Goal: Task Accomplishment & Management: Complete application form

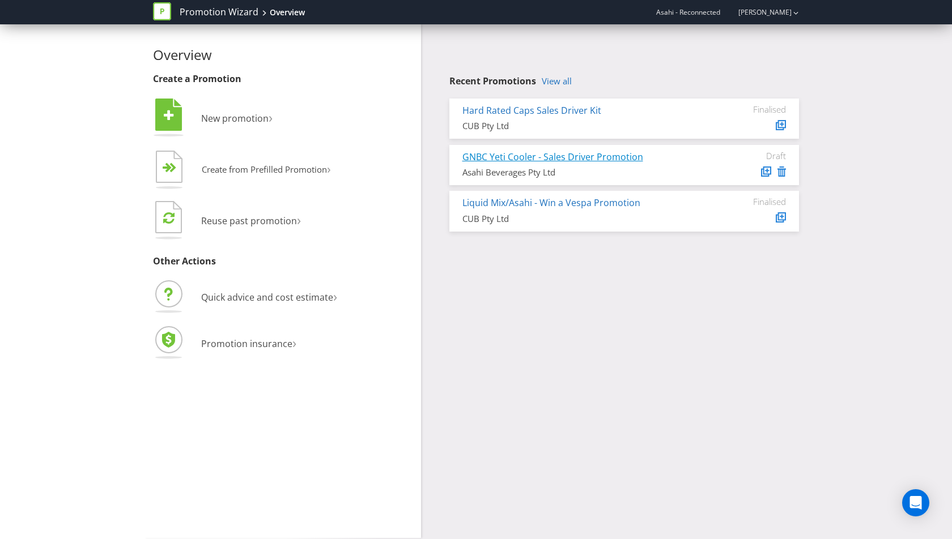
click at [542, 159] on link "GNBC Yeti Cooler - Sales Driver Promotion" at bounding box center [552, 157] width 181 height 12
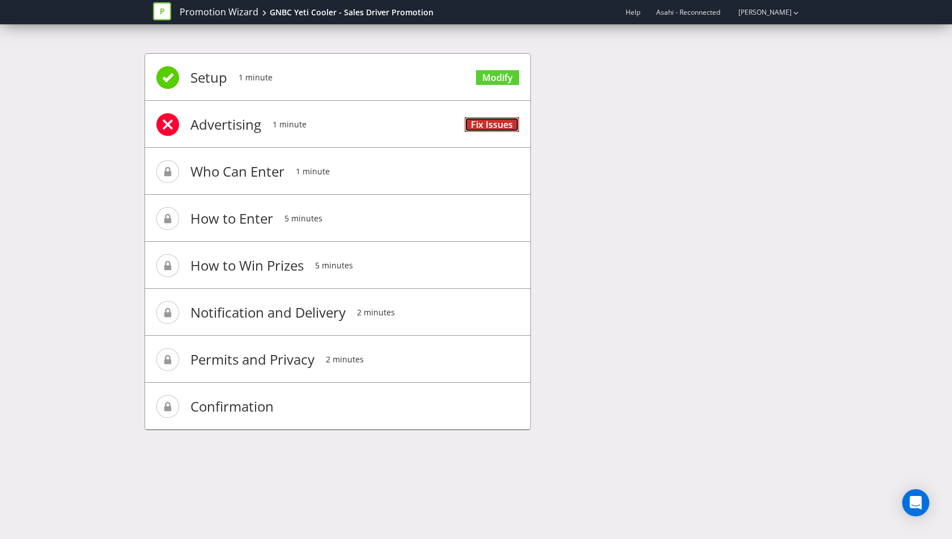
click at [495, 120] on link "Fix Issues" at bounding box center [492, 124] width 54 height 15
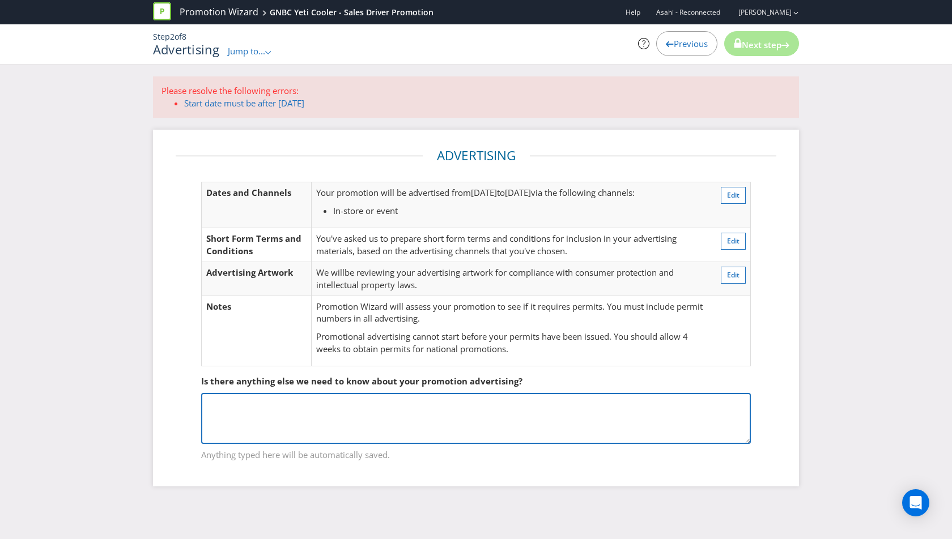
click at [305, 414] on textarea at bounding box center [476, 418] width 550 height 51
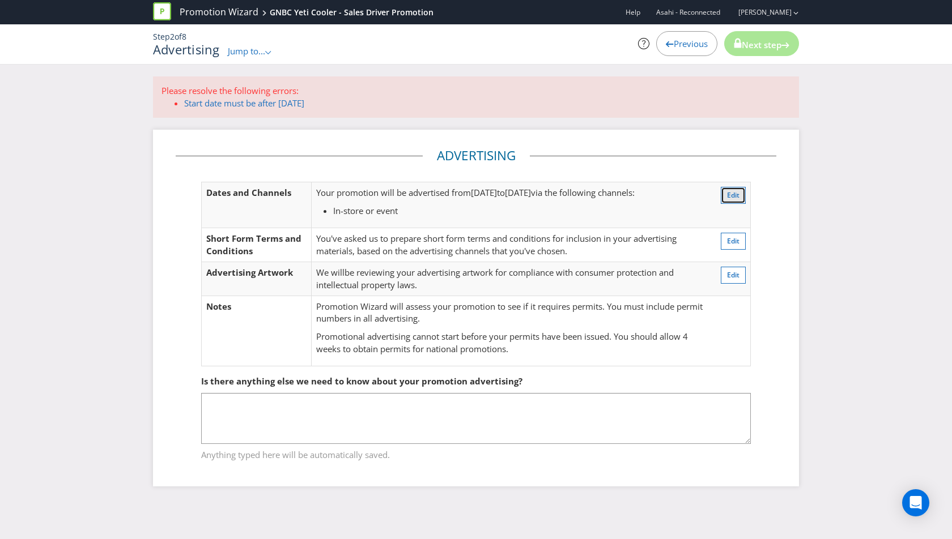
click at [734, 192] on span "Edit" at bounding box center [733, 195] width 12 height 10
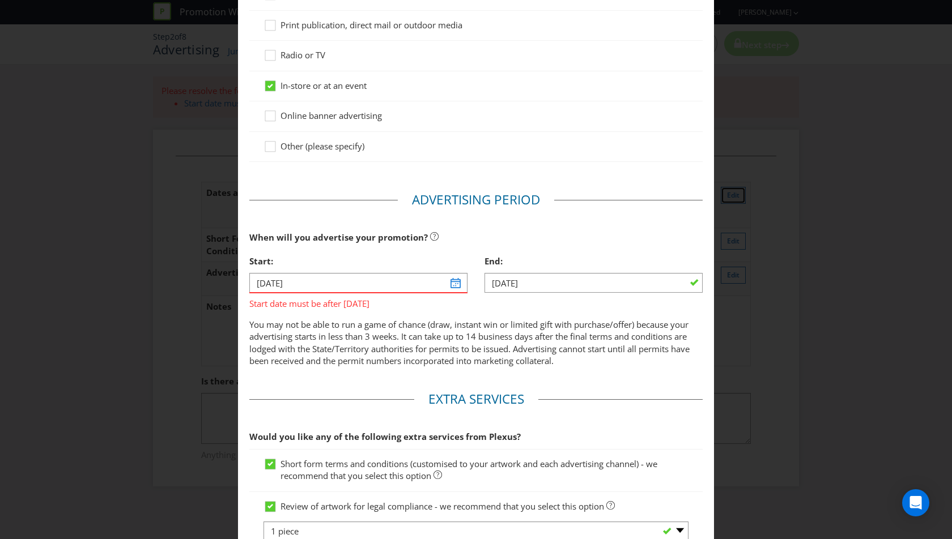
scroll to position [176, 0]
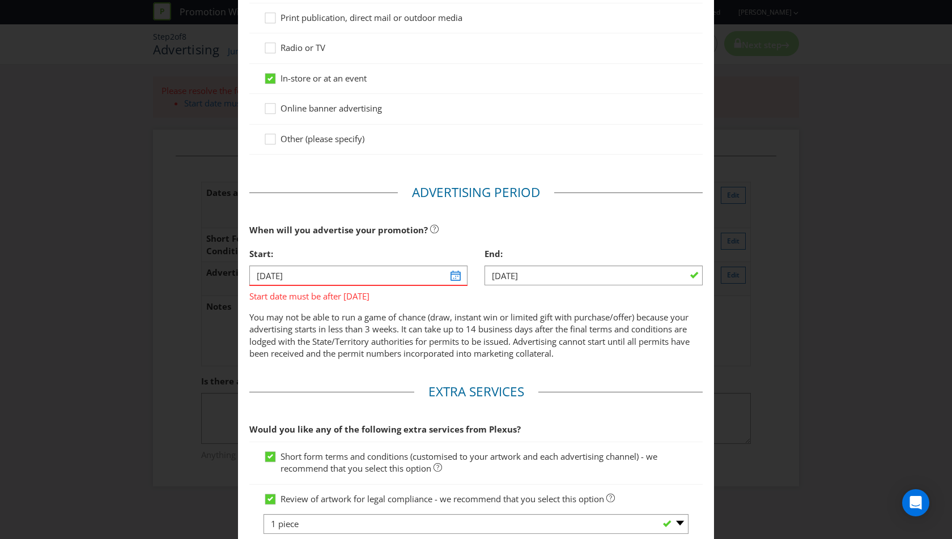
click at [381, 261] on div "Start:" at bounding box center [358, 253] width 218 height 23
click at [371, 273] on input "[DATE]" at bounding box center [358, 276] width 218 height 20
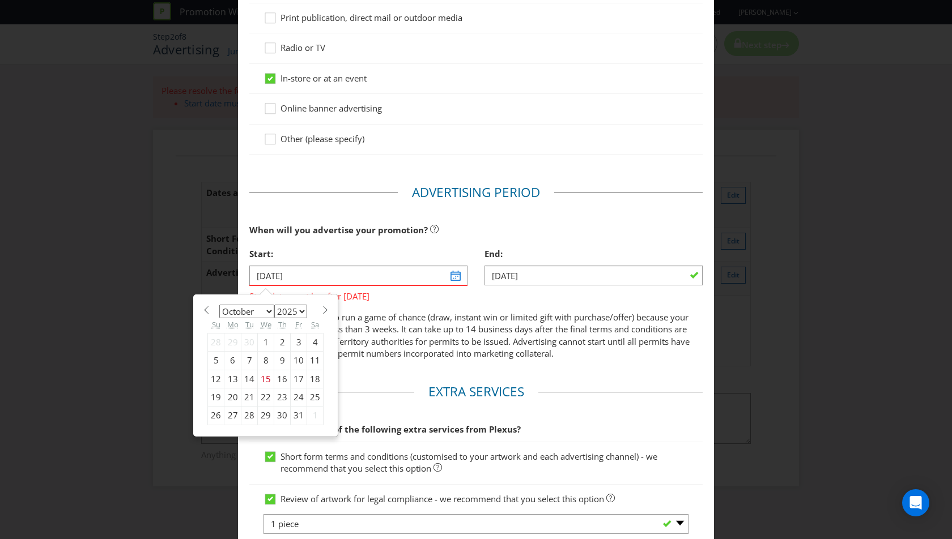
click at [321, 310] on span at bounding box center [325, 310] width 8 height 8
select select "10"
click at [216, 358] on div "2" at bounding box center [216, 361] width 16 height 18
type input "[DATE]"
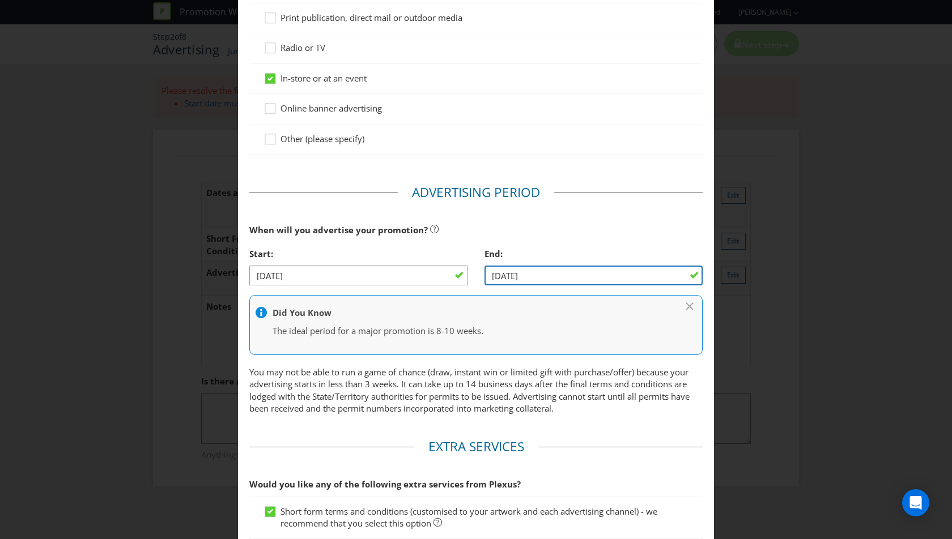
click at [542, 270] on input "[DATE]" at bounding box center [593, 276] width 218 height 20
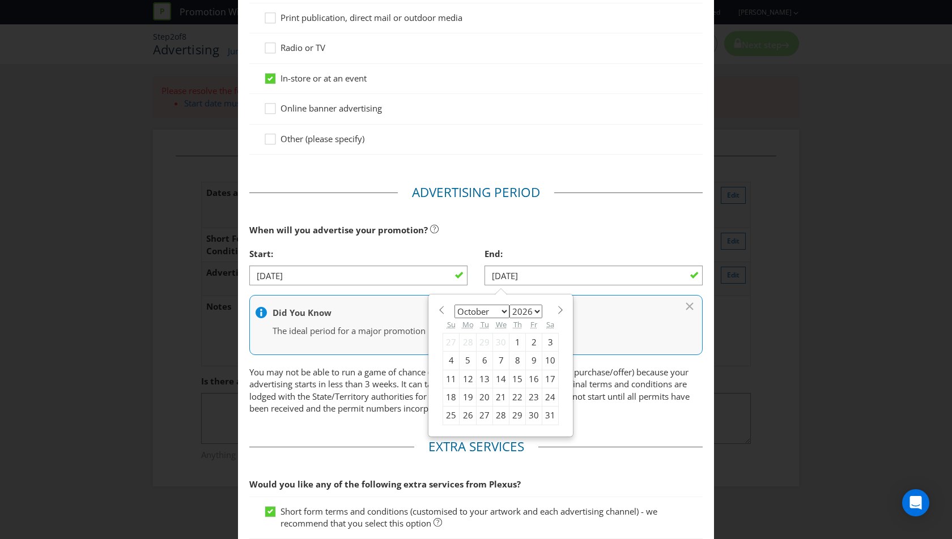
click at [556, 307] on span at bounding box center [560, 310] width 8 height 8
select select "10"
click at [465, 413] on div "30" at bounding box center [467, 416] width 17 height 18
type input "[DATE]"
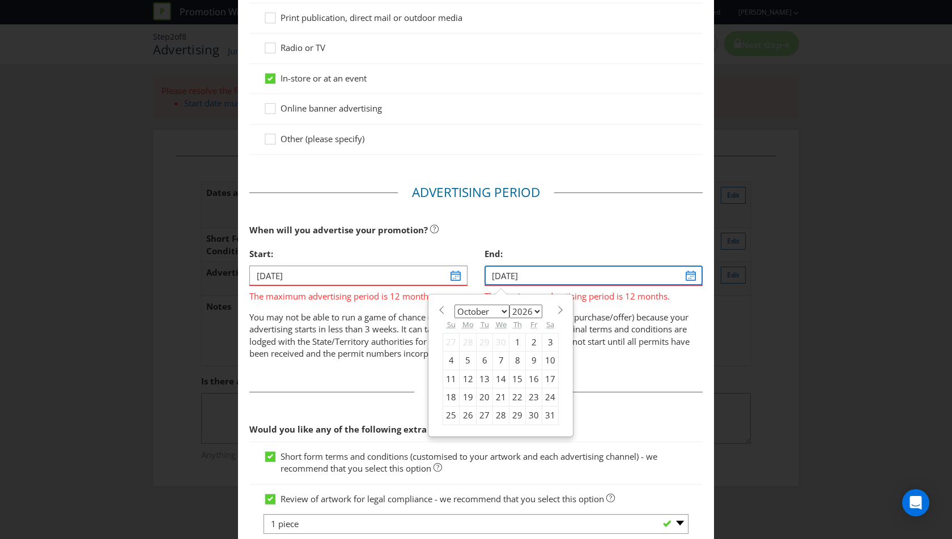
click at [547, 280] on input "[DATE]" at bounding box center [593, 276] width 218 height 20
click at [556, 309] on span at bounding box center [560, 310] width 8 height 8
select select "0"
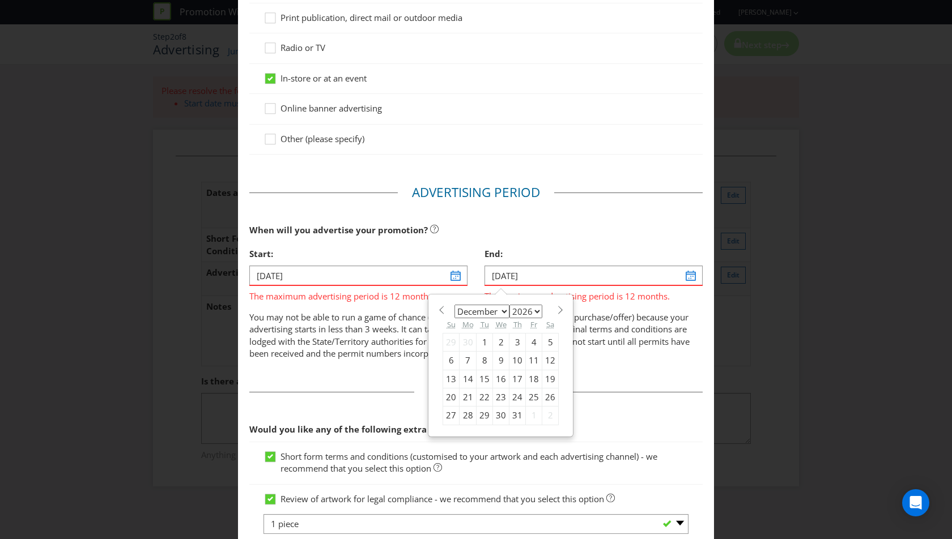
select select "2027"
click at [556, 309] on span at bounding box center [560, 310] width 8 height 8
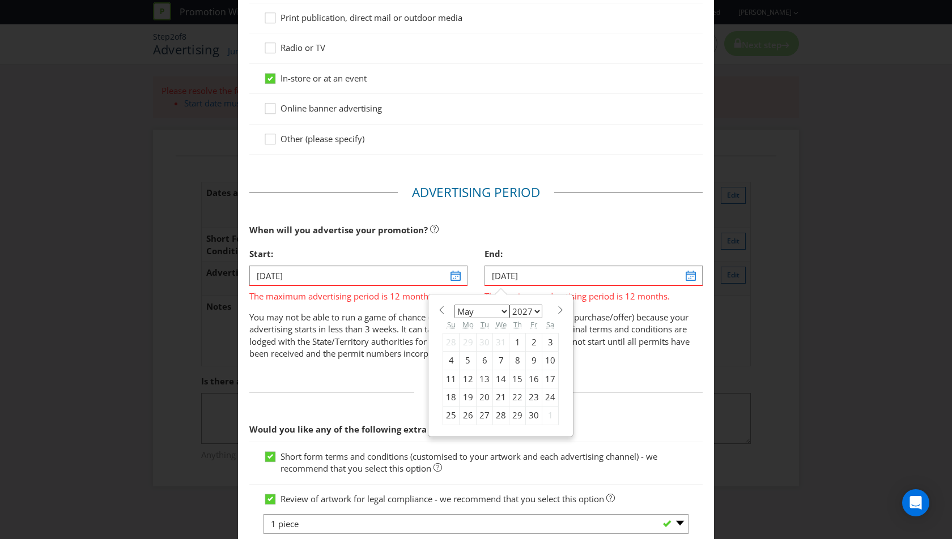
click at [556, 309] on span at bounding box center [560, 310] width 8 height 8
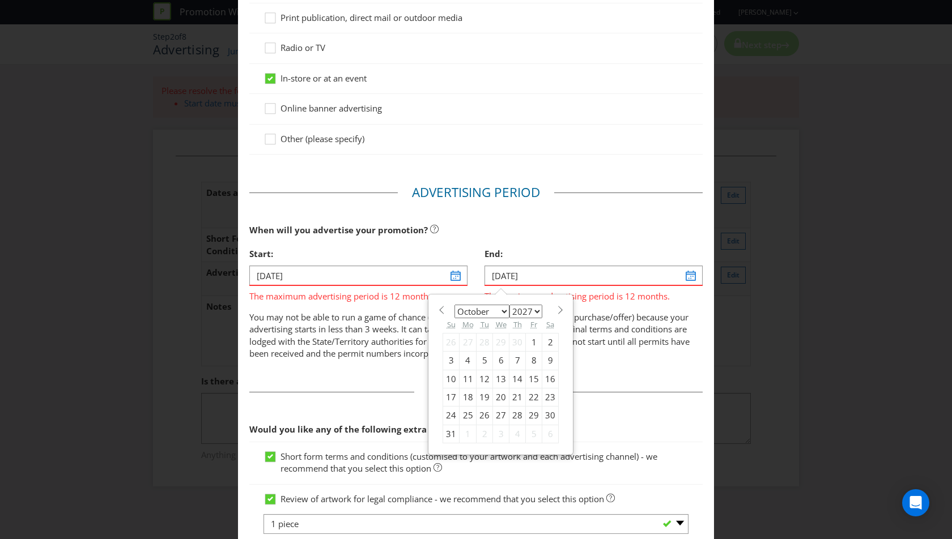
click at [556, 309] on span at bounding box center [560, 310] width 8 height 8
select select "10"
click at [485, 411] on div "30" at bounding box center [484, 416] width 16 height 18
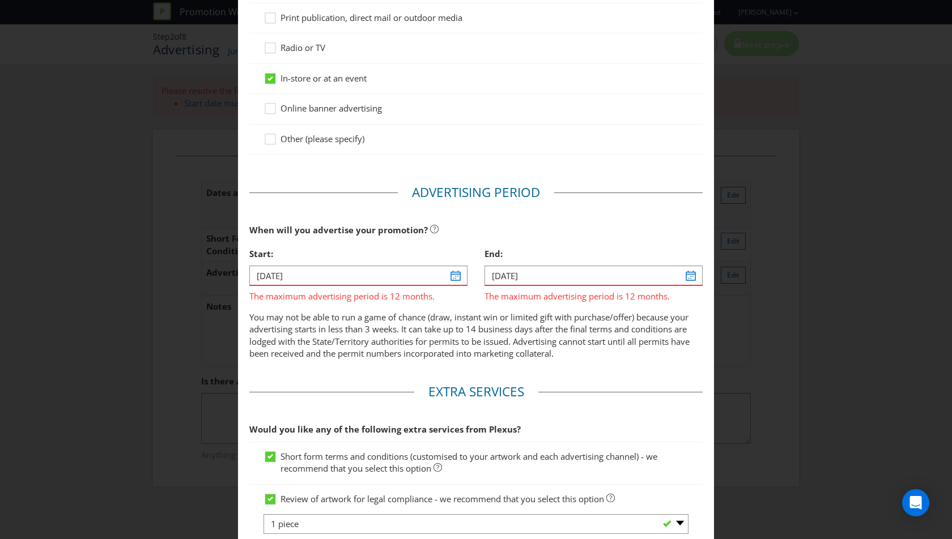
click at [554, 287] on span "The maximum advertising period is 12 months." at bounding box center [593, 294] width 218 height 16
click at [554, 278] on input "[DATE]" at bounding box center [593, 276] width 218 height 20
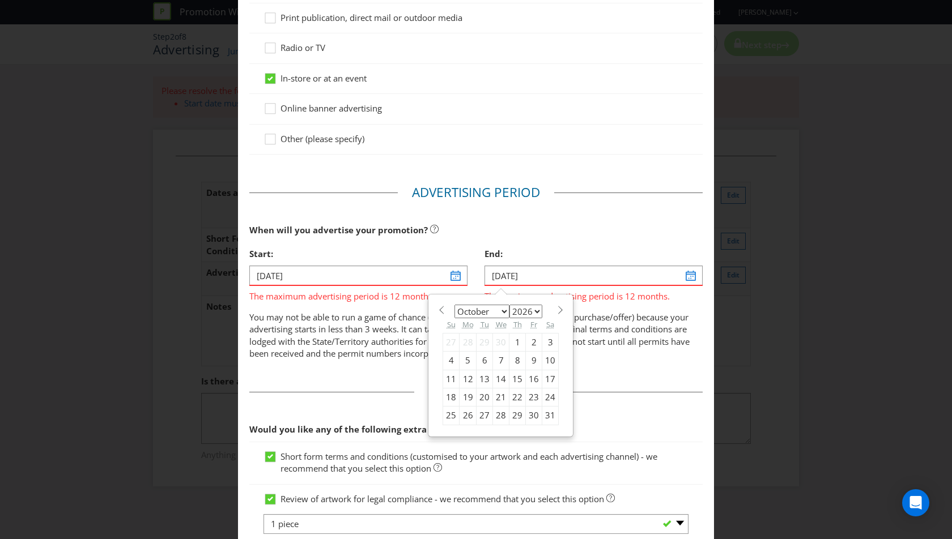
click at [528, 308] on select "2025 2026 2027 2028 2029 2030 2031 2032 2033 2034 2035" at bounding box center [525, 312] width 33 height 14
click at [509, 305] on select "2025 2026 2027 2028 2029 2030 2031 2032 2033 2034 2035" at bounding box center [525, 312] width 33 height 14
click at [531, 278] on input "[DATE]" at bounding box center [593, 276] width 218 height 20
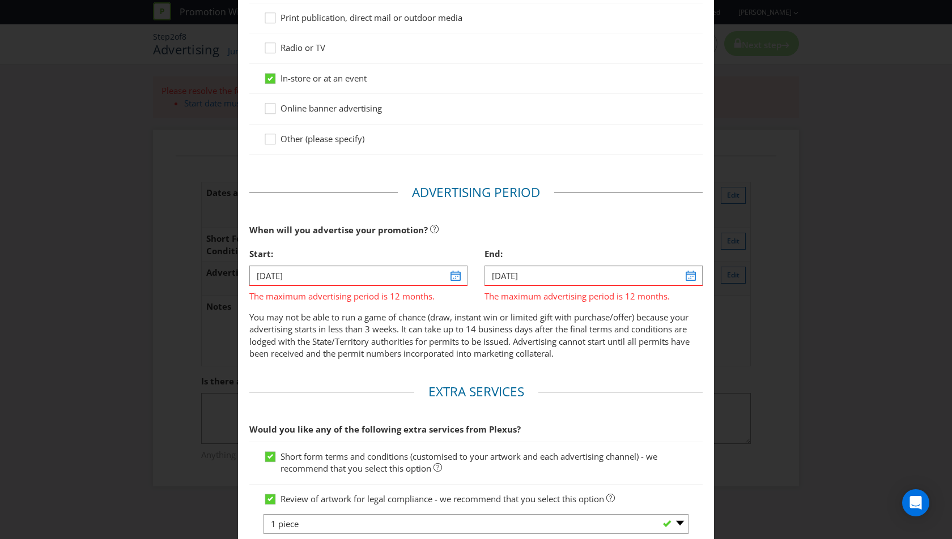
click at [535, 224] on div "When will you advertise your promotion?" at bounding box center [475, 230] width 453 height 23
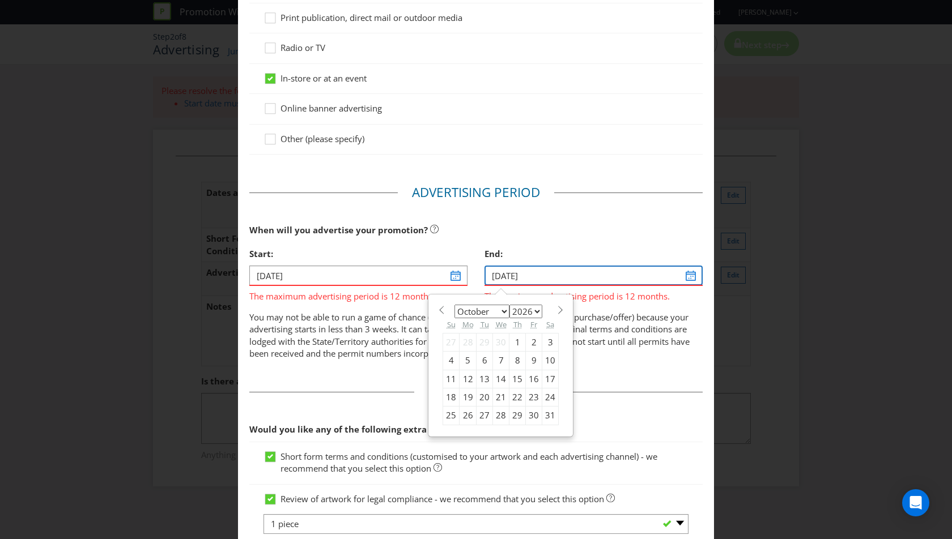
click at [535, 278] on input "[DATE]" at bounding box center [593, 276] width 218 height 20
click at [513, 273] on input "[DATE]" at bounding box center [593, 276] width 218 height 20
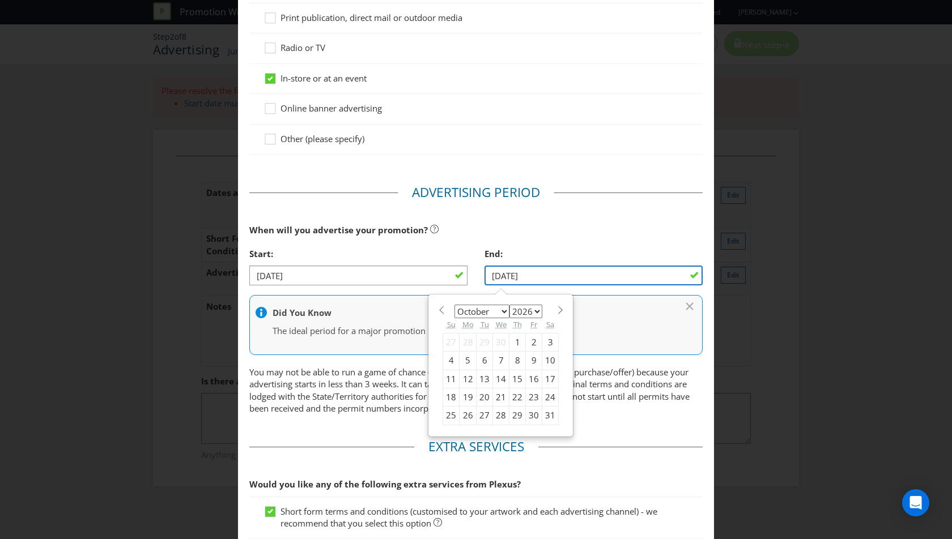
type input "[DATE]"
click at [563, 227] on div "When will you advertise your promotion?" at bounding box center [475, 230] width 453 height 23
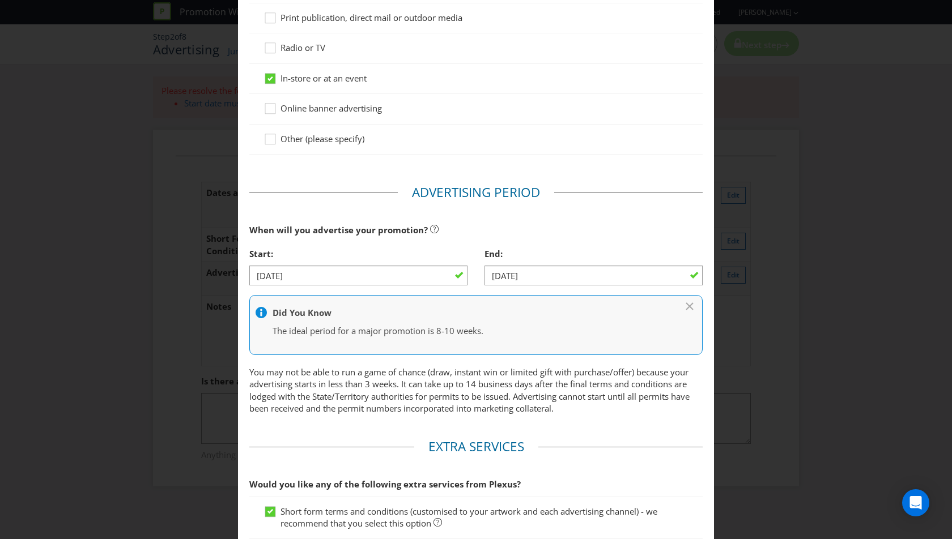
scroll to position [353, 0]
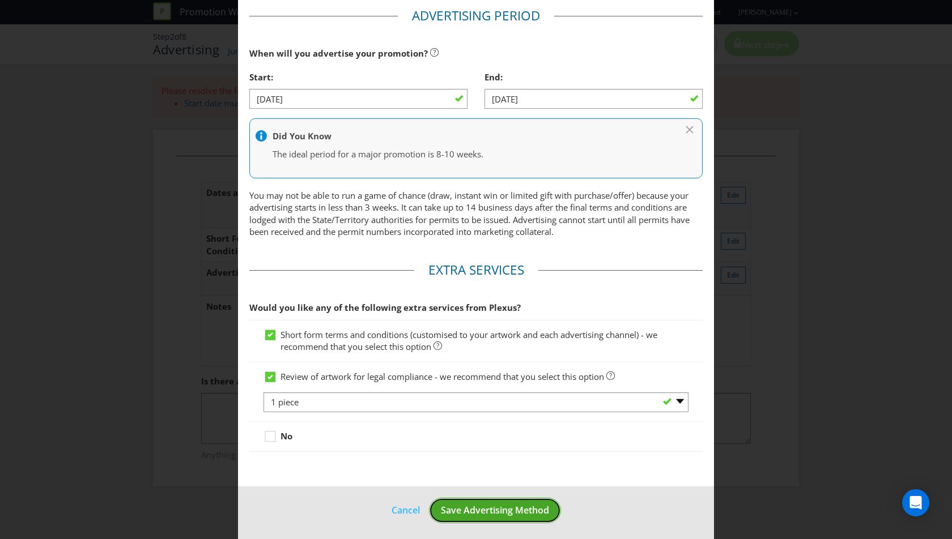
click at [513, 504] on span "Save Advertising Method" at bounding box center [495, 510] width 108 height 12
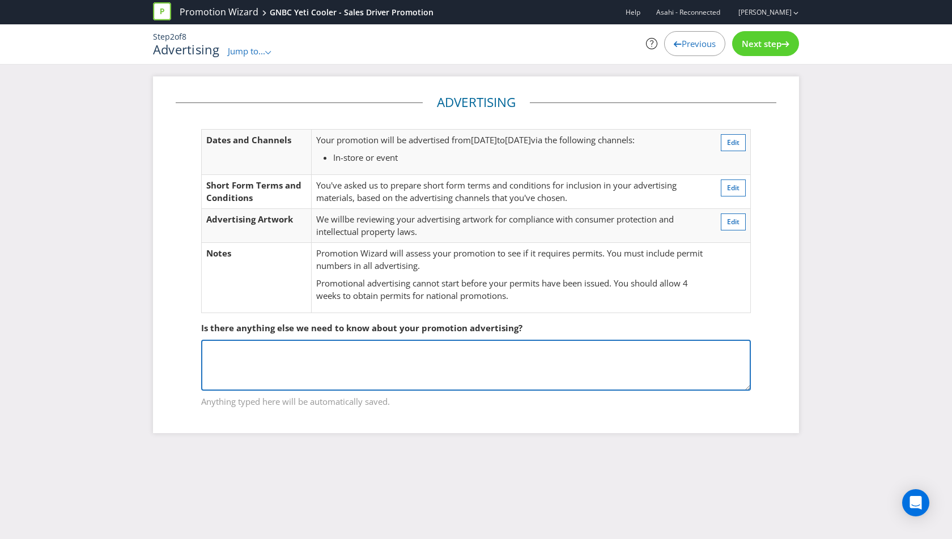
click at [463, 364] on textarea at bounding box center [476, 365] width 550 height 51
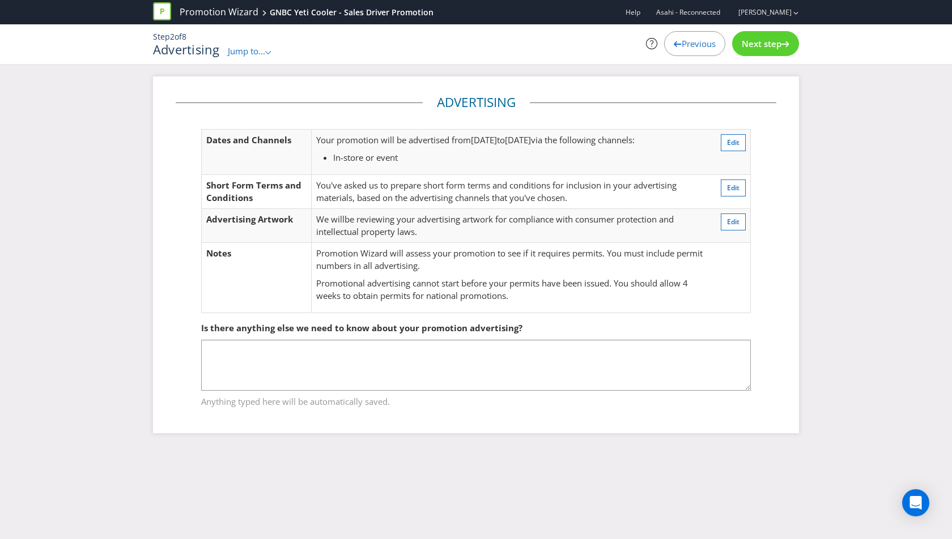
click at [863, 243] on div "Advertising Dates and Channels Your promotion will be advertised from [DATE] to…" at bounding box center [476, 263] width 952 height 374
click at [792, 41] on div "Next step" at bounding box center [765, 43] width 67 height 25
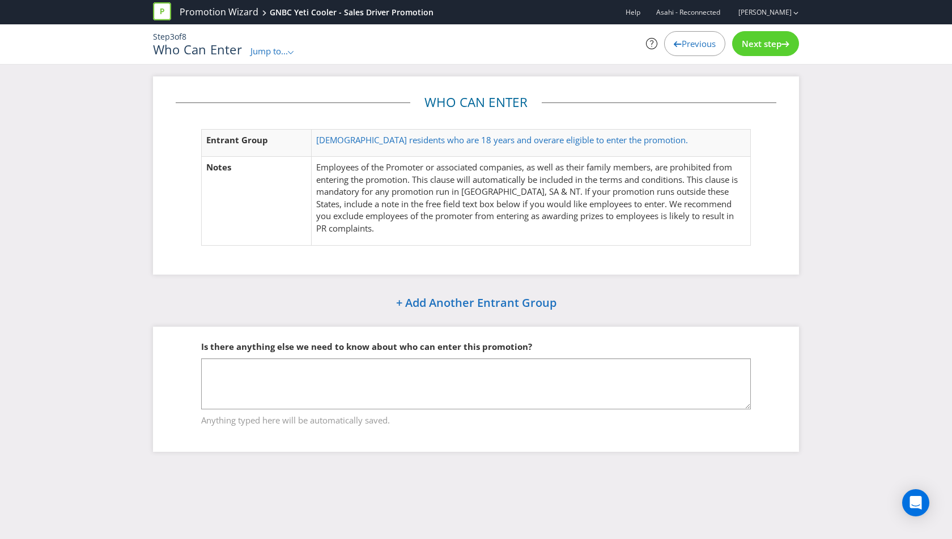
click at [281, 50] on span "Jump to..." at bounding box center [268, 50] width 37 height 11
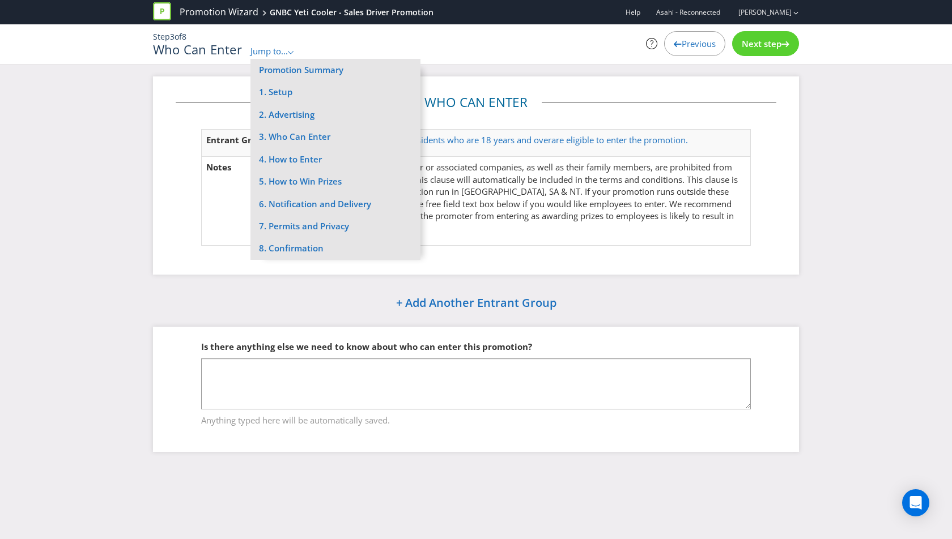
click at [841, 99] on div "Who Can Enter Entrant Group [DEMOGRAPHIC_DATA] residents who are 18 years and o…" at bounding box center [476, 272] width 952 height 393
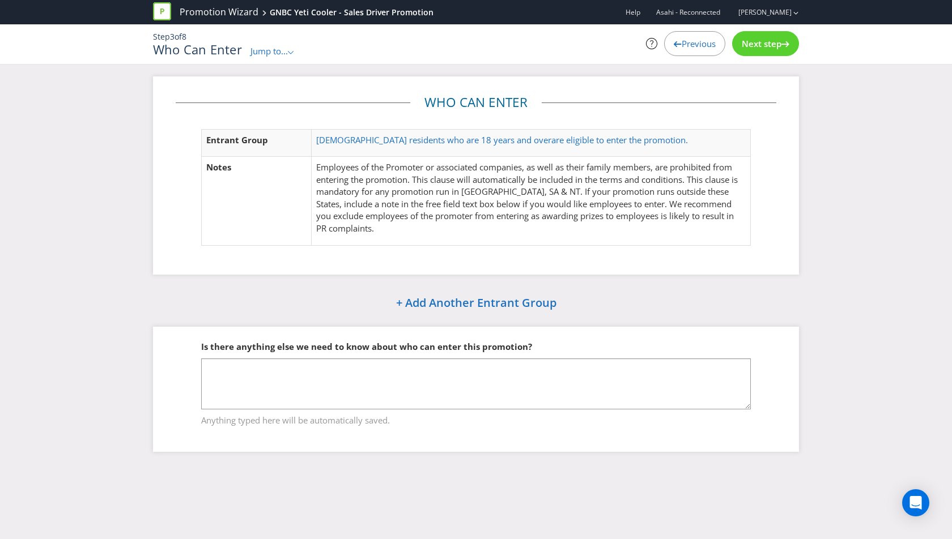
click at [792, 41] on div "Next step" at bounding box center [765, 43] width 67 height 25
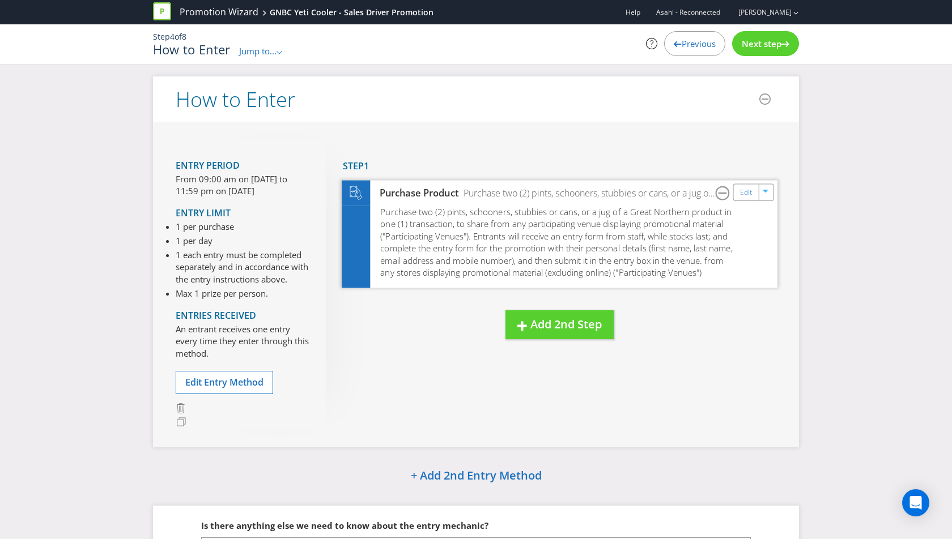
scroll to position [120, 0]
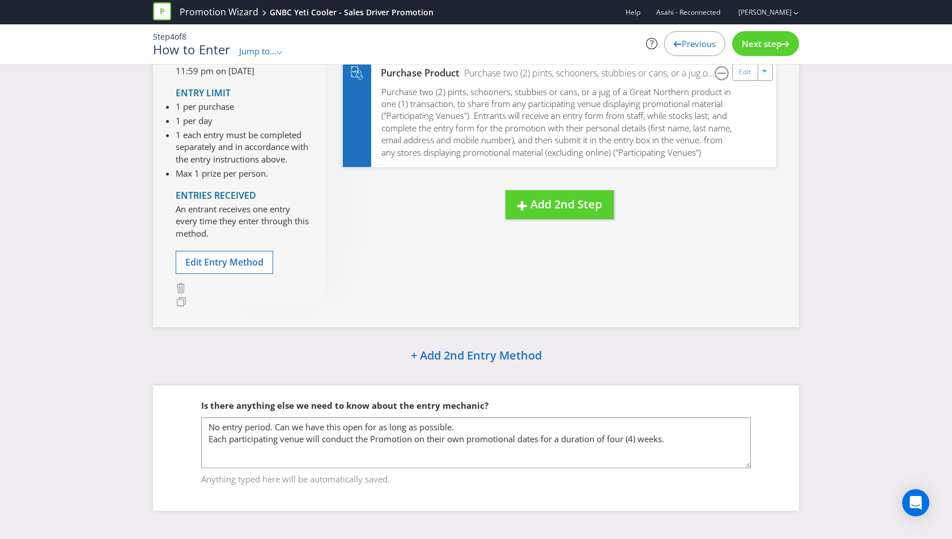
click at [794, 41] on div "Next step" at bounding box center [765, 43] width 67 height 25
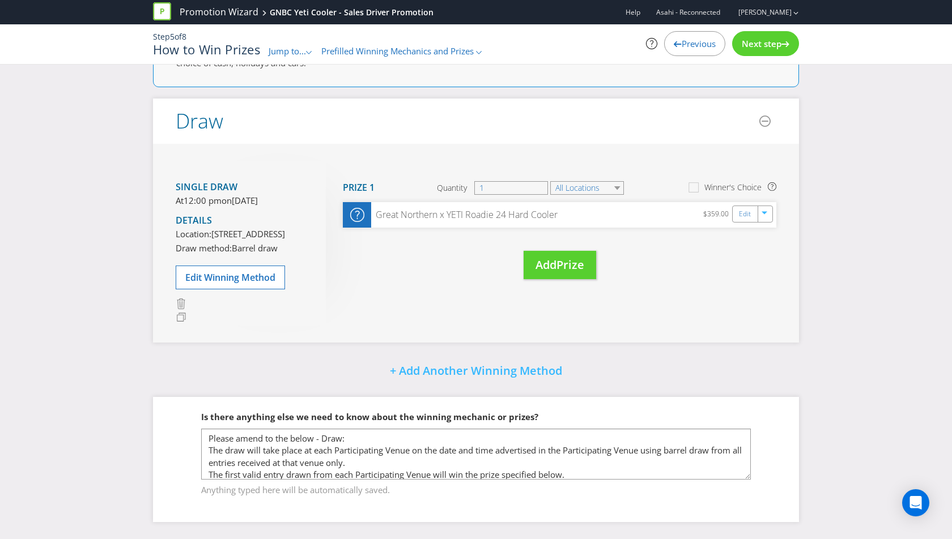
click at [291, 45] on span "Jump to..." at bounding box center [287, 50] width 37 height 11
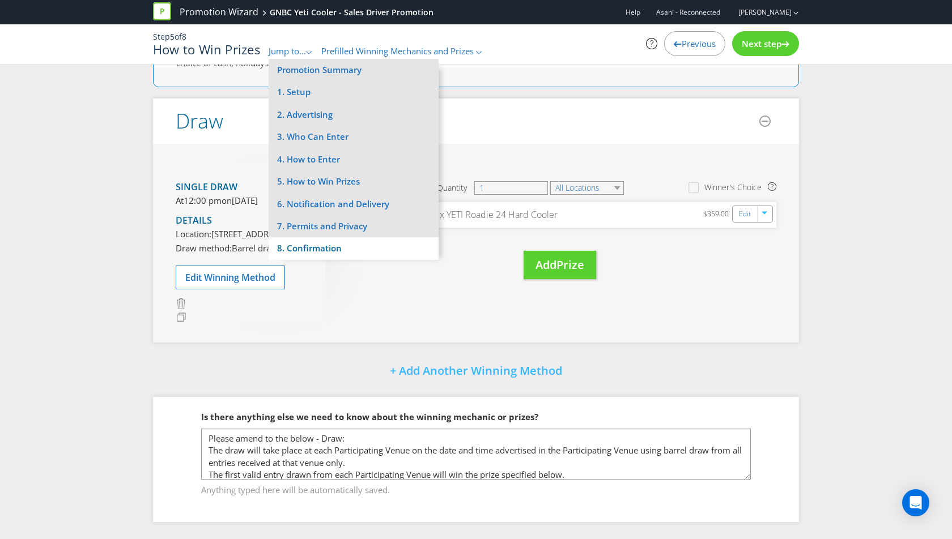
click at [318, 248] on li "8. Confirmation" at bounding box center [354, 248] width 170 height 22
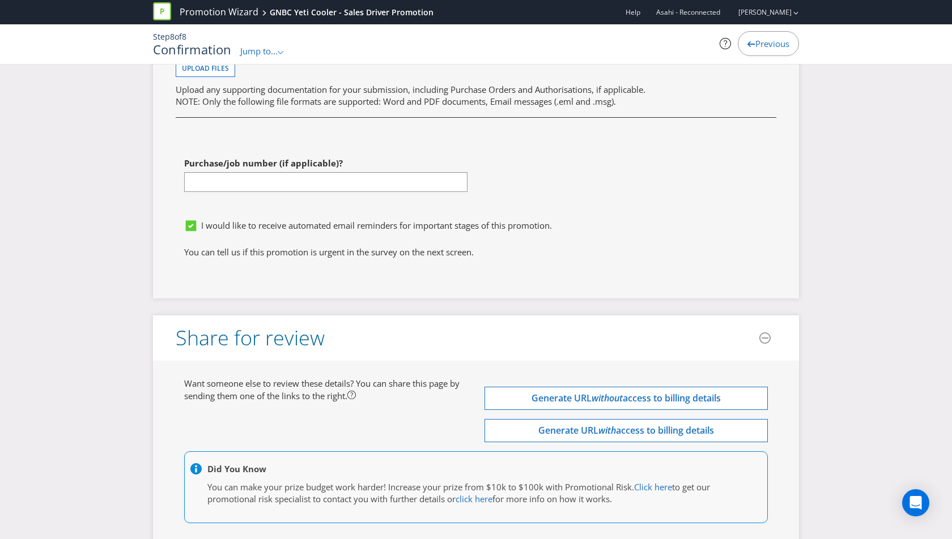
scroll to position [3644, 0]
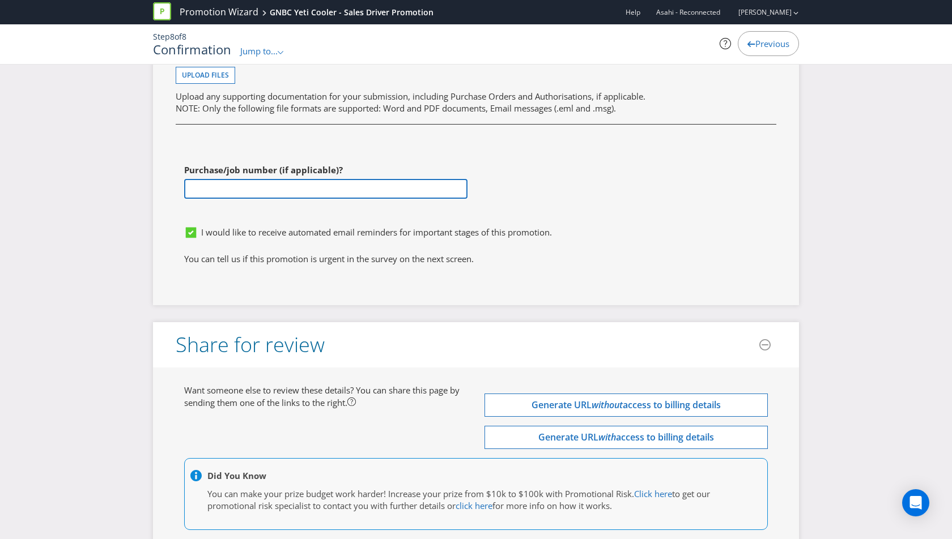
click at [385, 179] on input "text" at bounding box center [325, 189] width 283 height 20
paste input "4501195436"
type input "4501195436"
click at [494, 253] on p "You can tell us if this promotion is urgent in the survey on the next screen." at bounding box center [476, 259] width 584 height 12
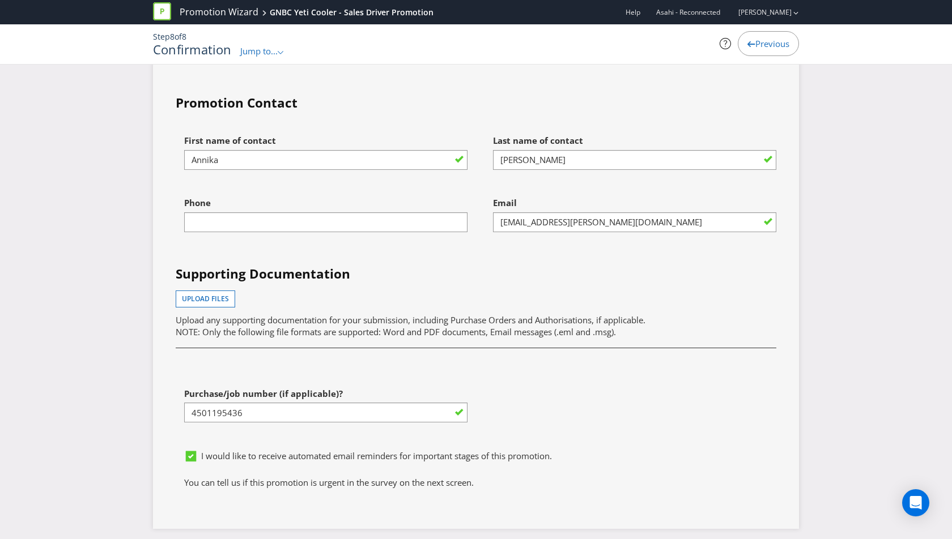
scroll to position [3420, 0]
click at [206, 295] on span "Upload files" at bounding box center [205, 300] width 47 height 10
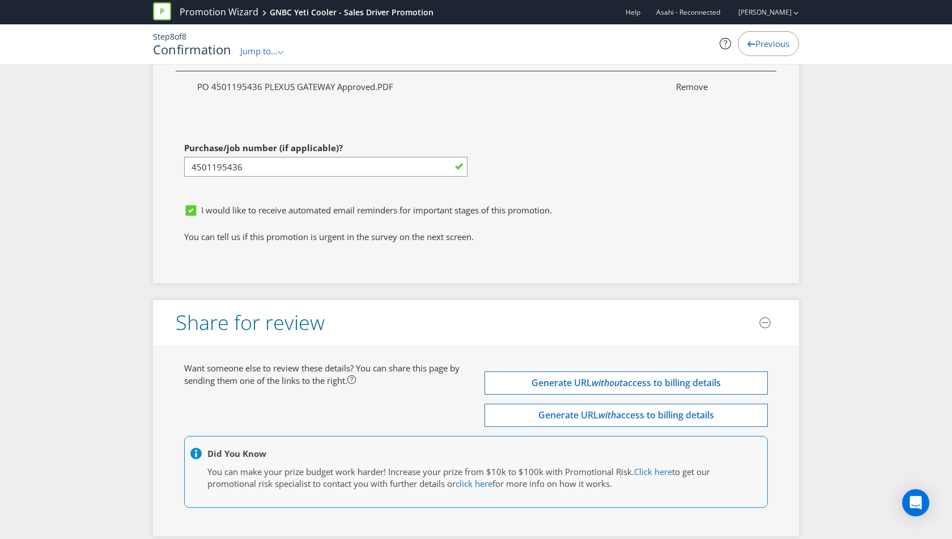
scroll to position [3728, 0]
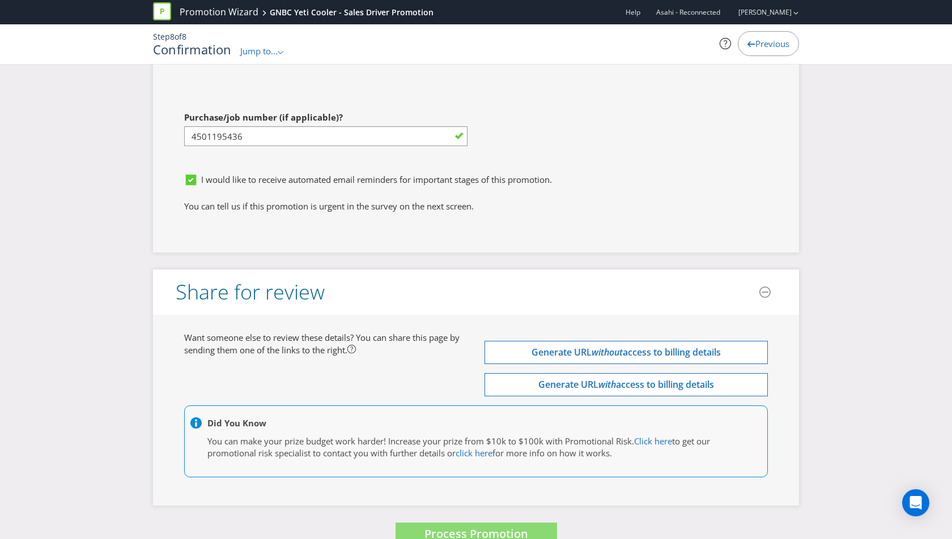
click at [678, 271] on header "Share for review" at bounding box center [476, 292] width 646 height 45
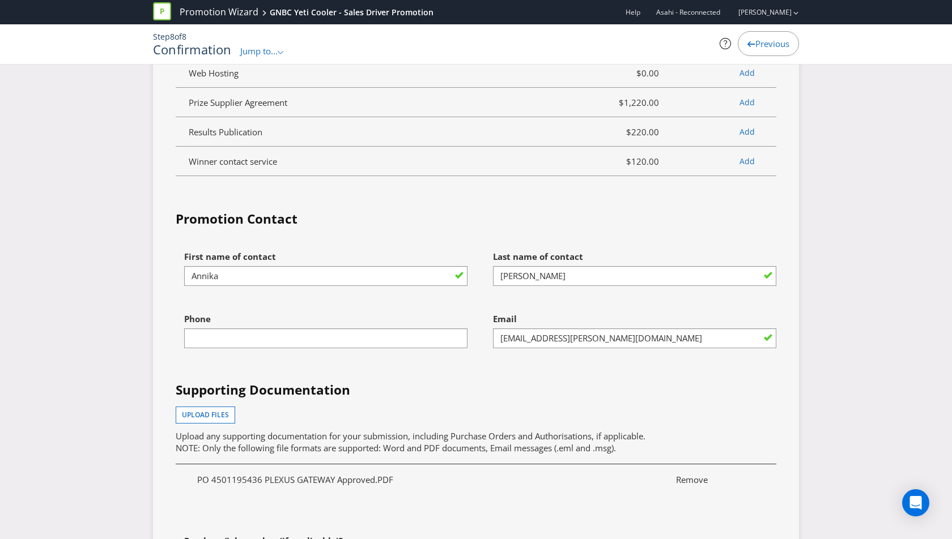
scroll to position [3303, 0]
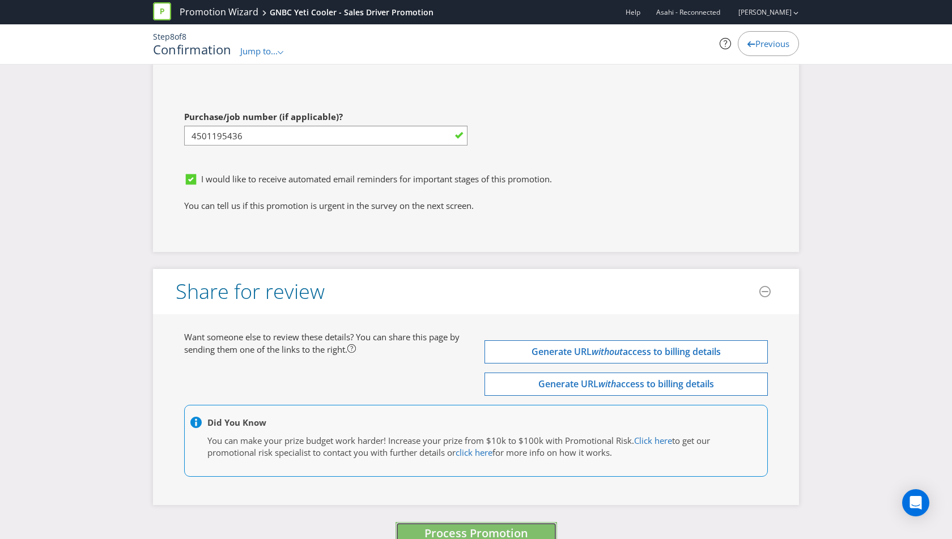
click at [490, 522] on button "Process Promotion" at bounding box center [475, 534] width 161 height 24
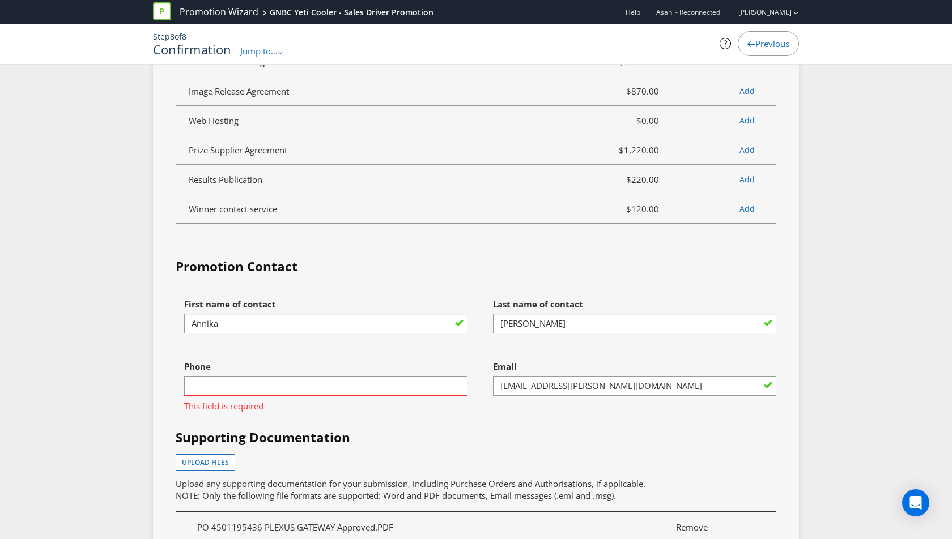
scroll to position [3268, 0]
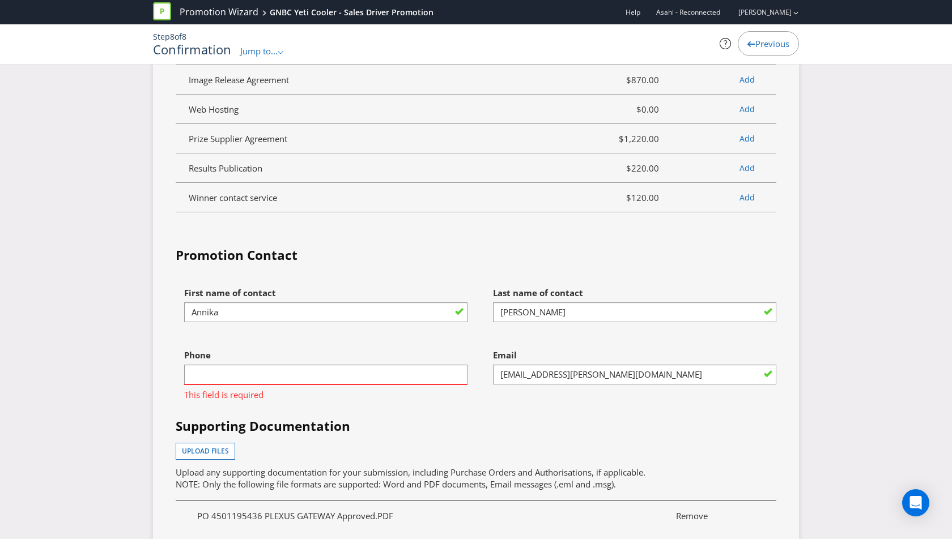
click at [355, 385] on span "This field is required" at bounding box center [325, 393] width 283 height 16
click at [355, 365] on input "text" at bounding box center [325, 375] width 283 height 20
type input "0448275773"
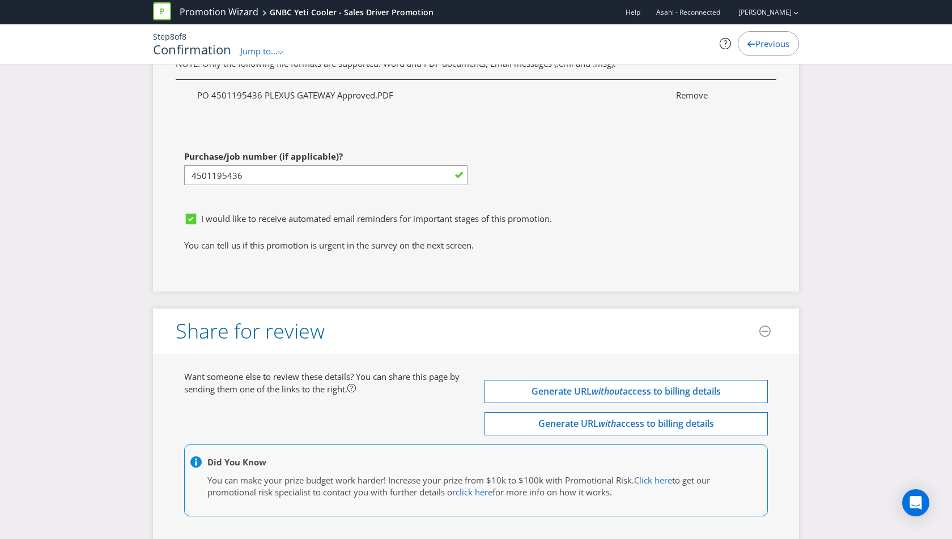
scroll to position [3729, 0]
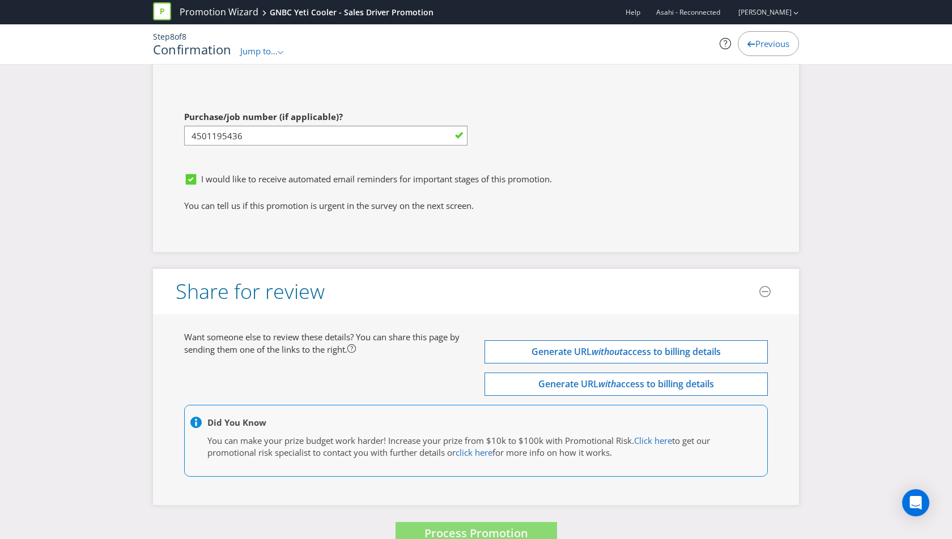
click at [411, 522] on button "Process Promotion" at bounding box center [475, 534] width 161 height 24
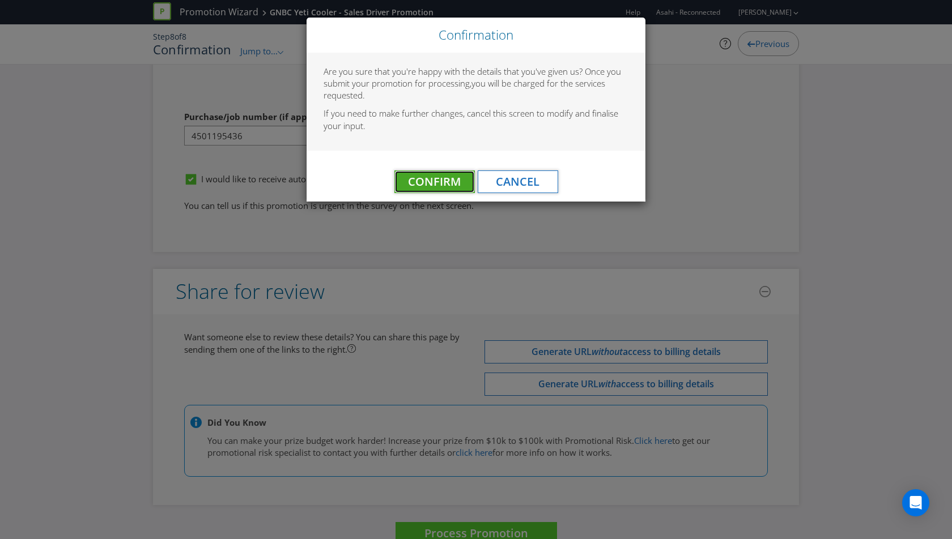
click at [433, 175] on span "Confirm" at bounding box center [434, 181] width 53 height 15
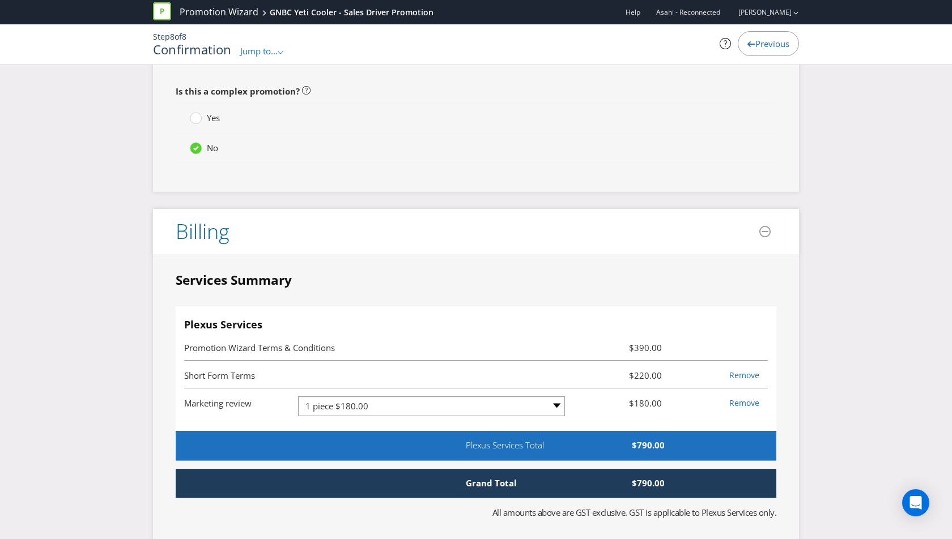
scroll to position [0, 0]
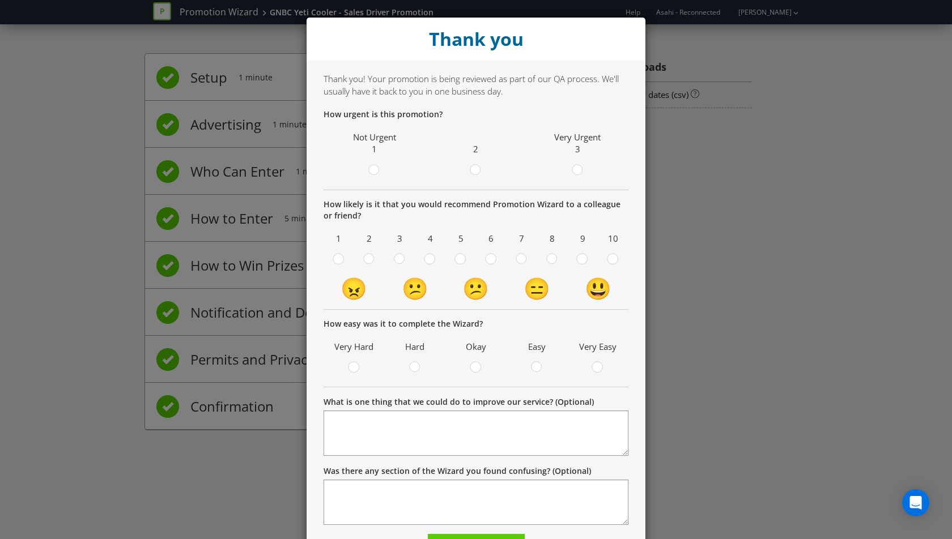
click at [717, 138] on div "Thank you Thank you! Your promotion is being reviewed as part of our QA process…" at bounding box center [476, 269] width 952 height 539
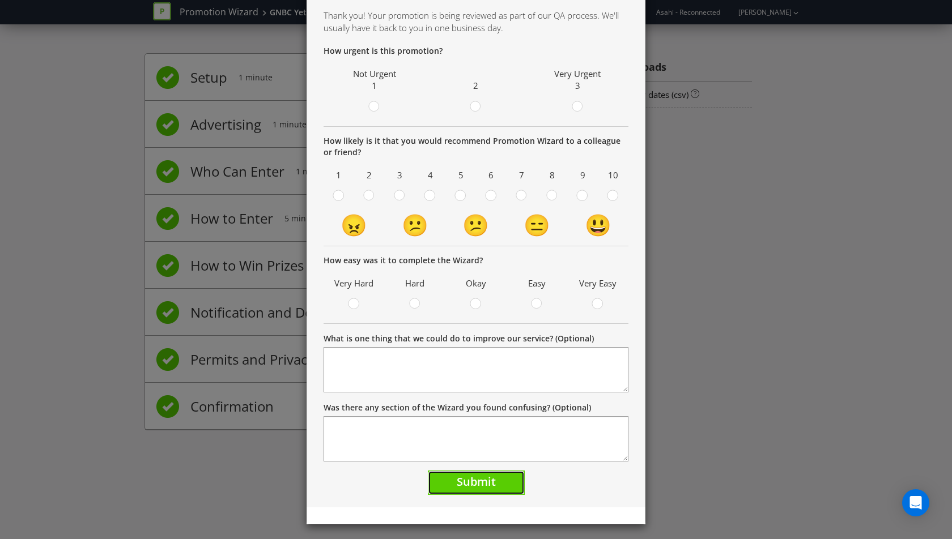
click at [462, 475] on span "Submit" at bounding box center [476, 481] width 39 height 15
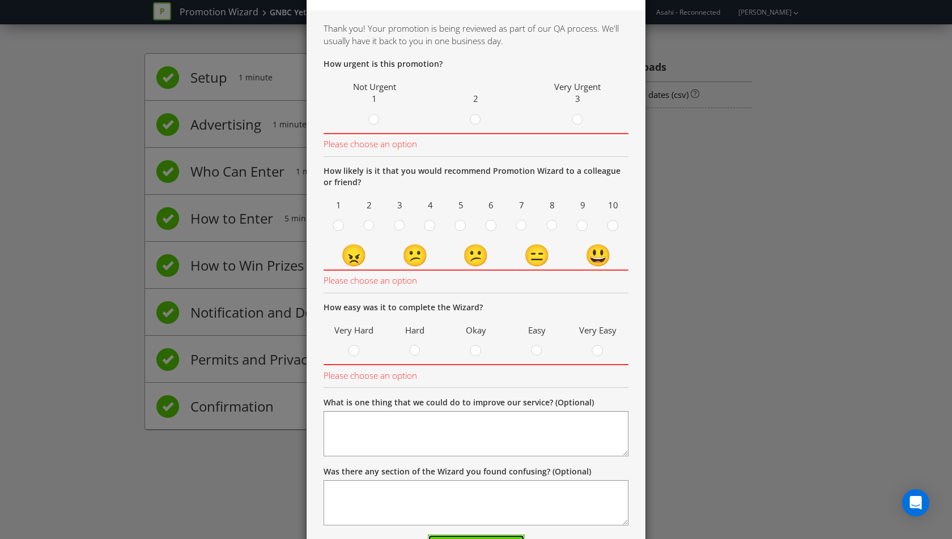
scroll to position [52, 0]
click at [581, 114] on icon at bounding box center [577, 118] width 11 height 11
click at [0, 0] on input "radio" at bounding box center [0, 0] width 0 height 0
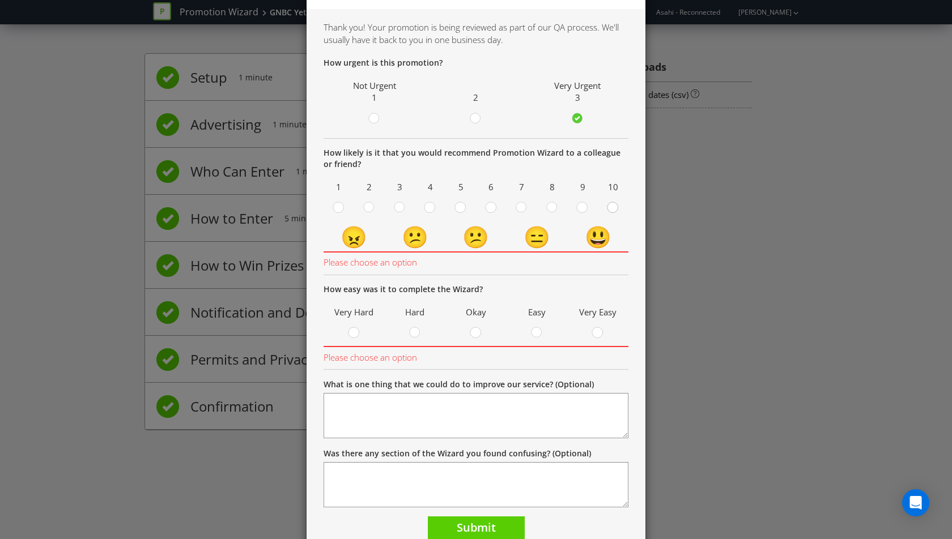
click at [611, 207] on circle at bounding box center [612, 207] width 10 height 10
click at [0, 0] on input "radio" at bounding box center [0, 0] width 0 height 0
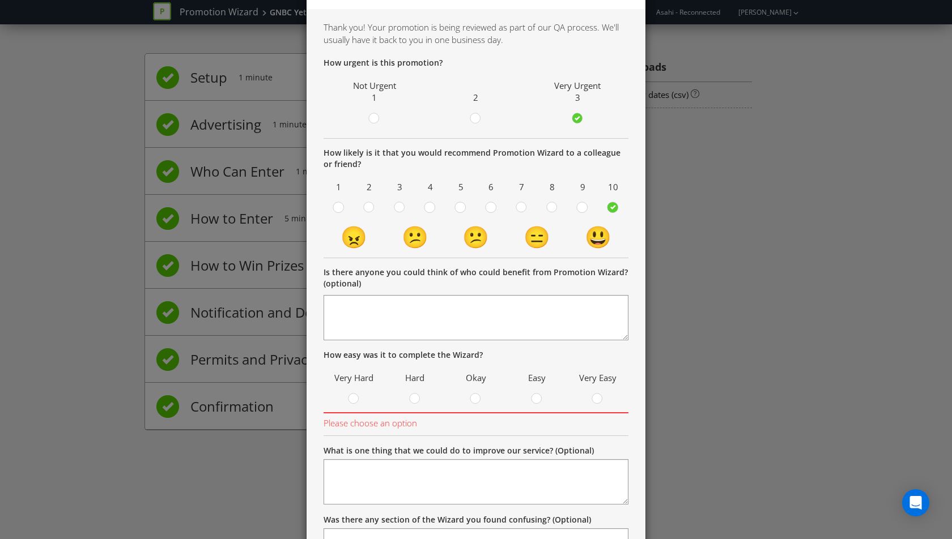
click at [476, 105] on span "2" at bounding box center [476, 92] width 96 height 30
click at [476, 110] on div "2" at bounding box center [476, 102] width 96 height 50
click at [476, 117] on circle at bounding box center [475, 118] width 10 height 10
click at [0, 0] on input "radio" at bounding box center [0, 0] width 0 height 0
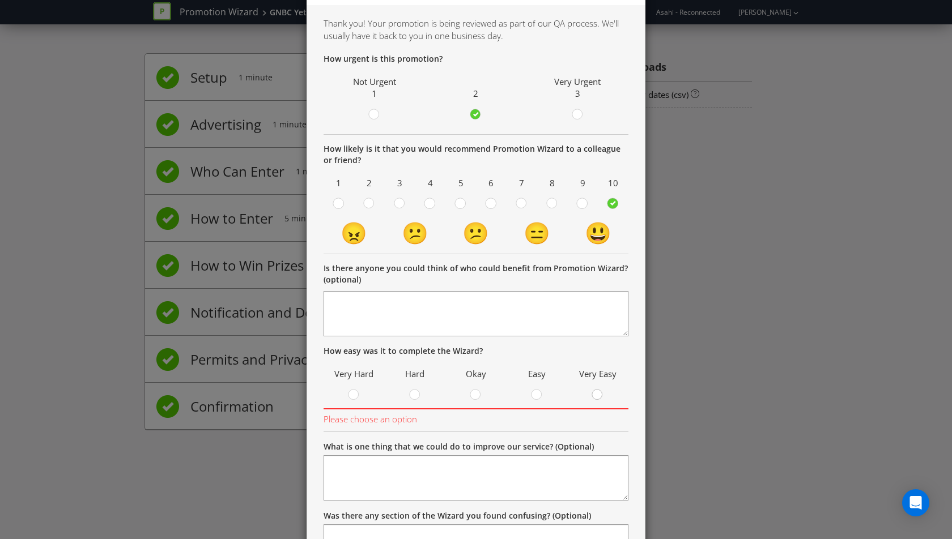
click at [597, 392] on div at bounding box center [598, 392] width 6 height 6
click at [0, 0] on input "radio" at bounding box center [0, 0] width 0 height 0
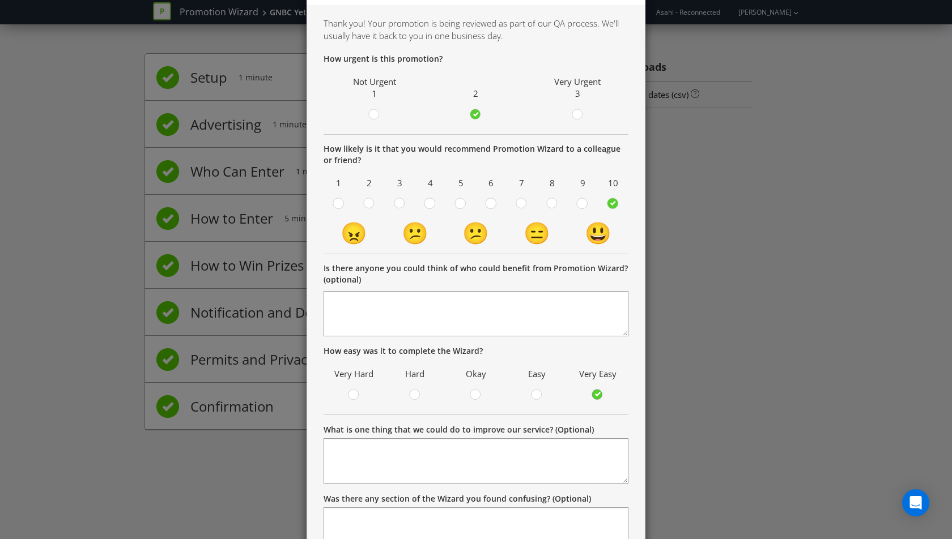
scroll to position [147, 0]
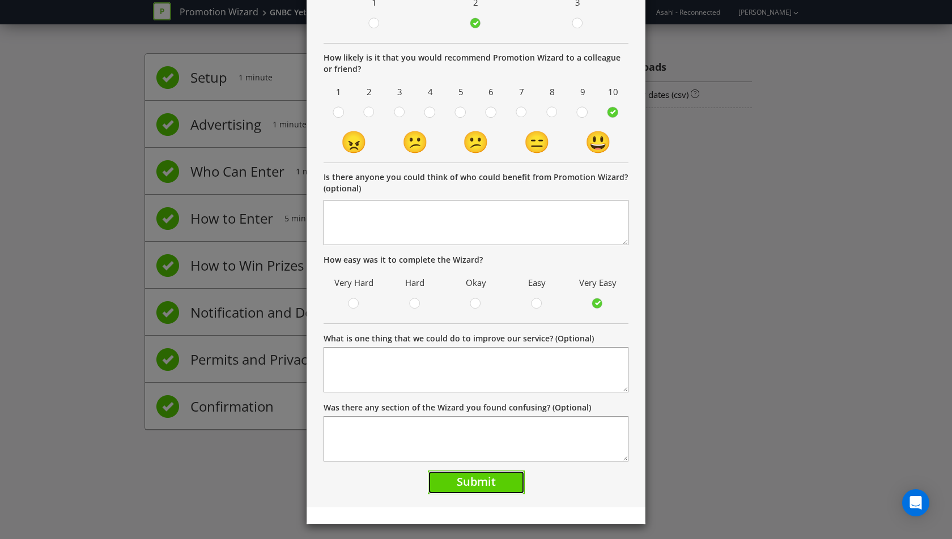
click at [478, 477] on span "Submit" at bounding box center [476, 481] width 39 height 15
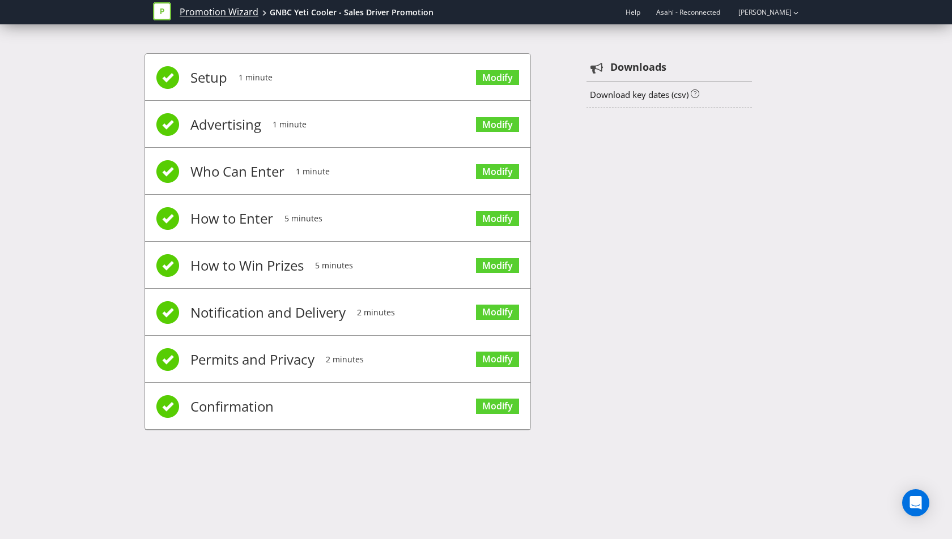
click at [198, 14] on link "Promotion Wizard" at bounding box center [219, 12] width 79 height 13
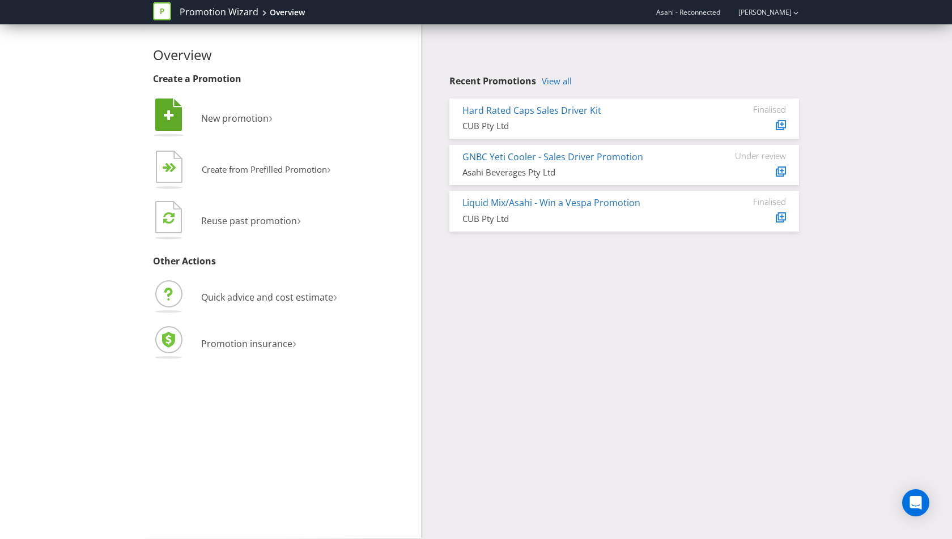
click at [216, 125] on li " New promotion ›" at bounding box center [282, 119] width 259 height 46
click at [215, 120] on span "New promotion" at bounding box center [234, 118] width 67 height 12
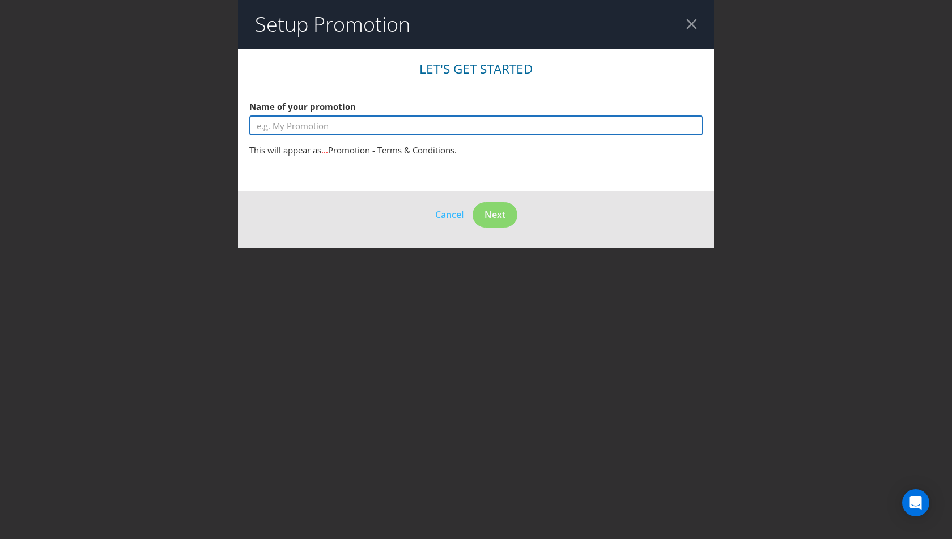
click at [373, 126] on input "text" at bounding box center [475, 126] width 453 height 20
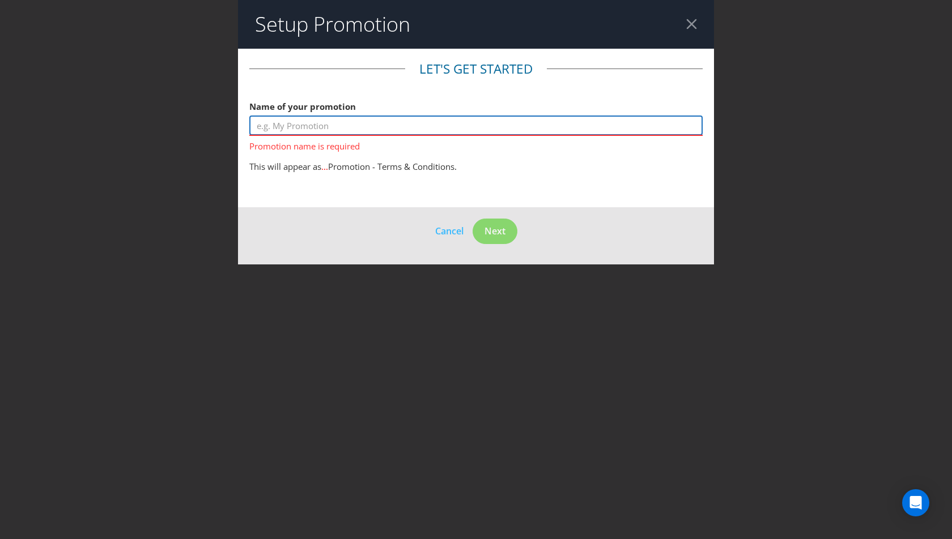
click at [392, 128] on input "text" at bounding box center [475, 126] width 453 height 20
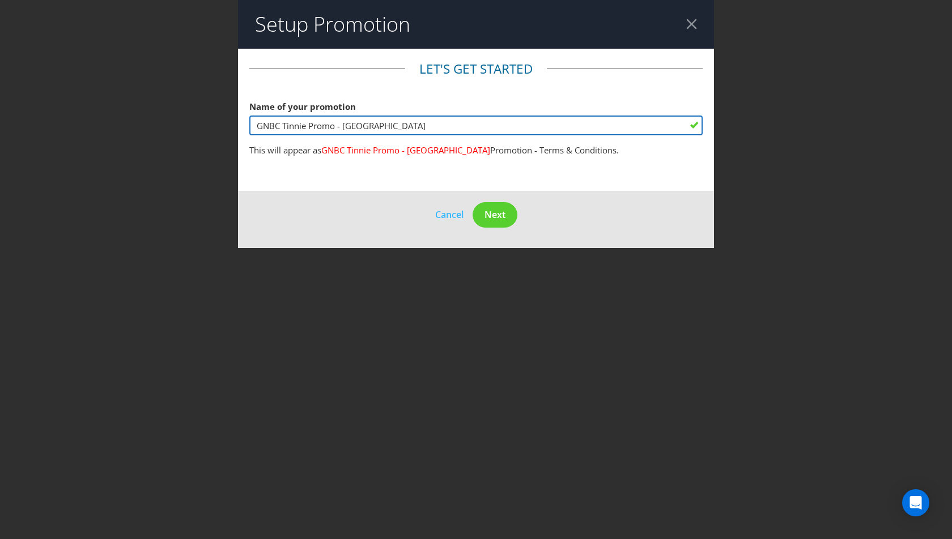
click at [284, 127] on input "GNBC Tinnie Promo - [GEOGRAPHIC_DATA]" at bounding box center [475, 126] width 453 height 20
click at [479, 119] on input "GNBC Win a [PERSON_NAME] - [GEOGRAPHIC_DATA]" at bounding box center [475, 126] width 453 height 20
click at [462, 131] on input "GNBC Win a [PERSON_NAME] - [GEOGRAPHIC_DATA]" at bounding box center [475, 126] width 453 height 20
type input "GNBC Win a [PERSON_NAME] - [GEOGRAPHIC_DATA]"
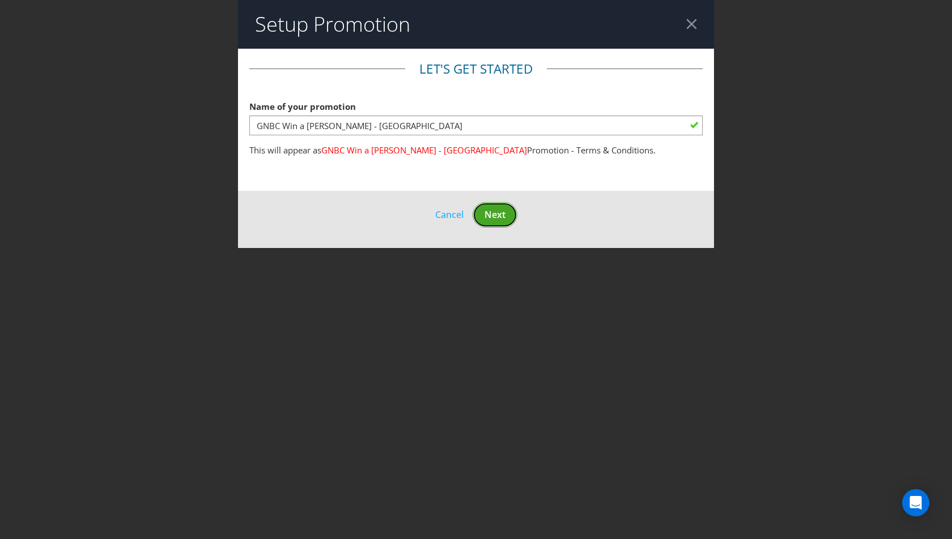
click at [497, 214] on span "Next" at bounding box center [494, 215] width 21 height 12
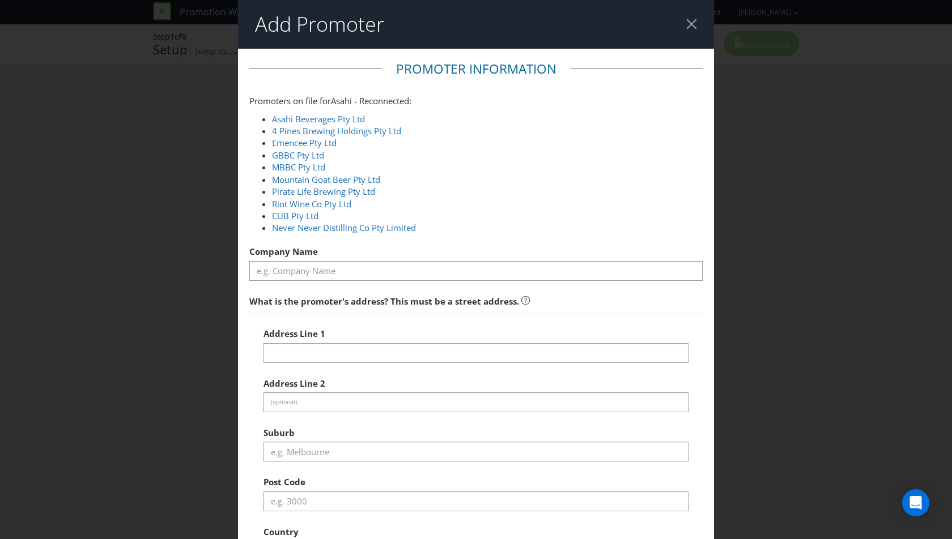
click at [290, 282] on fieldset "Promoter Information Promoters on file for Asahi - Reconnected : Asahi Beverage…" at bounding box center [475, 380] width 453 height 640
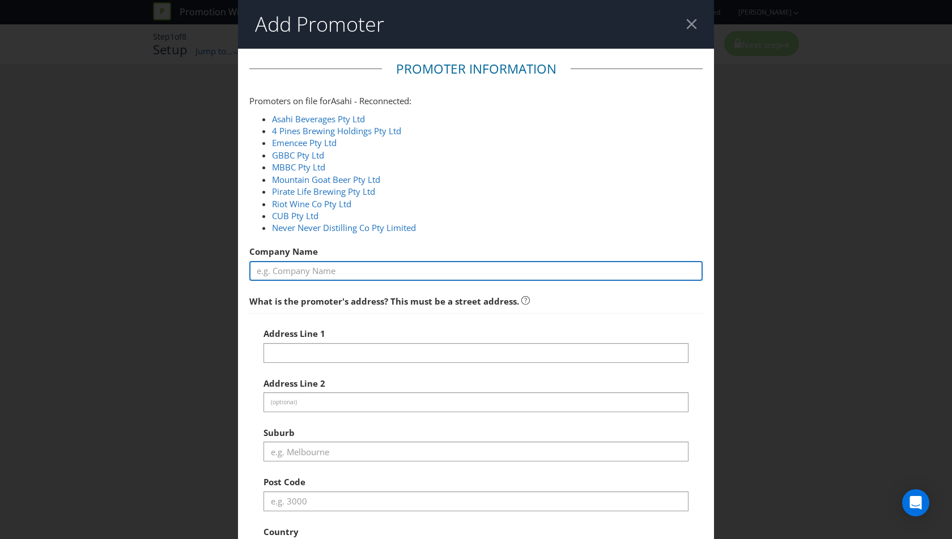
click at [290, 272] on input "text" at bounding box center [475, 271] width 453 height 20
type input "Asahi Beverages Pty Ltd"
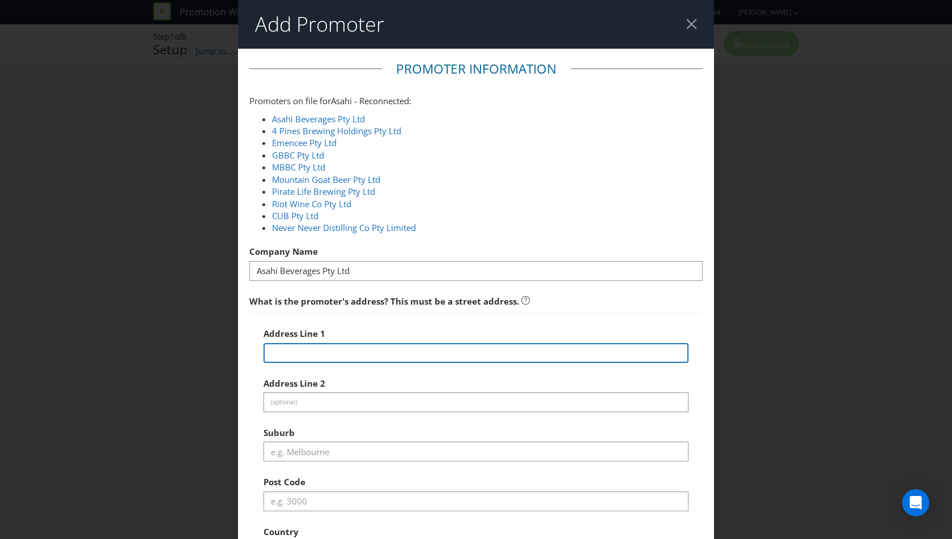
type input "[STREET_ADDRESS]"
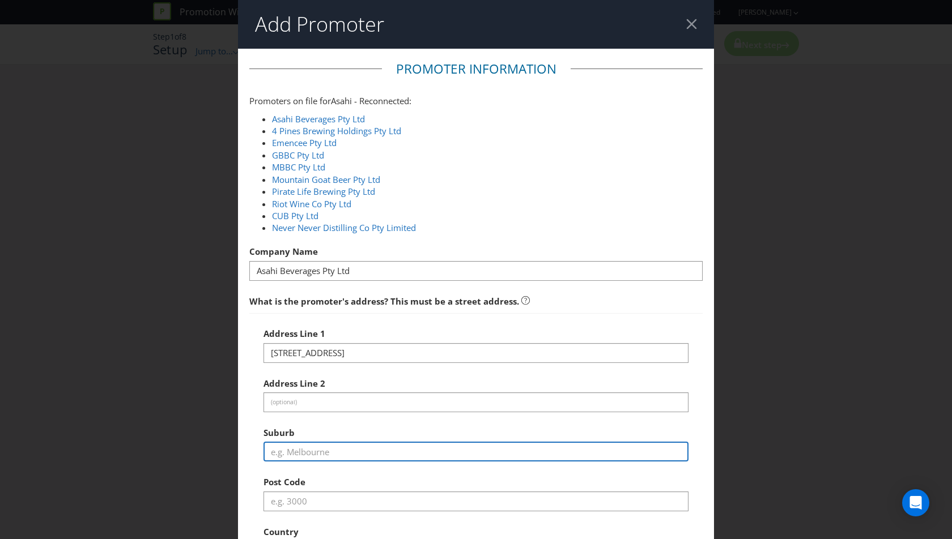
type input "Southbank"
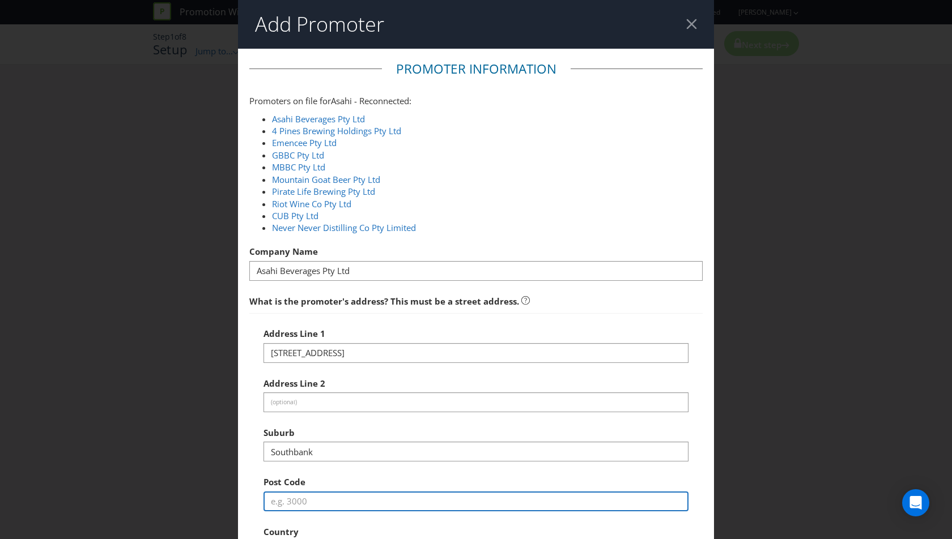
type input "3006"
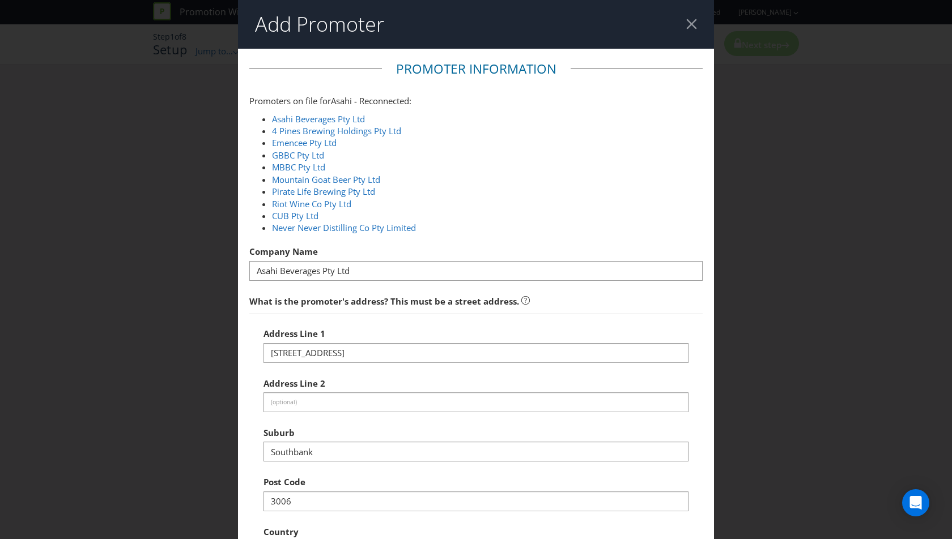
select select "AU"
type input "1800244054"
type input "[PERSON_NAME][EMAIL_ADDRESS][PERSON_NAME][DOMAIN_NAME]"
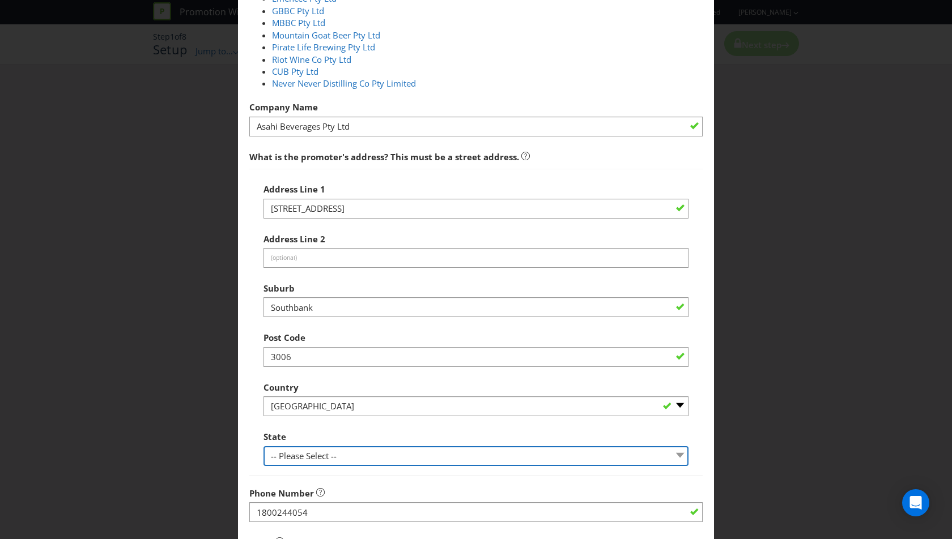
select select "VIC"
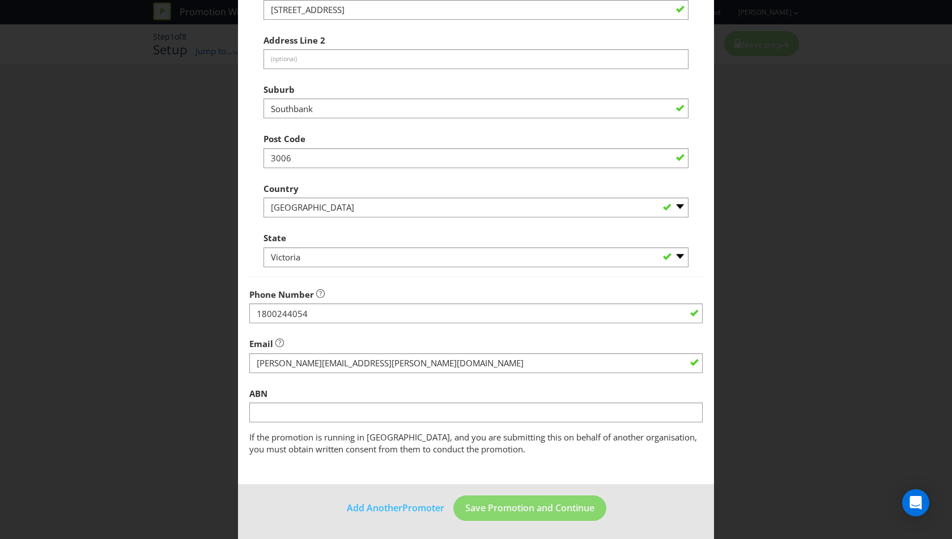
scroll to position [344, 0]
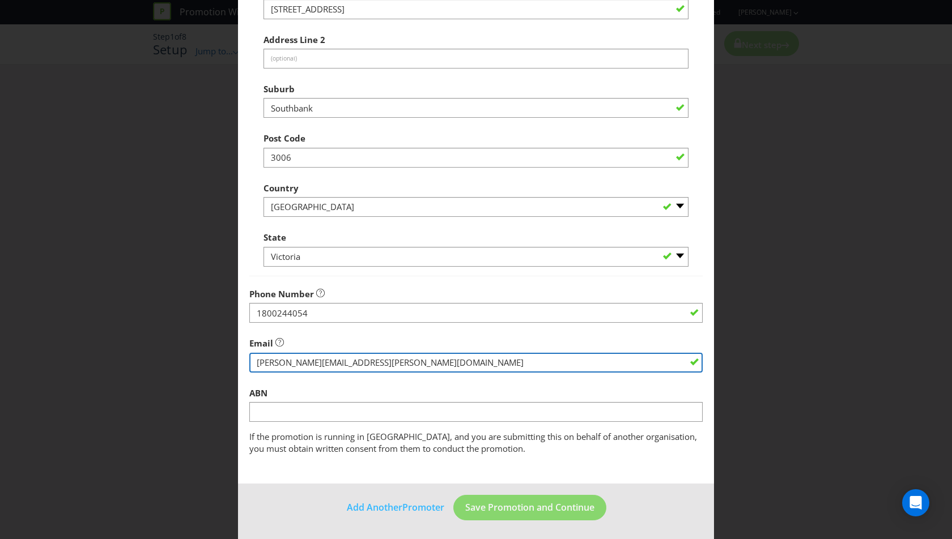
click at [338, 366] on input "string" at bounding box center [475, 363] width 453 height 20
drag, startPoint x: 436, startPoint y: 360, endPoint x: 240, endPoint y: 360, distance: 196.0
click at [240, 360] on main "Promoter Information Promoters on file for Asahi - Reconnected : Asahi Beverage…" at bounding box center [476, 94] width 476 height 779
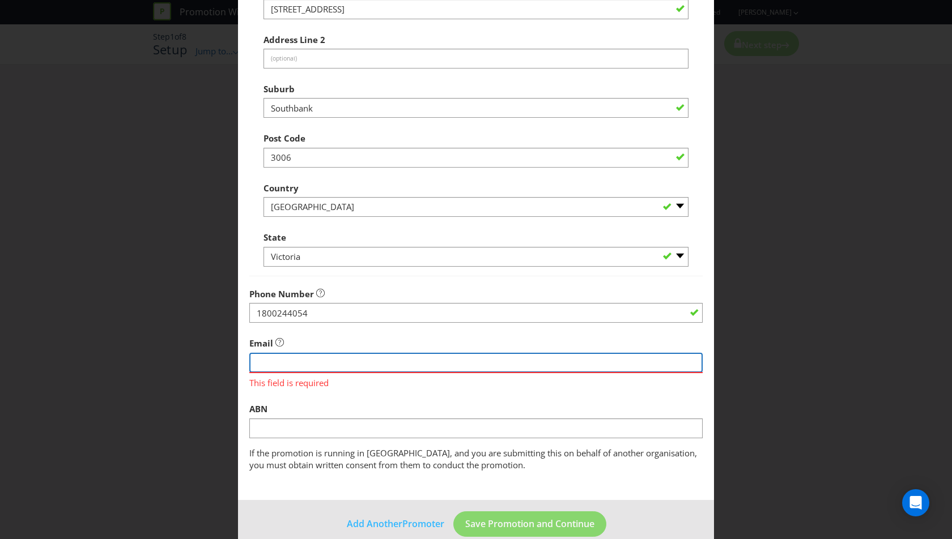
click at [290, 359] on input "string" at bounding box center [475, 363] width 453 height 20
paste input "[PERSON_NAME][EMAIL_ADDRESS][PERSON_NAME][DOMAIN_NAME]"
type input "[PERSON_NAME][EMAIL_ADDRESS][PERSON_NAME][DOMAIN_NAME]"
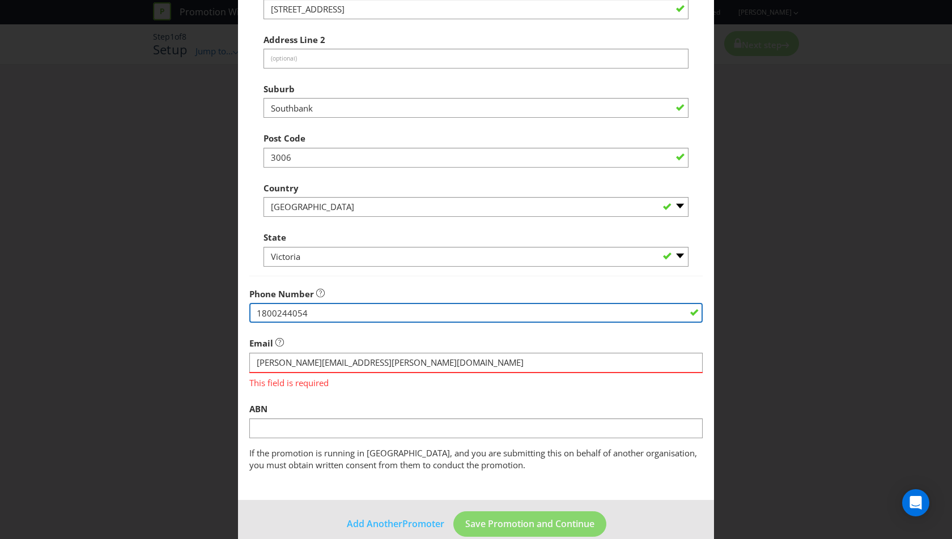
click at [463, 320] on input "1800244054" at bounding box center [475, 313] width 453 height 20
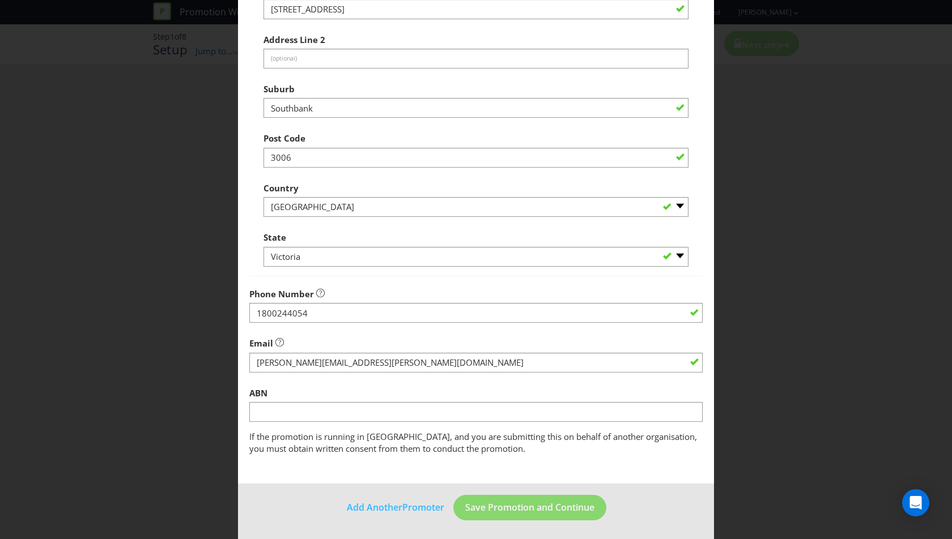
click at [500, 378] on fieldset "Promoter Information Promoters on file for Asahi - Reconnected : Asahi Beverage…" at bounding box center [475, 85] width 453 height 739
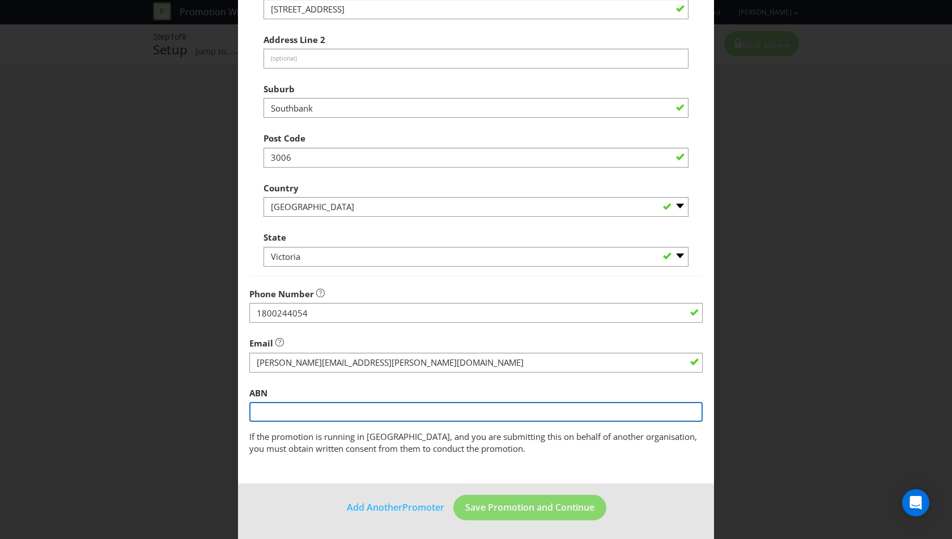
click at [499, 418] on input "text" at bounding box center [475, 412] width 453 height 20
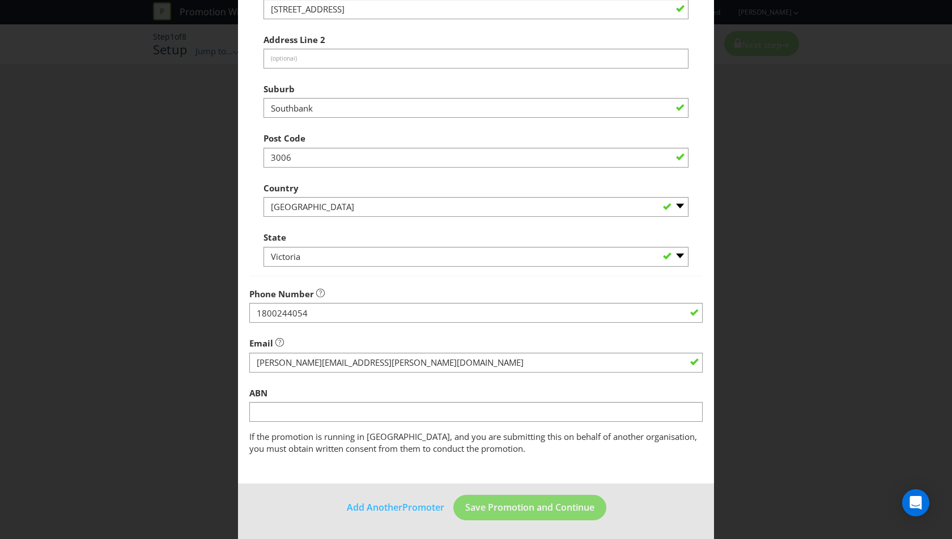
click at [428, 401] on div "ABN" at bounding box center [475, 402] width 453 height 41
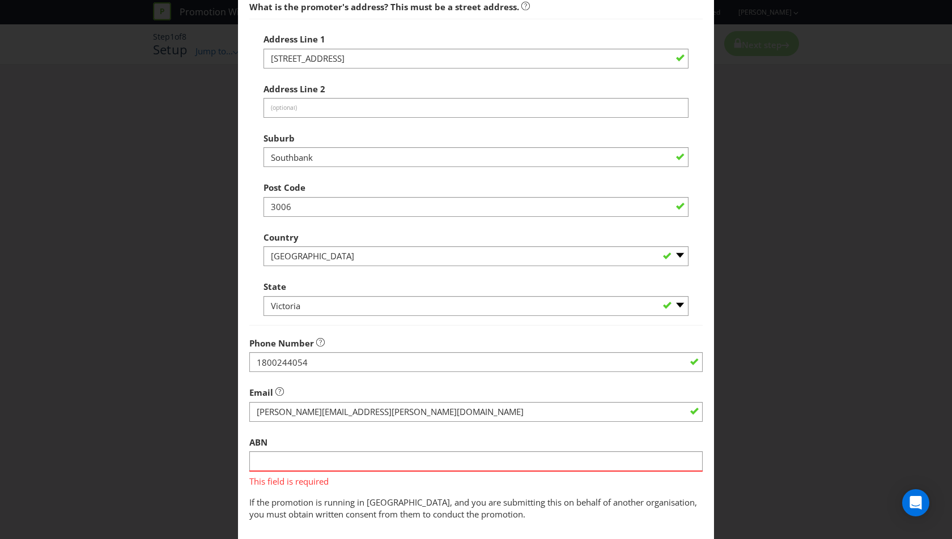
scroll to position [360, 0]
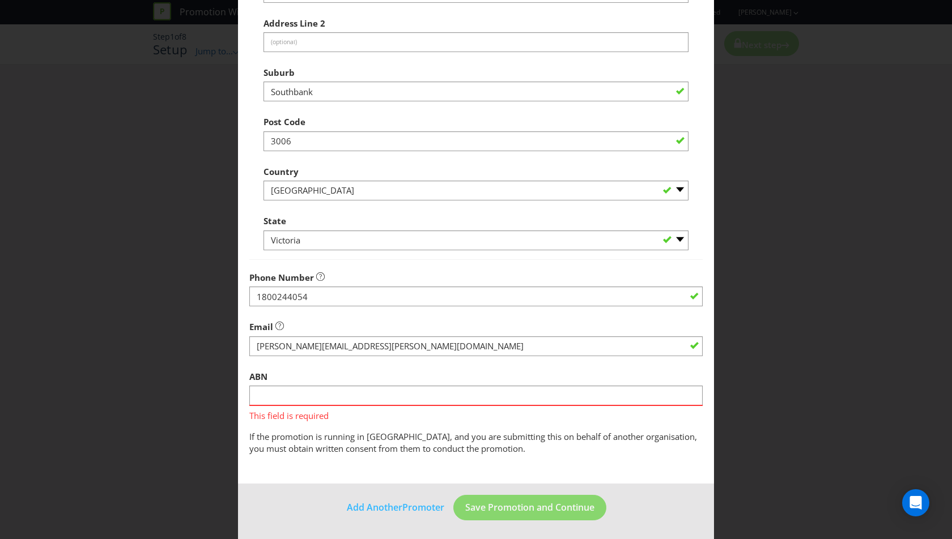
click at [358, 410] on span "This field is required" at bounding box center [475, 414] width 453 height 16
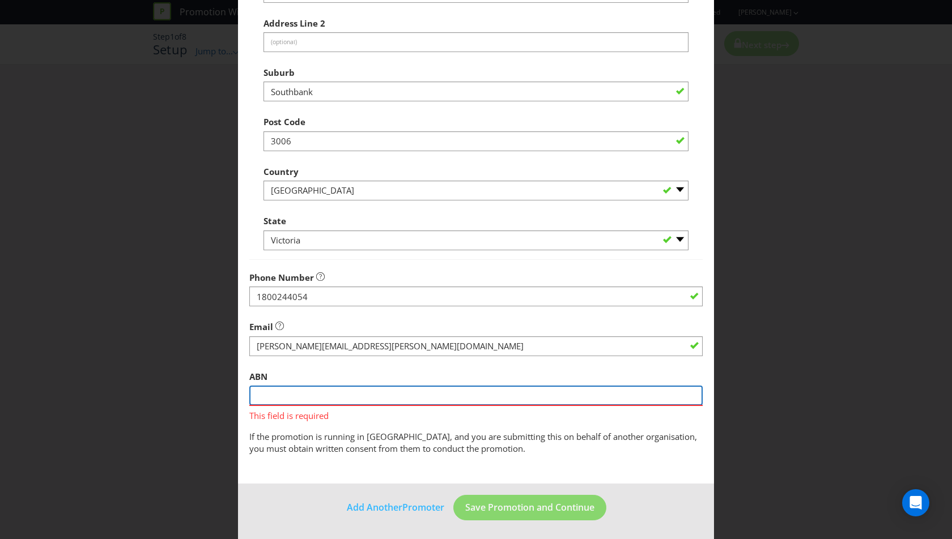
click at [358, 401] on input "text" at bounding box center [475, 396] width 453 height 20
paste input "76 004 056 106"
type input "76 004 056 106"
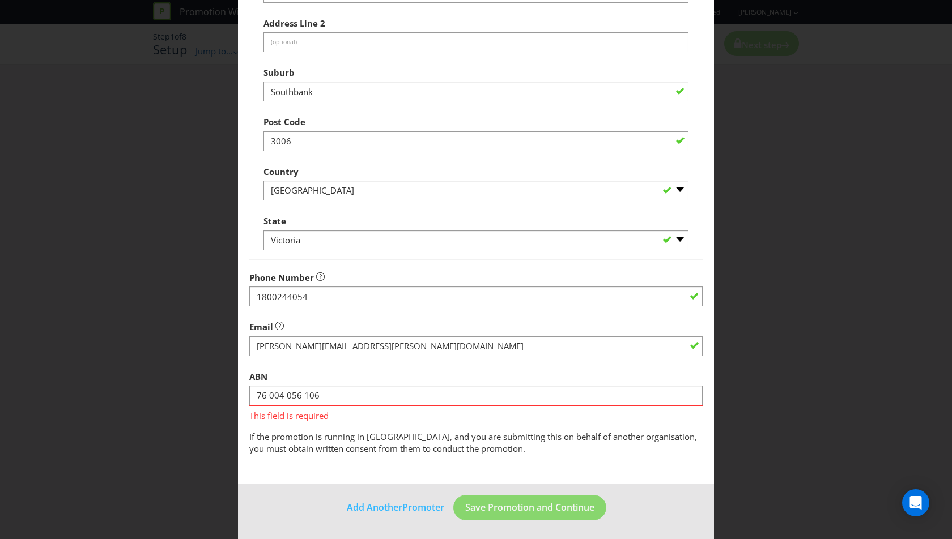
scroll to position [344, 0]
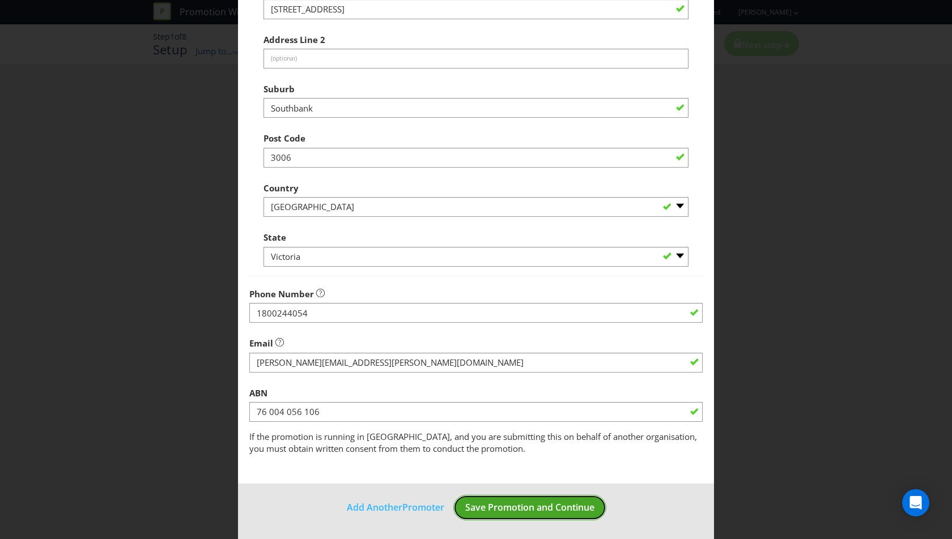
click at [550, 509] on span "Save Promotion and Continue" at bounding box center [529, 507] width 129 height 12
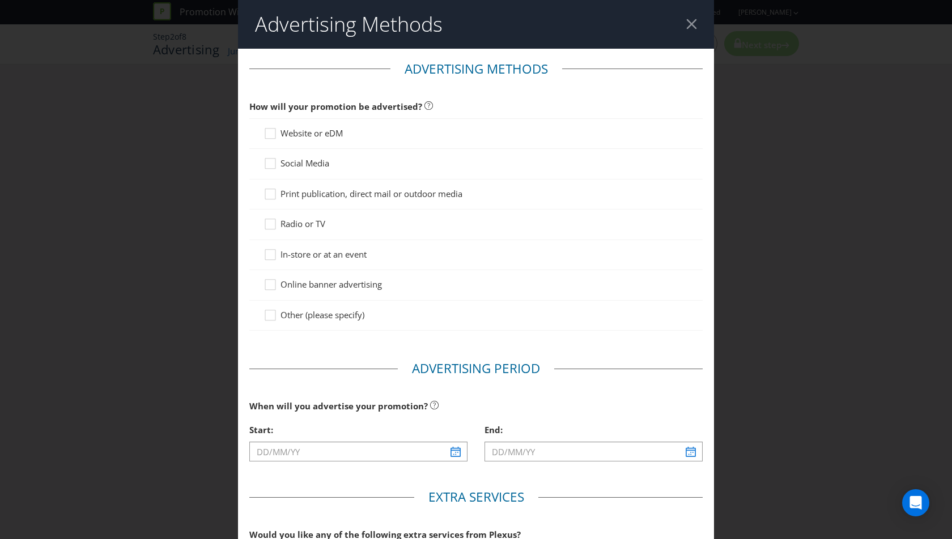
click at [305, 321] on div at bounding box center [475, 321] width 425 height 1
click at [305, 309] on span "Other (please specify)" at bounding box center [322, 314] width 84 height 11
click at [0, 0] on input "Other (please specify)" at bounding box center [0, 0] width 0 height 0
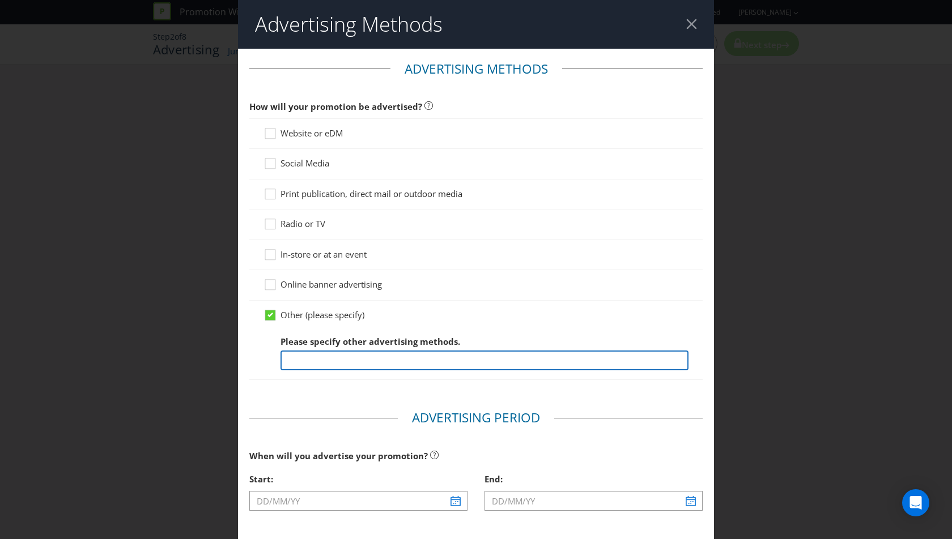
click at [346, 354] on input "text" at bounding box center [484, 361] width 408 height 20
type input "In Venue (On premise)"
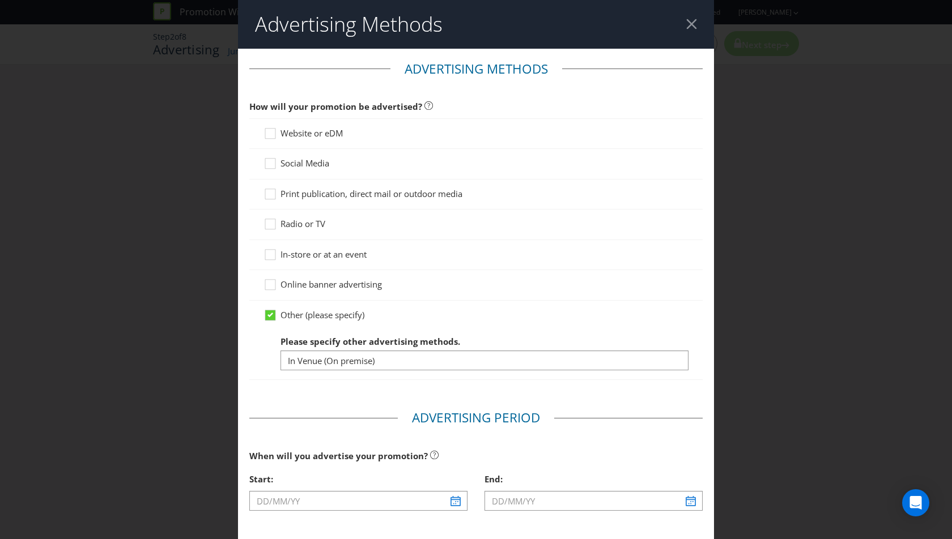
click at [306, 160] on span "Social Media" at bounding box center [304, 163] width 49 height 11
click at [0, 0] on input "Social Media" at bounding box center [0, 0] width 0 height 0
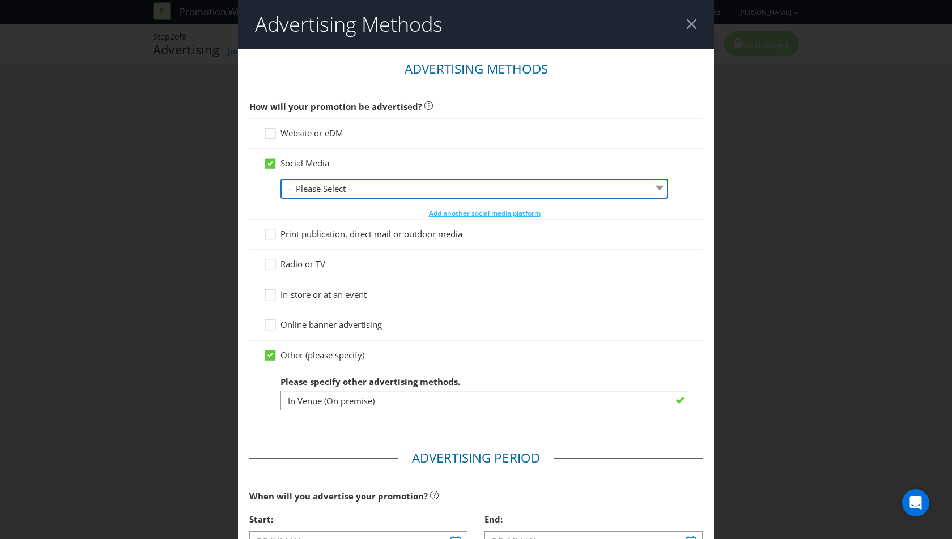
click at [321, 185] on select "-- Please Select -- Facebook X Instagram Snapchat LinkedIn Pinterest Tumblr You…" at bounding box center [474, 189] width 388 height 20
select select "INSTAGRAM"
click at [280, 179] on select "-- Please Select -- Facebook X Instagram Snapchat LinkedIn Pinterest Tumblr You…" at bounding box center [474, 189] width 388 height 20
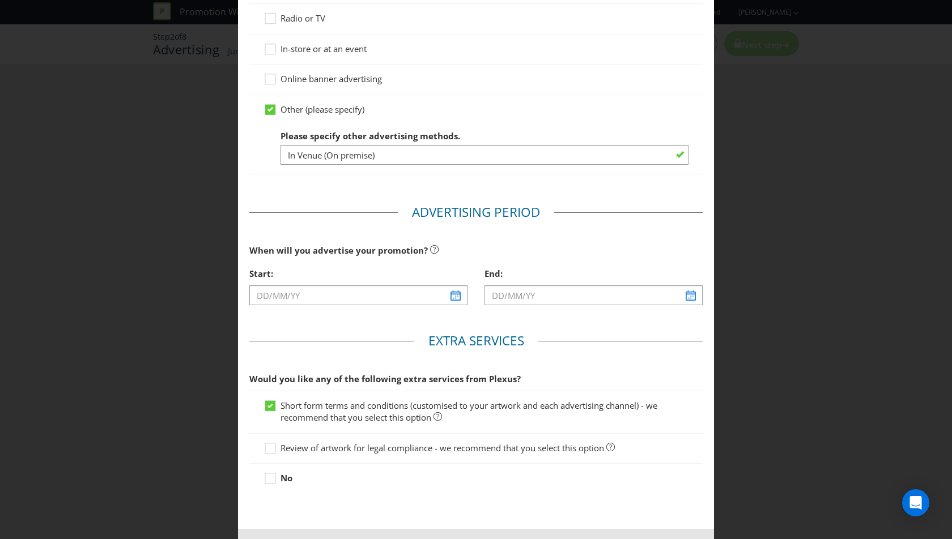
scroll to position [252, 0]
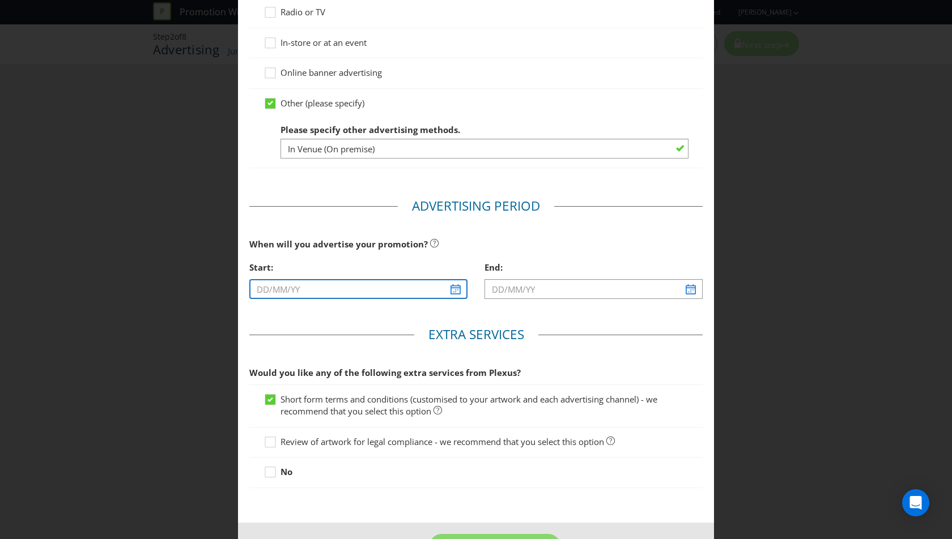
click at [343, 283] on input "text" at bounding box center [358, 289] width 218 height 20
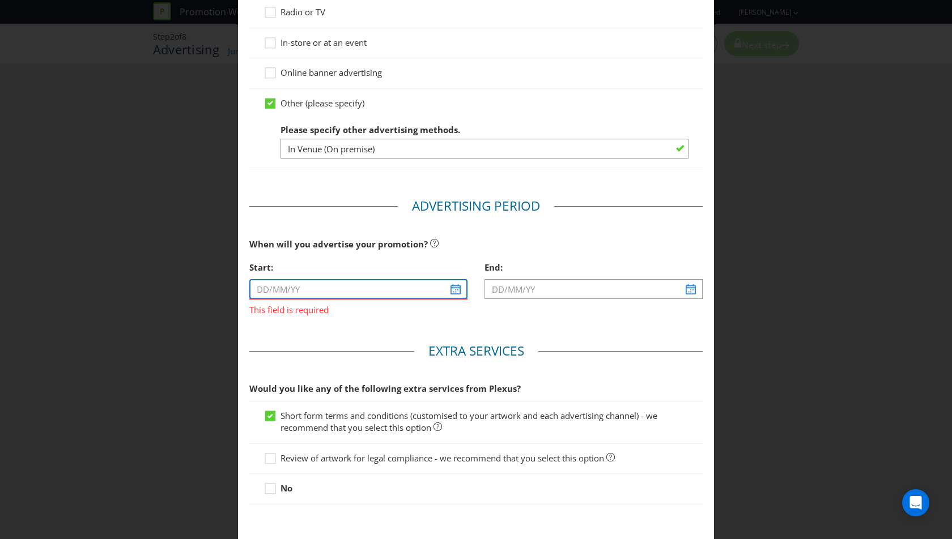
click at [341, 284] on input "text" at bounding box center [358, 289] width 218 height 20
click at [457, 290] on input "text" at bounding box center [358, 289] width 218 height 20
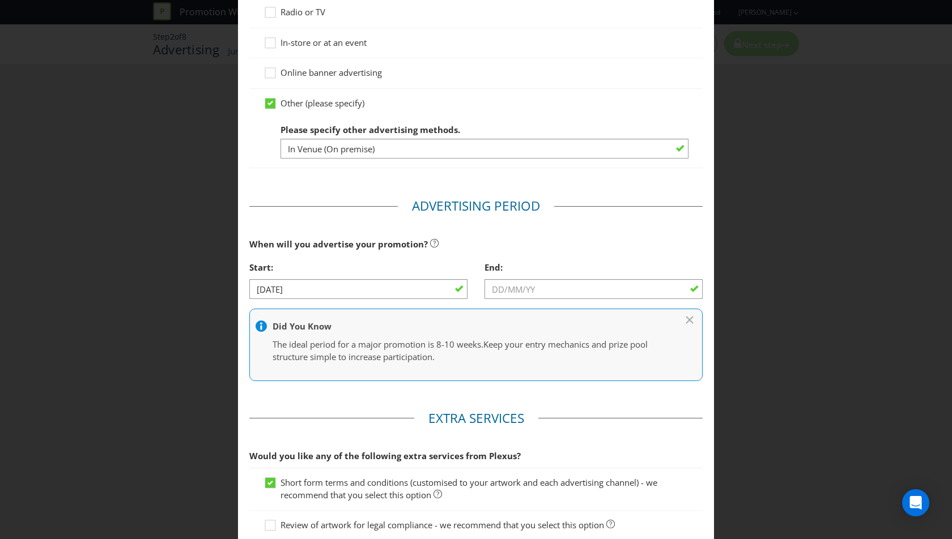
type input "[DATE]"
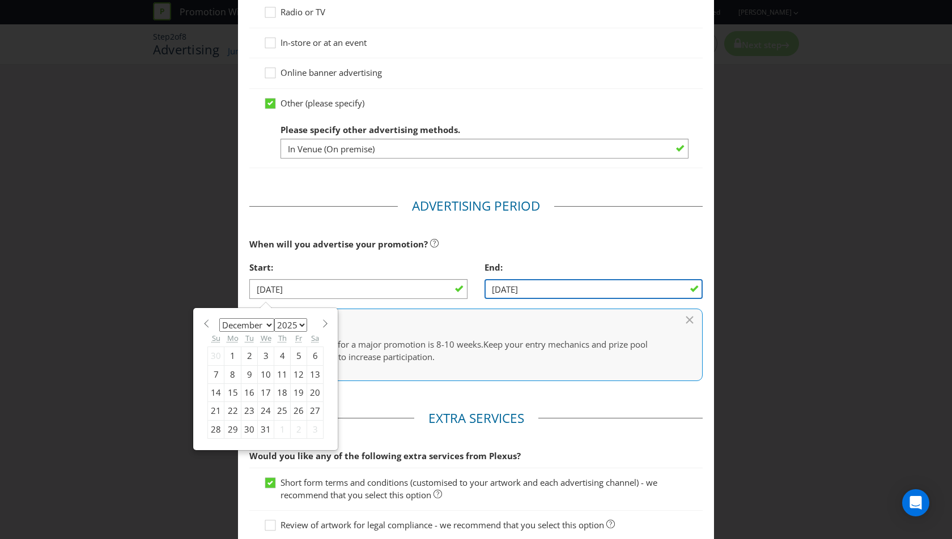
click at [550, 283] on input "[DATE]" at bounding box center [593, 289] width 218 height 20
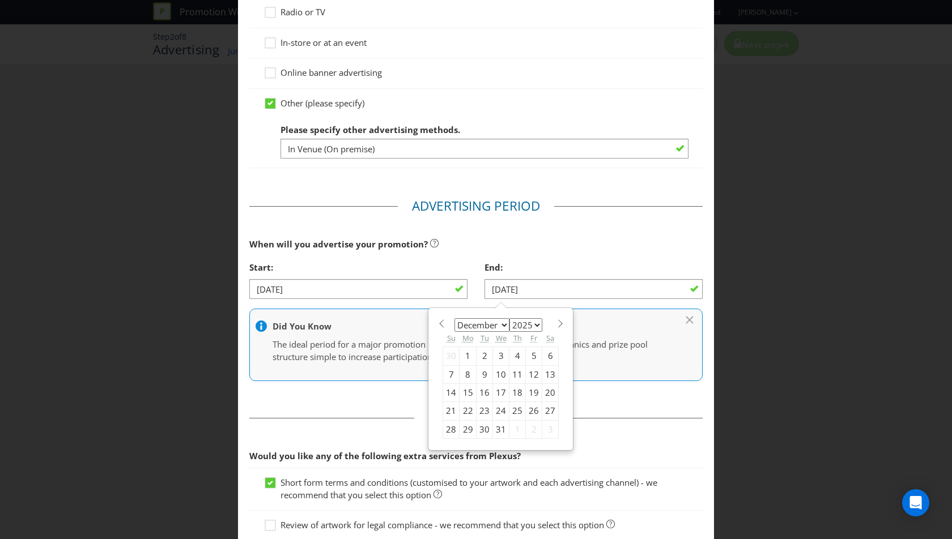
click at [556, 320] on span at bounding box center [560, 324] width 8 height 8
select select "0"
select select "2026"
click at [464, 426] on div "26" at bounding box center [467, 429] width 17 height 18
type input "[DATE]"
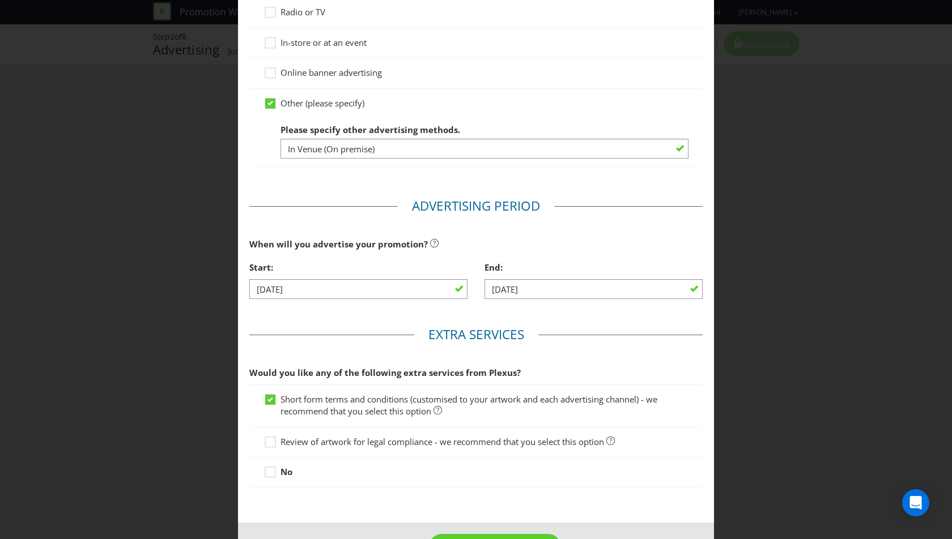
click at [581, 216] on fieldset "Advertising Period When will you advertise your promotion? Start: [DATE] End: […" at bounding box center [475, 253] width 453 height 112
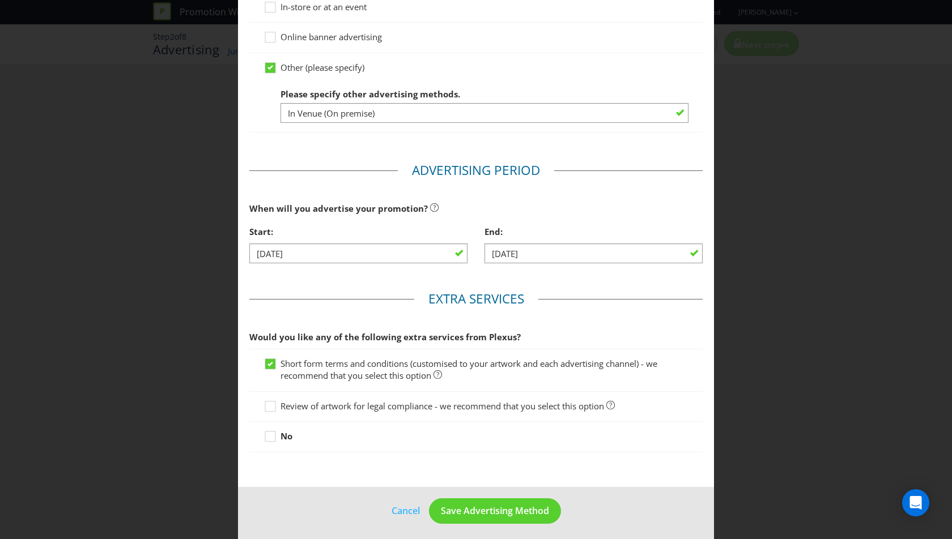
click at [353, 402] on span "Review of artwork for legal compliance - we recommend that you select this opti…" at bounding box center [442, 406] width 324 height 11
click at [0, 0] on input "Review of artwork for legal compliance - we recommend that you select this opti…" at bounding box center [0, 0] width 0 height 0
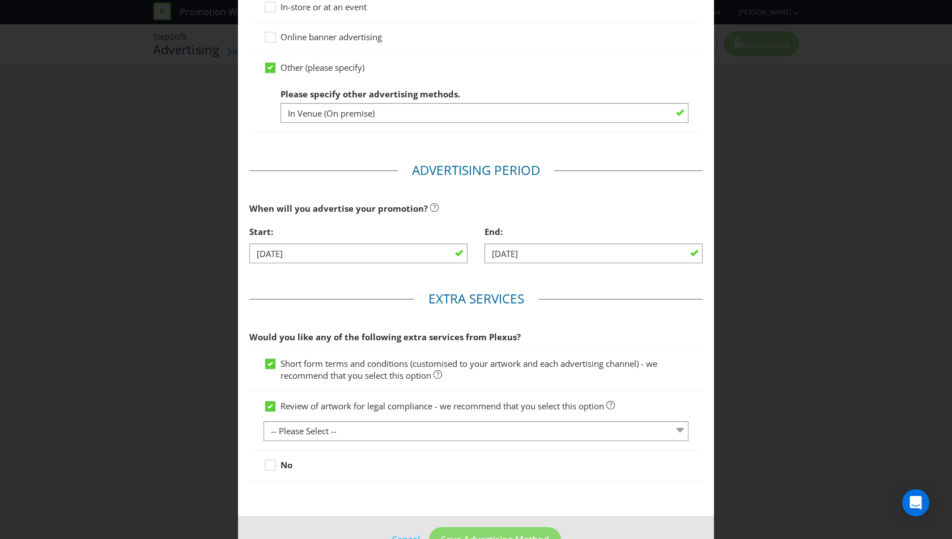
scroll to position [317, 0]
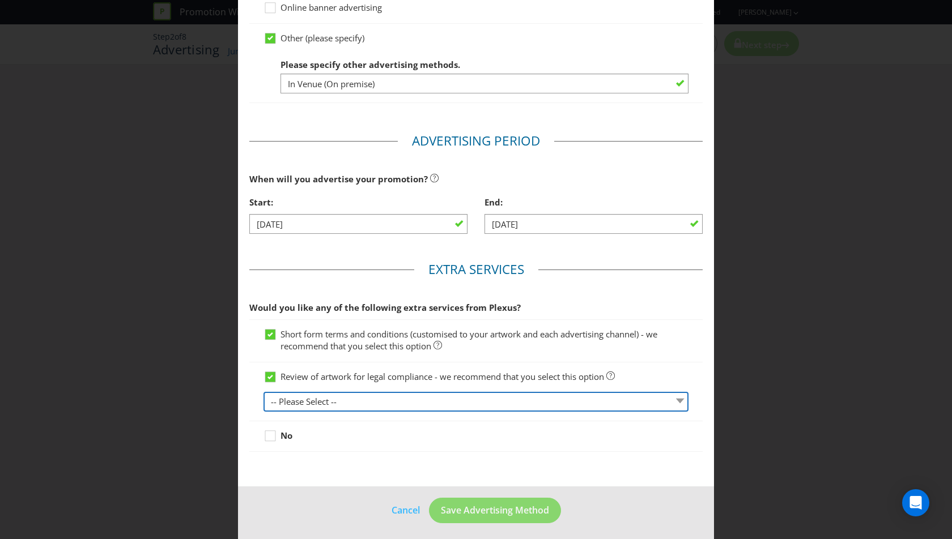
click at [445, 401] on select "-- Please Select -- 1 piece 2-4 pieces (provided at same time) 5-7 pieces (prov…" at bounding box center [475, 402] width 425 height 20
select select "MARKETING_REVIEW_1"
click at [263, 392] on select "-- Please Select -- 1 piece 2-4 pieces (provided at same time) 5-7 pieces (prov…" at bounding box center [475, 402] width 425 height 20
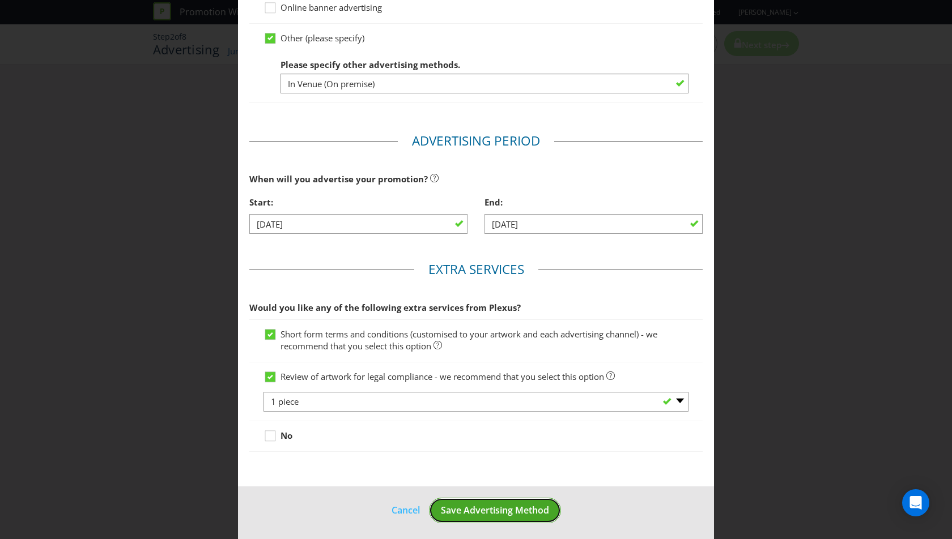
click at [472, 505] on span "Save Advertising Method" at bounding box center [495, 510] width 108 height 12
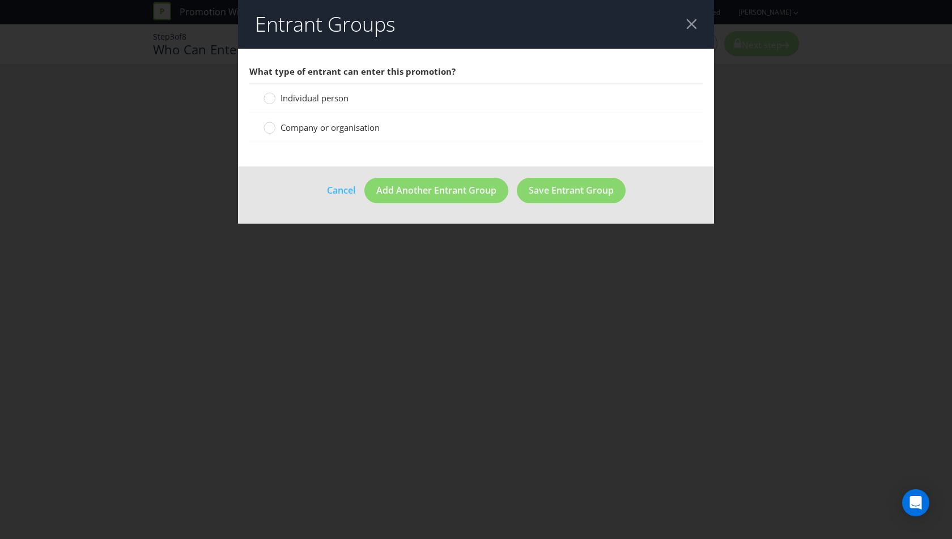
click at [322, 93] on span "Individual person" at bounding box center [314, 97] width 68 height 11
click at [0, 0] on input "Individual person" at bounding box center [0, 0] width 0 height 0
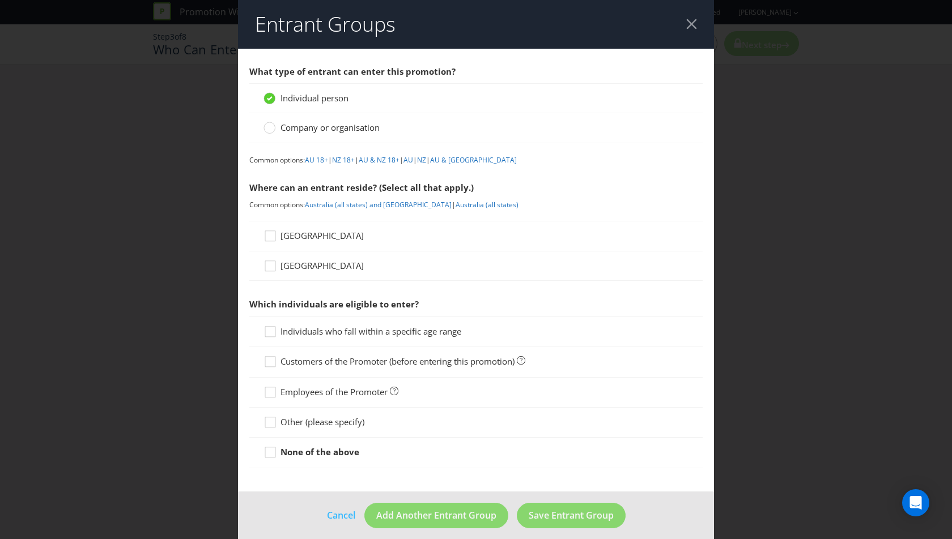
scroll to position [6, 0]
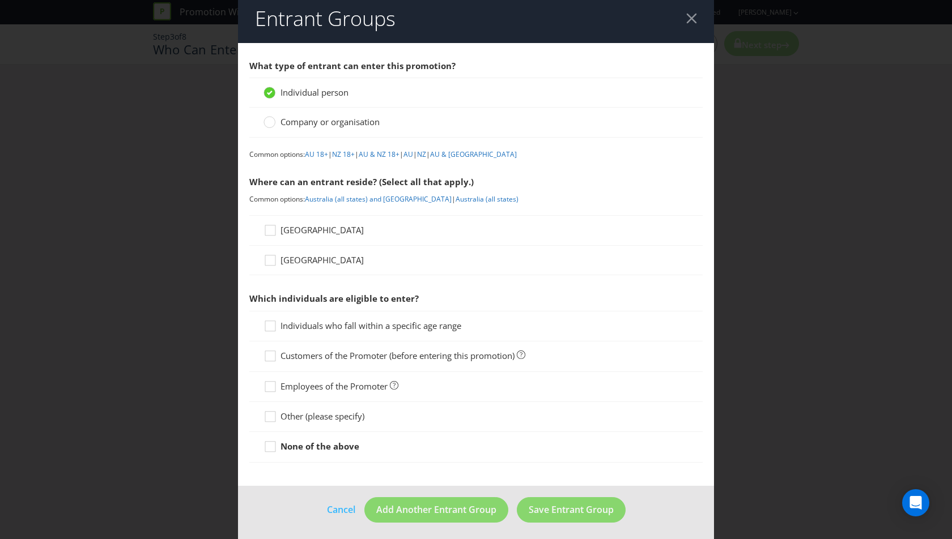
click at [287, 227] on span "[GEOGRAPHIC_DATA]" at bounding box center [321, 229] width 83 height 11
click at [0, 0] on input "[GEOGRAPHIC_DATA]" at bounding box center [0, 0] width 0 height 0
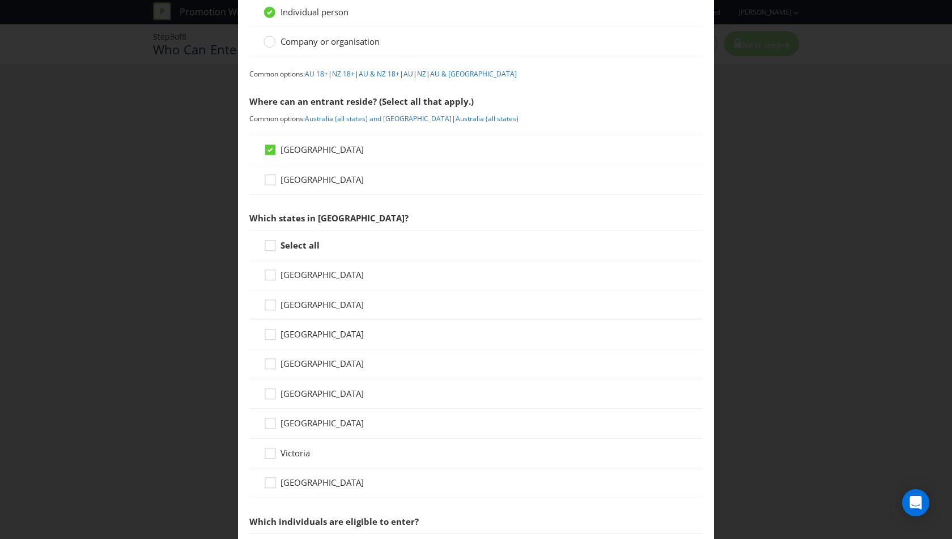
scroll to position [85, 0]
click at [290, 453] on span "Victoria" at bounding box center [294, 454] width 29 height 11
click at [0, 0] on input "Victoria" at bounding box center [0, 0] width 0 height 0
click at [289, 248] on strong "Select all" at bounding box center [299, 246] width 39 height 11
click at [0, 0] on input "Select all" at bounding box center [0, 0] width 0 height 0
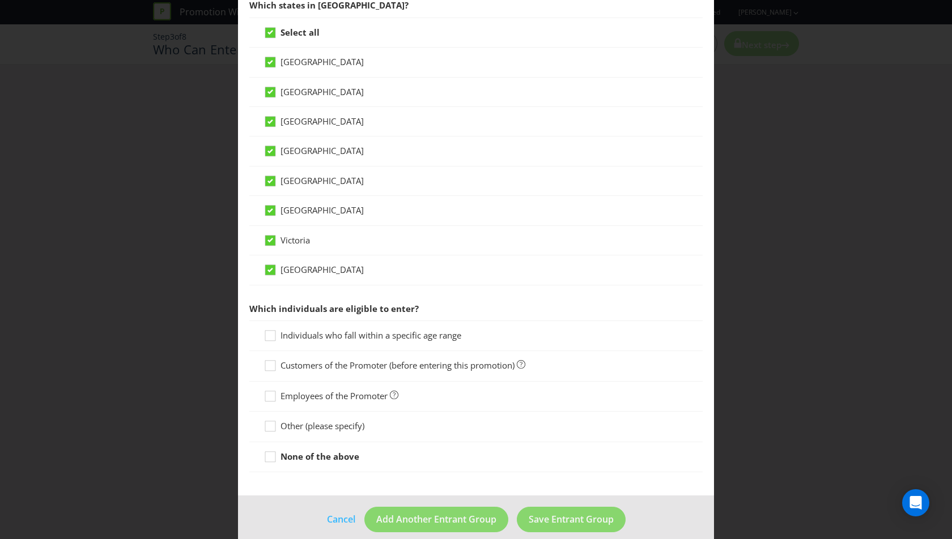
scroll to position [302, 0]
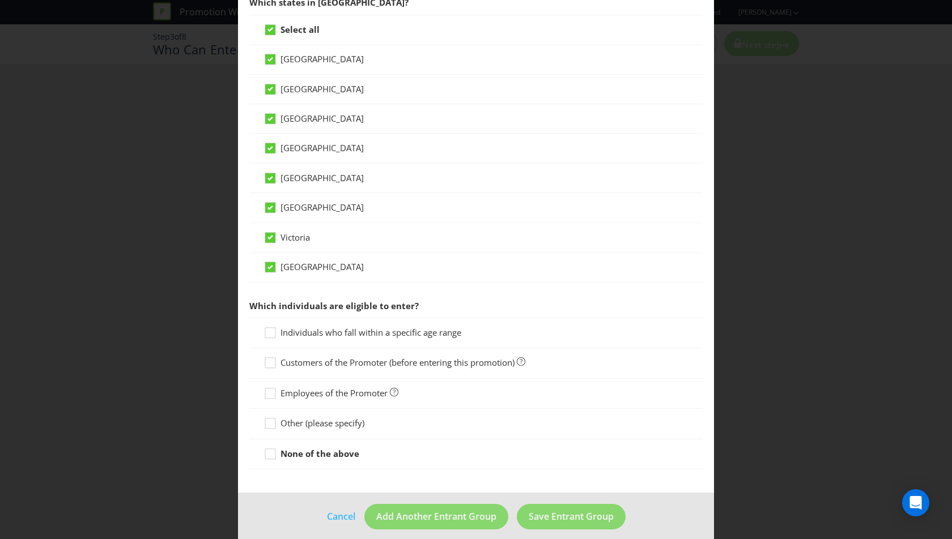
click at [375, 333] on span "Individuals who fall within a specific age range" at bounding box center [370, 332] width 181 height 11
click at [0, 0] on input "Individuals who fall within a specific age range" at bounding box center [0, 0] width 0 height 0
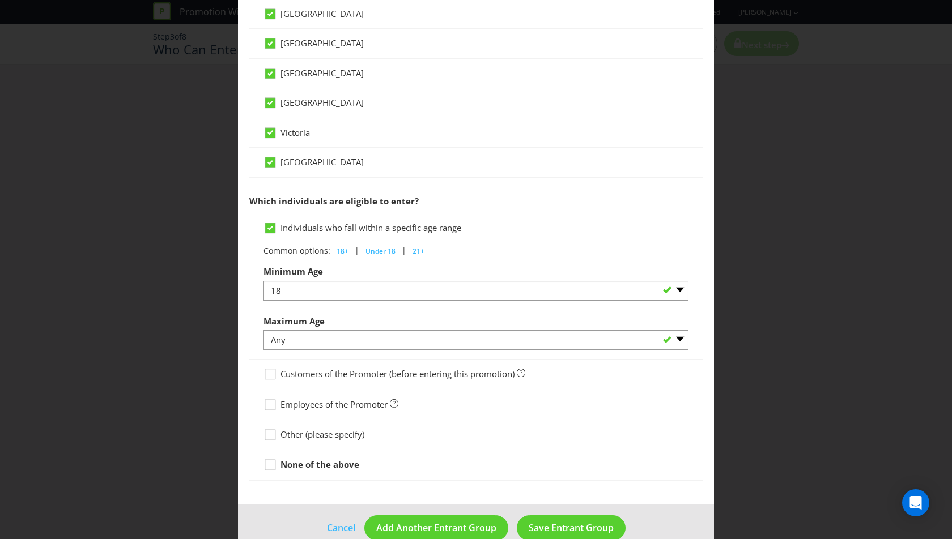
scroll to position [416, 0]
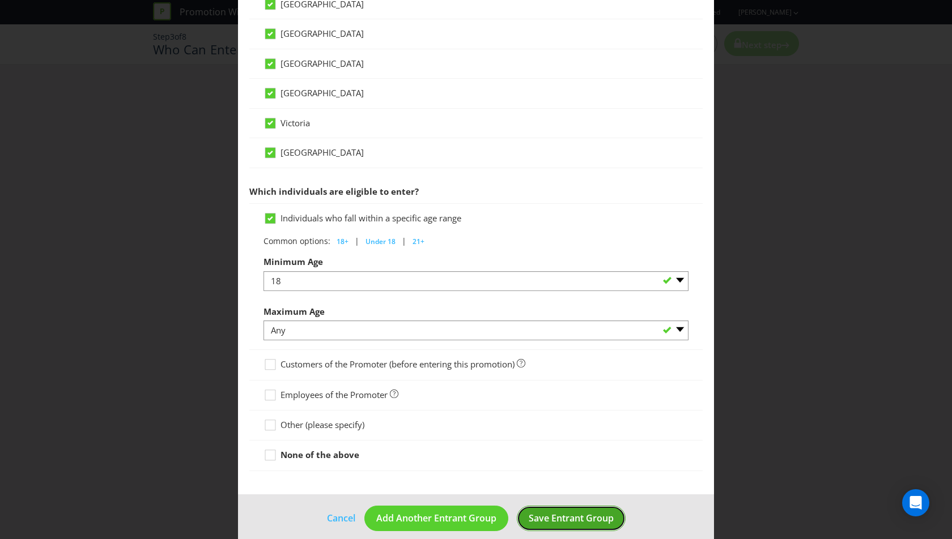
click at [552, 506] on button "Save Entrant Group" at bounding box center [571, 518] width 109 height 25
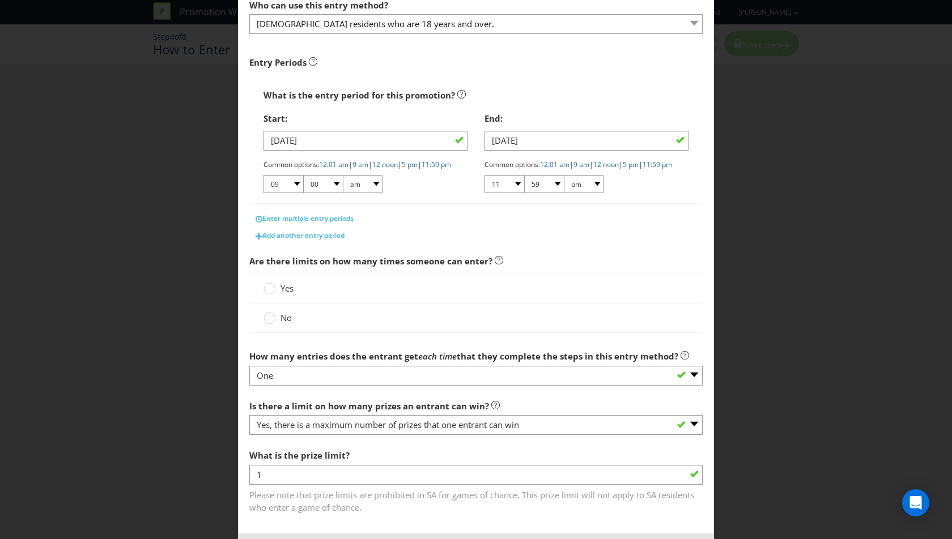
scroll to position [138, 0]
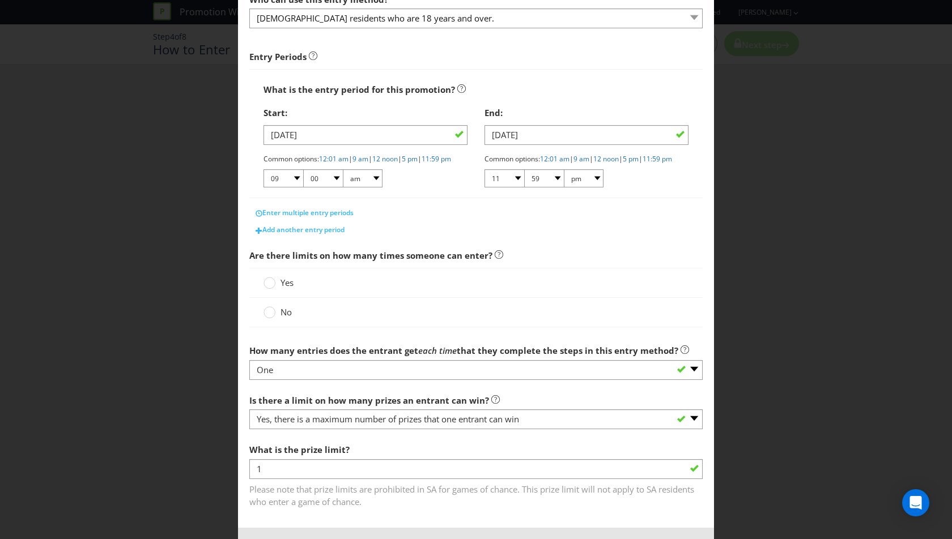
click at [286, 288] on span "Yes" at bounding box center [286, 282] width 13 height 11
click at [0, 0] on input "Yes" at bounding box center [0, 0] width 0 height 0
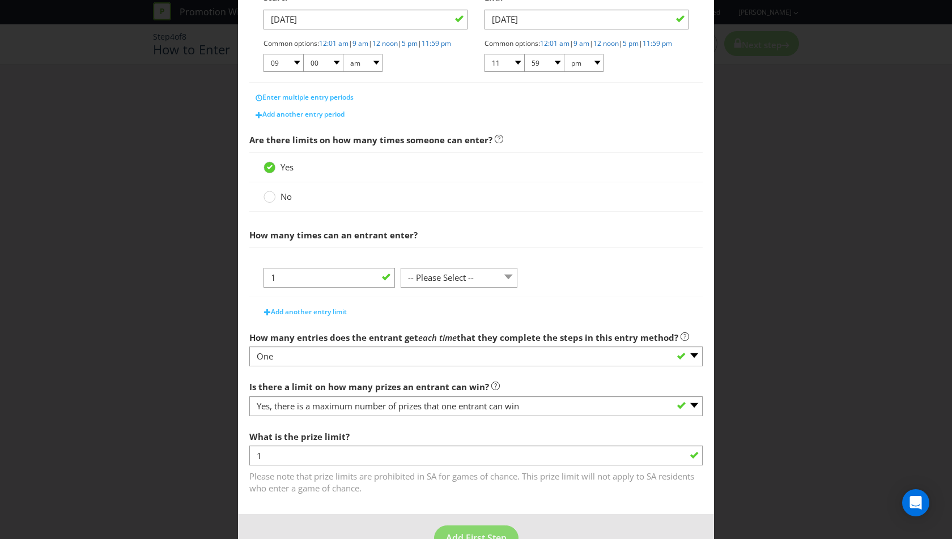
scroll to position [262, 0]
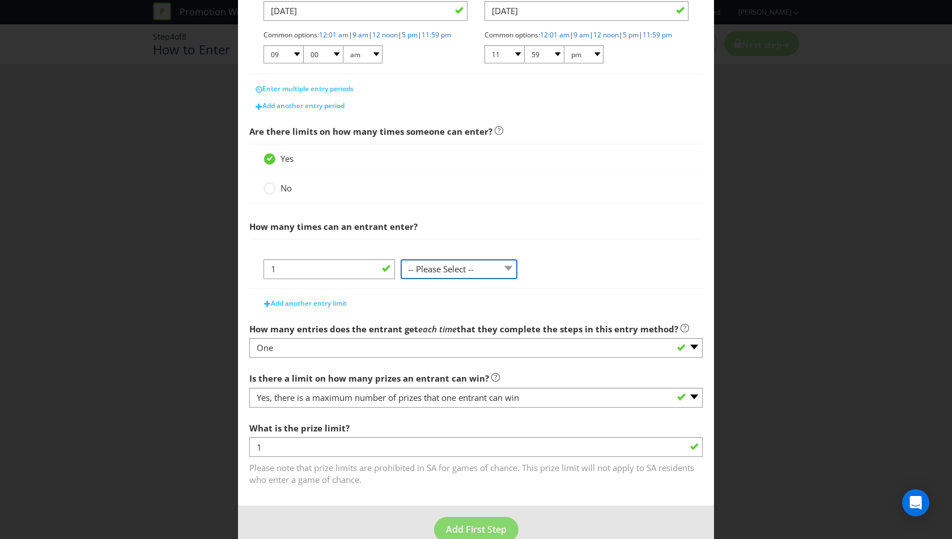
click at [438, 278] on select "-- Please Select -- per person per day per purchase per transaction Other (plea…" at bounding box center [459, 269] width 117 height 20
select select "PER_TRANSACTION"
click at [401, 266] on select "-- Please Select -- per person per day per purchase per transaction Other (plea…" at bounding box center [459, 269] width 117 height 20
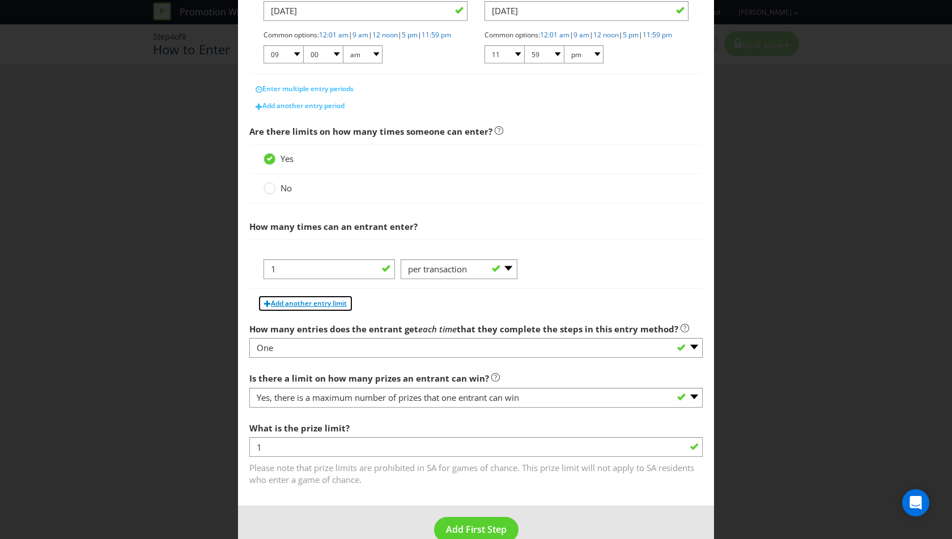
click at [306, 308] on span "Add another entry limit" at bounding box center [309, 304] width 76 height 10
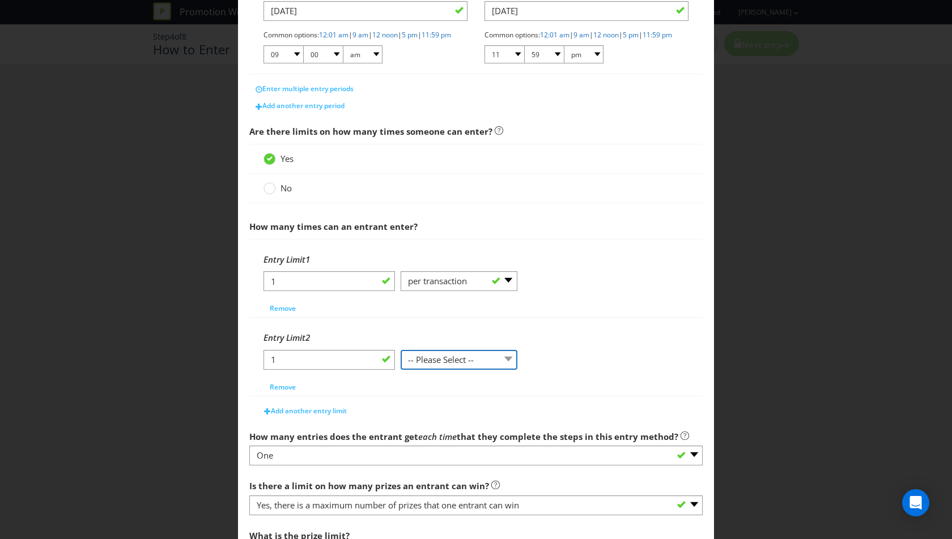
click at [446, 360] on select "-- Please Select -- per person per day per purchase per transaction Other (plea…" at bounding box center [459, 360] width 117 height 20
select select "PER_PERSON"
click at [401, 356] on select "-- Please Select -- per person per day per purchase per transaction Other (plea…" at bounding box center [459, 360] width 117 height 20
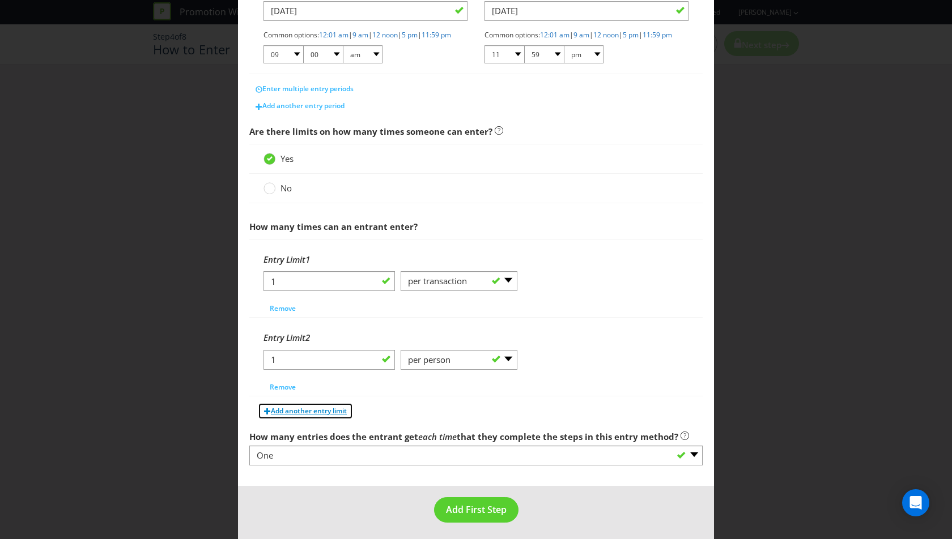
click at [317, 410] on button "Add another entry limit" at bounding box center [305, 411] width 95 height 17
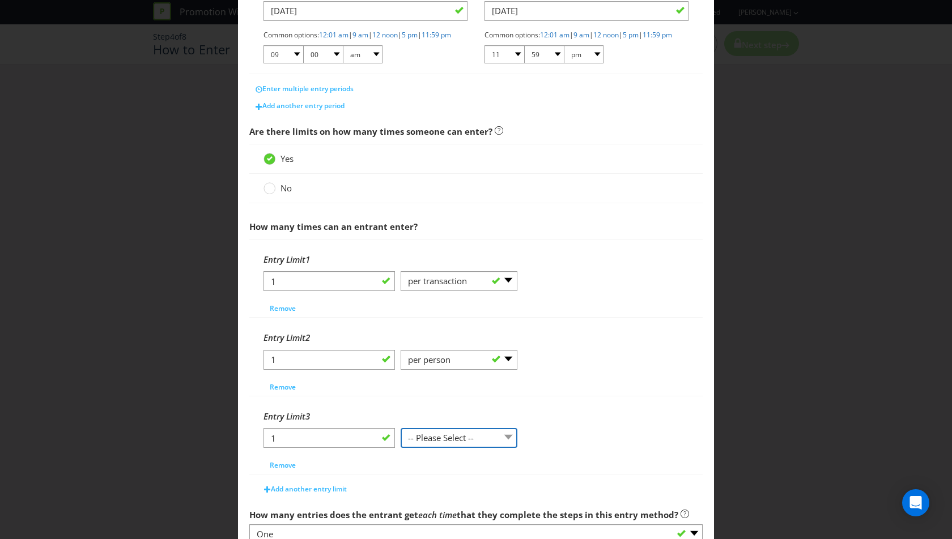
click at [428, 446] on select "-- Please Select -- per person per day per purchase per transaction Other (plea…" at bounding box center [459, 438] width 117 height 20
select select "PER_DAY"
click at [401, 433] on select "-- Please Select -- per person per day per purchase per transaction Other (plea…" at bounding box center [459, 438] width 117 height 20
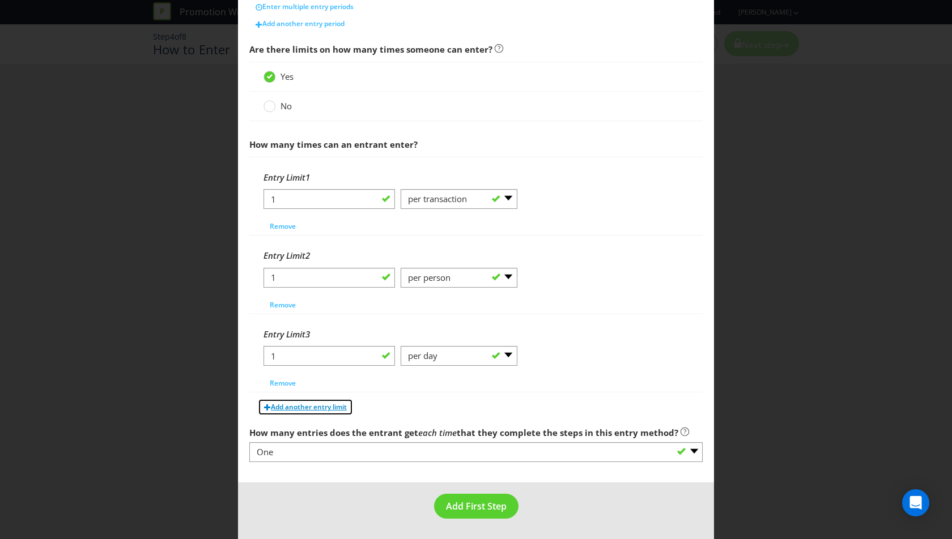
click at [316, 412] on span "Add another entry limit" at bounding box center [309, 407] width 76 height 10
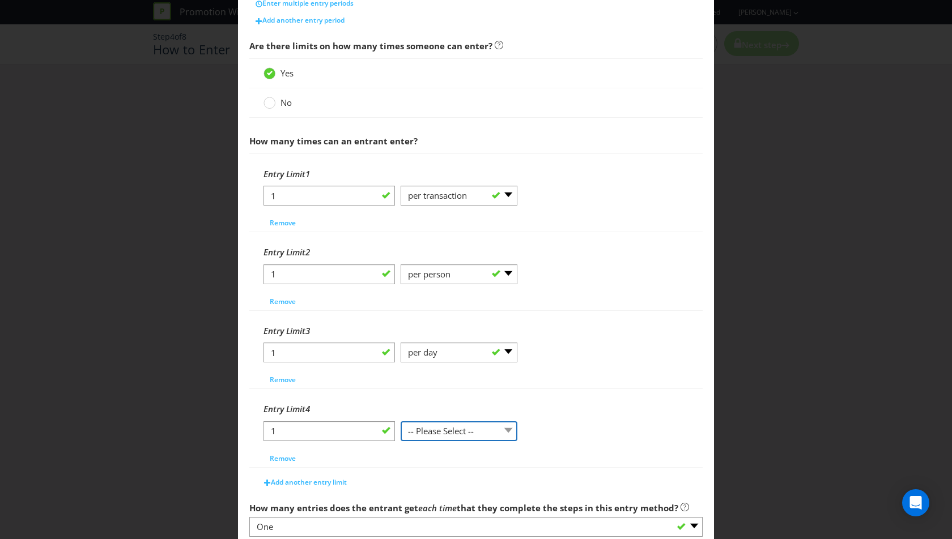
click at [432, 431] on select "-- Please Select -- per person per day per purchase per transaction Other (plea…" at bounding box center [459, 432] width 117 height 20
select select "OTHER"
click at [401, 426] on select "-- Please Select -- per person per day per purchase per transaction Other (plea…" at bounding box center [459, 432] width 117 height 20
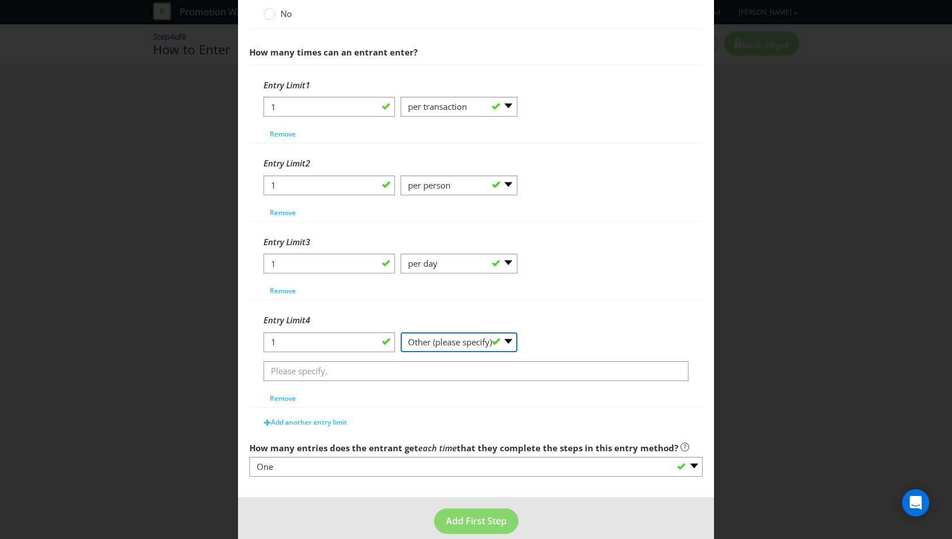
scroll to position [454, 0]
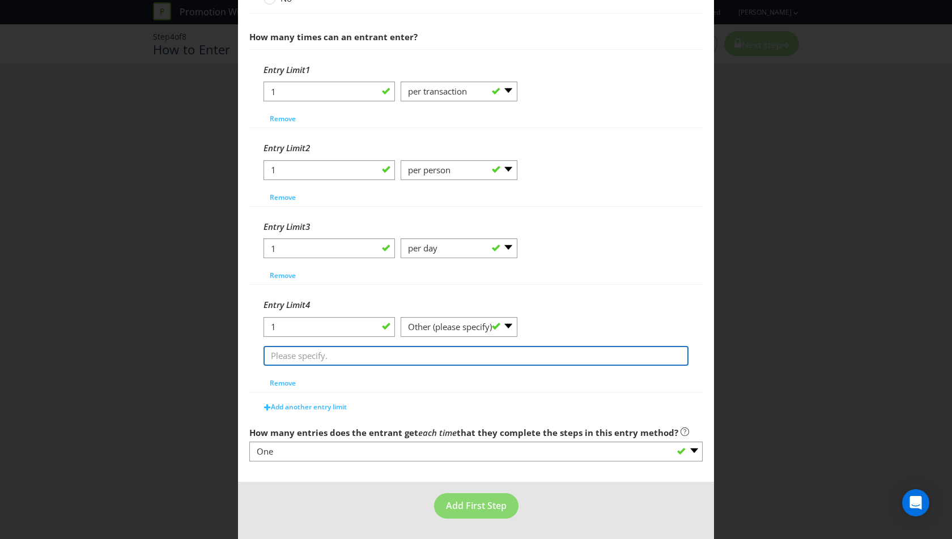
click at [339, 358] on input "text" at bounding box center [475, 356] width 425 height 20
paste input "each entry must be completed separately and in accordance with the entry instru…"
type input "each entry must be completed separately and in accordance with the entry instru…"
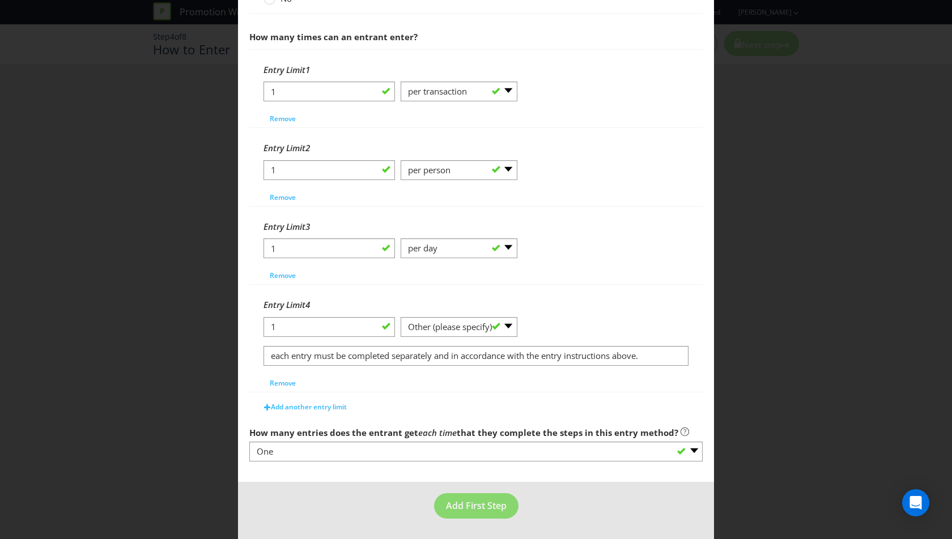
click at [406, 386] on div "Entry Limit 4 1 -- Please Select -- per person per day per purchase per transac…" at bounding box center [475, 342] width 425 height 98
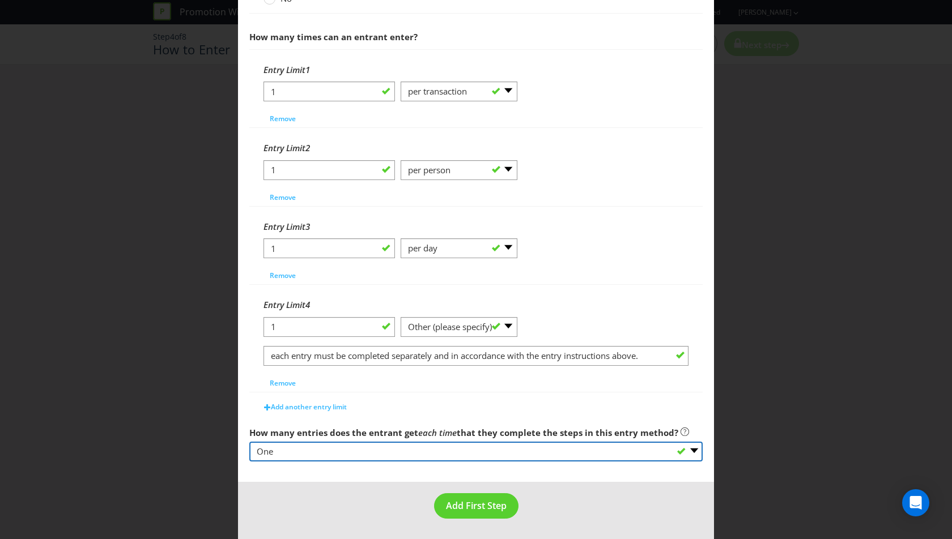
click at [383, 457] on select "-- Please select -- One More than one Other (please specify) Not applicable - g…" at bounding box center [475, 452] width 453 height 20
click at [249, 442] on select "-- Please select -- One More than one Other (please specify) Not applicable - g…" at bounding box center [475, 452] width 453 height 20
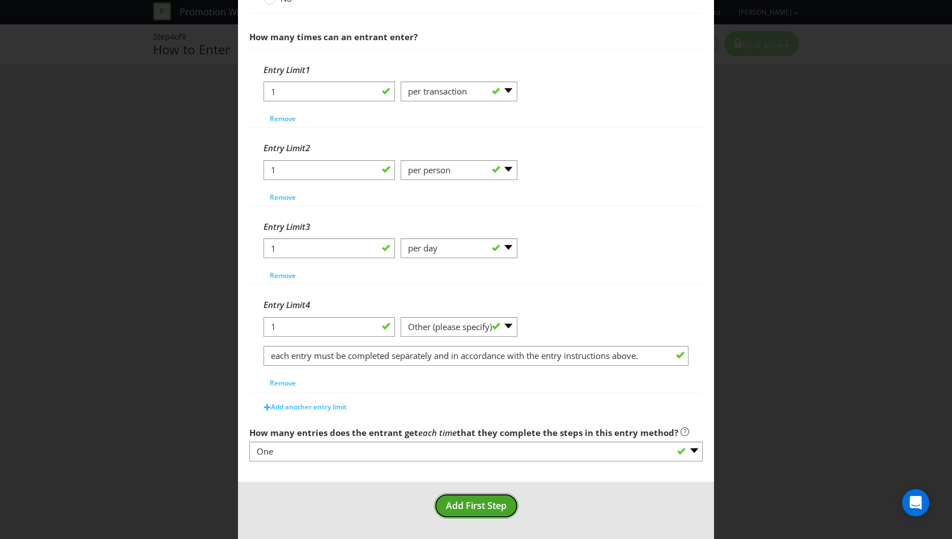
click at [468, 503] on span "Add First Step" at bounding box center [476, 506] width 61 height 12
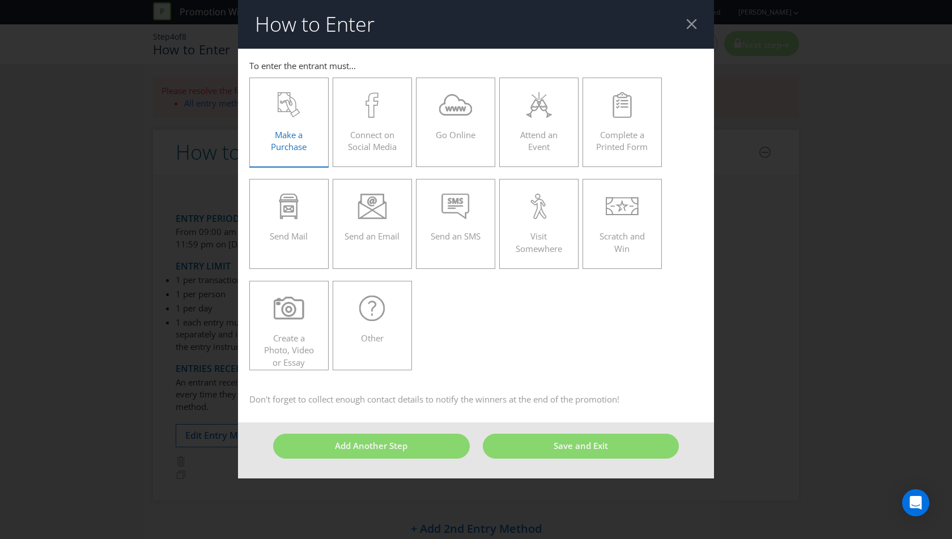
click at [297, 119] on div "Make a Purchase" at bounding box center [289, 117] width 56 height 51
click at [0, 0] on input "Make a Purchase" at bounding box center [0, 0] width 0 height 0
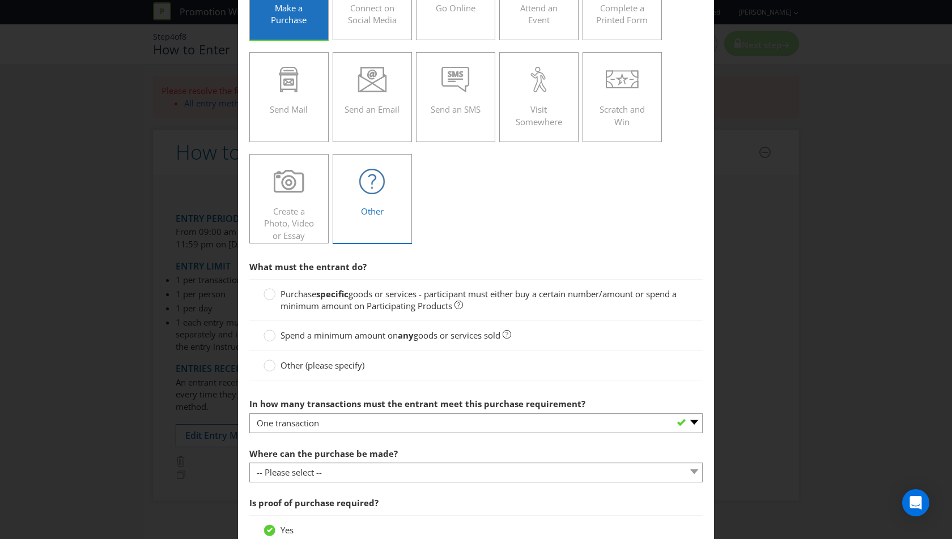
scroll to position [137, 0]
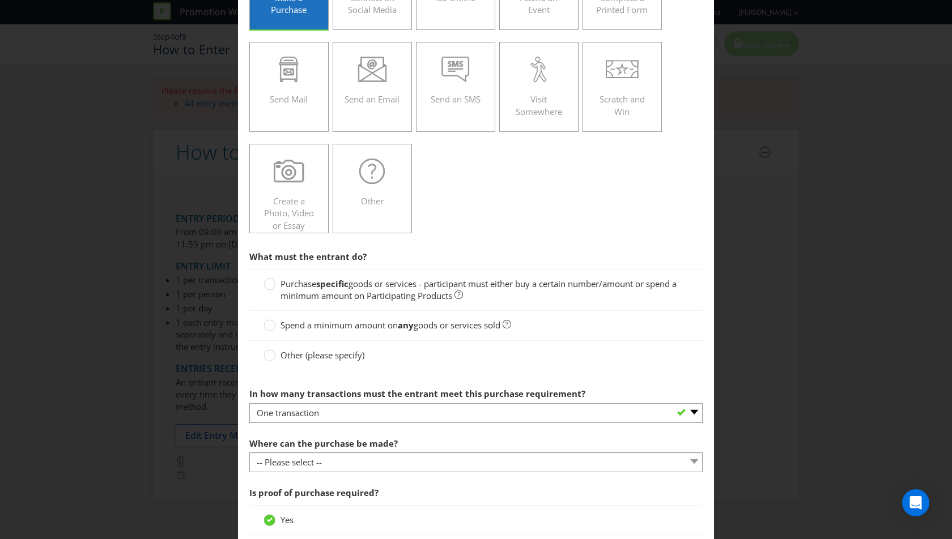
click at [349, 290] on span "goods or services - participant must either buy a certain number/amount or spen…" at bounding box center [478, 289] width 396 height 23
click at [0, 0] on input "Purchase specific goods or services - participant must either buy a certain num…" at bounding box center [0, 0] width 0 height 0
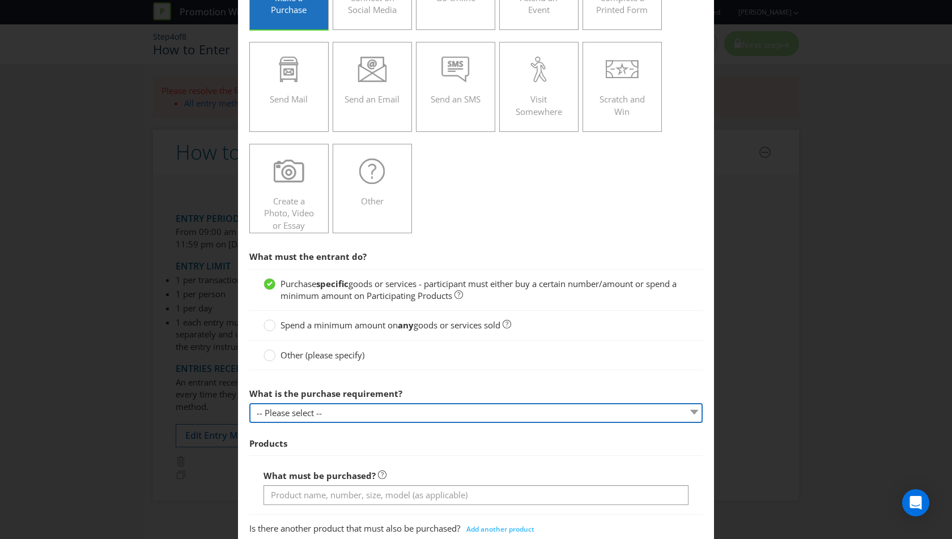
click at [299, 405] on select "-- Please select -- Buy a certain number of these products or services Spend a …" at bounding box center [475, 413] width 453 height 20
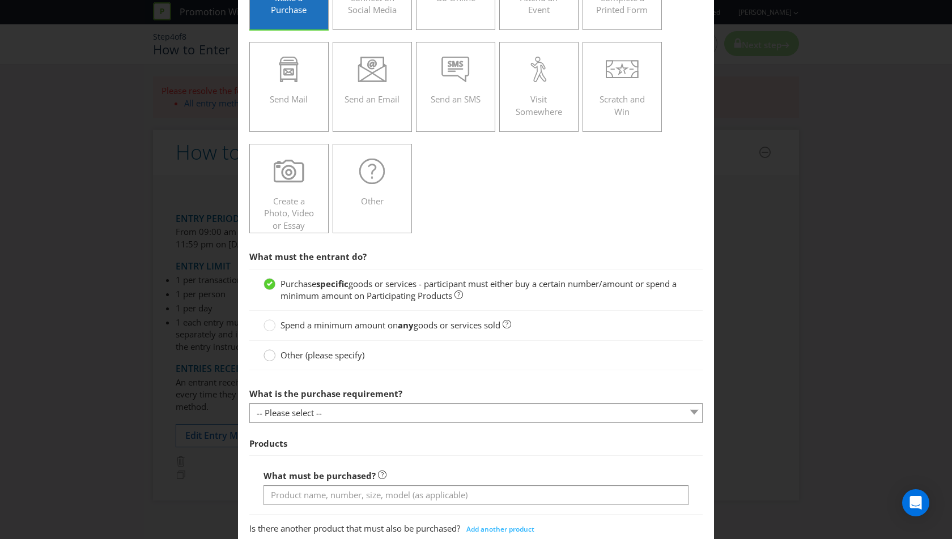
click at [270, 351] on div at bounding box center [270, 352] width 6 height 6
click at [0, 0] on input "Other (please specify)" at bounding box center [0, 0] width 0 height 0
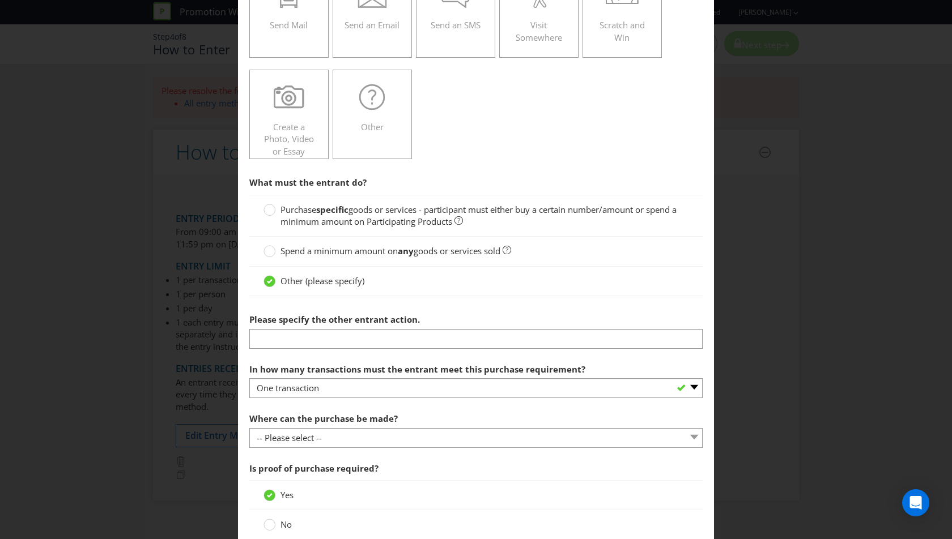
scroll to position [212, 0]
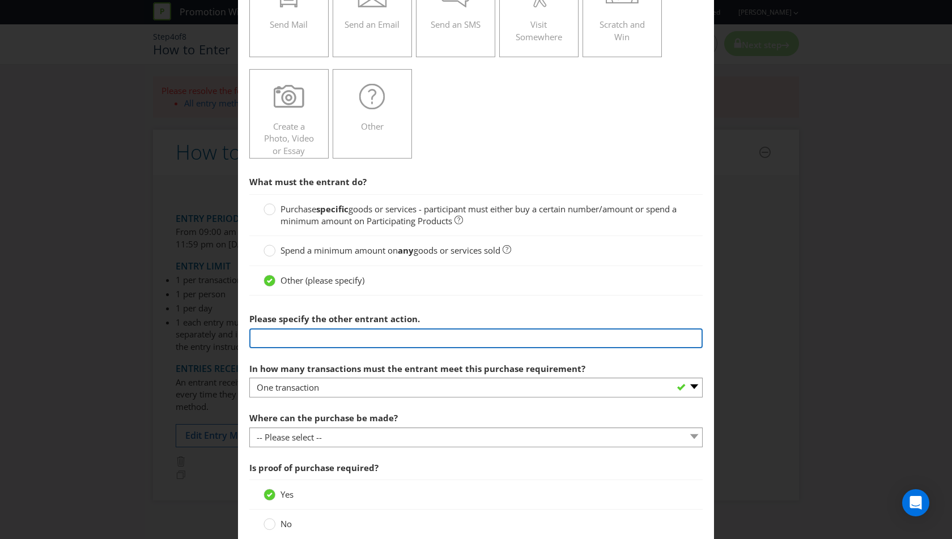
click at [354, 338] on input "text" at bounding box center [475, 339] width 453 height 20
paste input "purchase a jug or any combination of 2 pots, schooners or pints of Great Northe…"
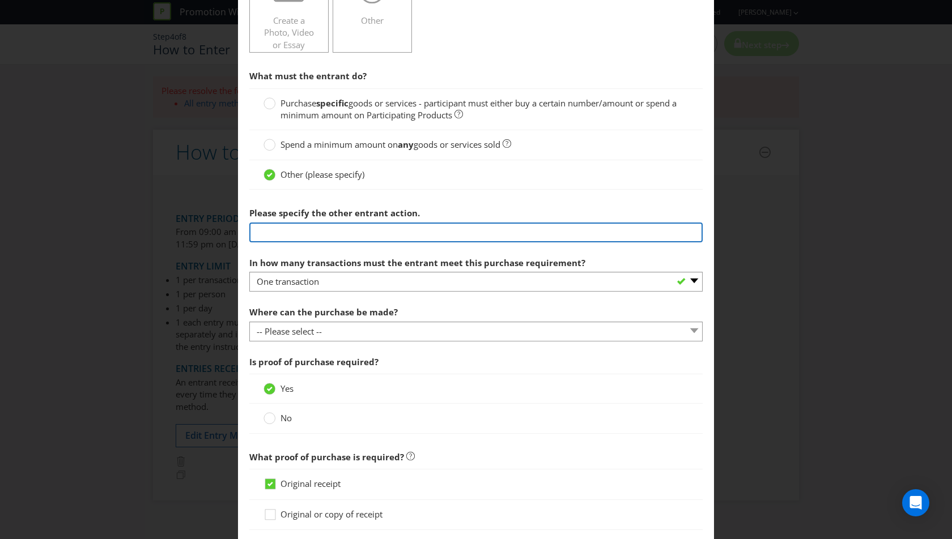
scroll to position [323, 0]
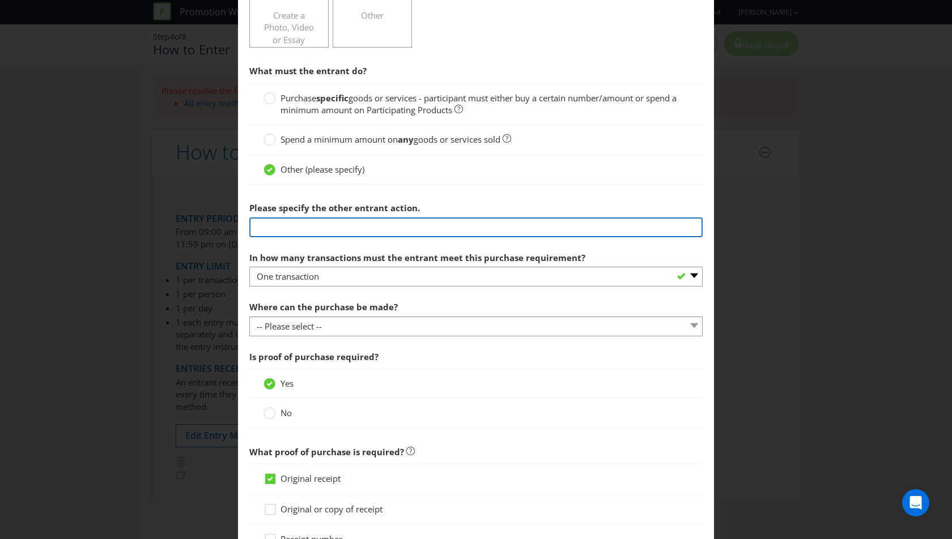
type input "purchase a jug or any combination of 2 pots, schooners or pints of Great Northe…"
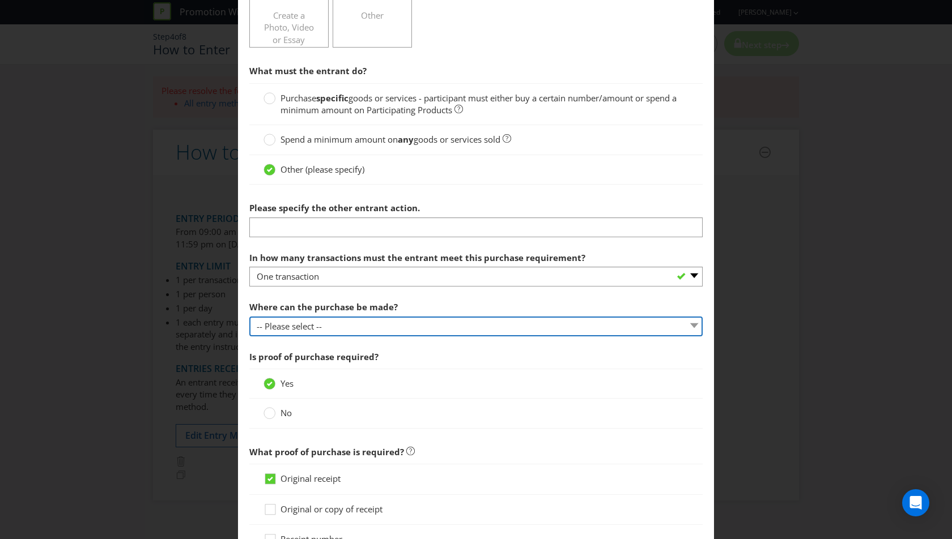
click at [503, 323] on select "-- Please select -- Any stores displaying promotional material (including onlin…" at bounding box center [475, 327] width 453 height 20
select select "ANY_DISPLAYING_NOT_ONLINE"
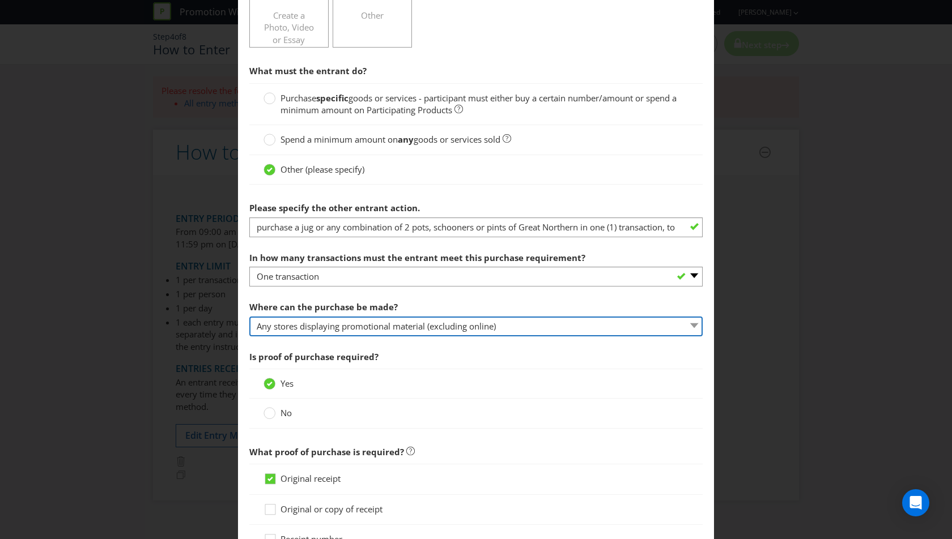
click at [249, 317] on select "-- Please select -- Any stores displaying promotional material (including onlin…" at bounding box center [475, 327] width 453 height 20
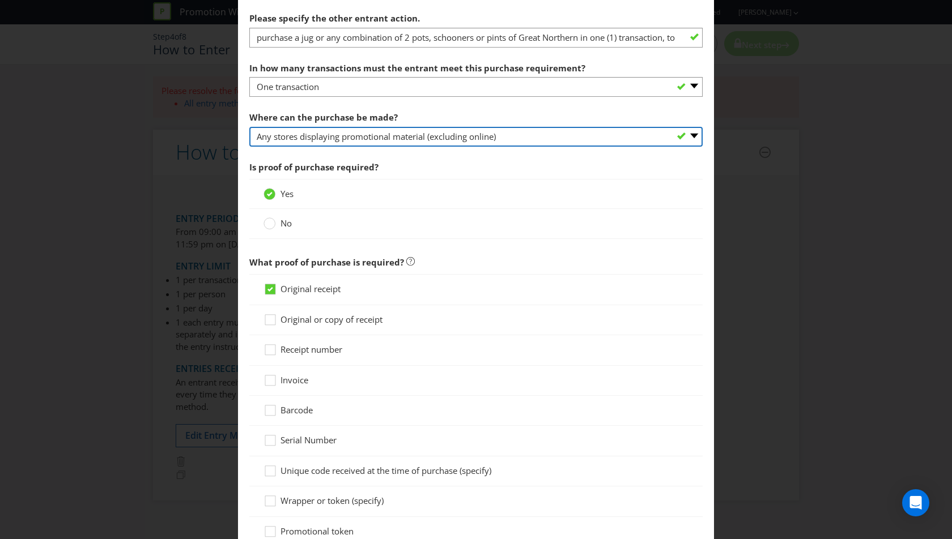
scroll to position [514, 0]
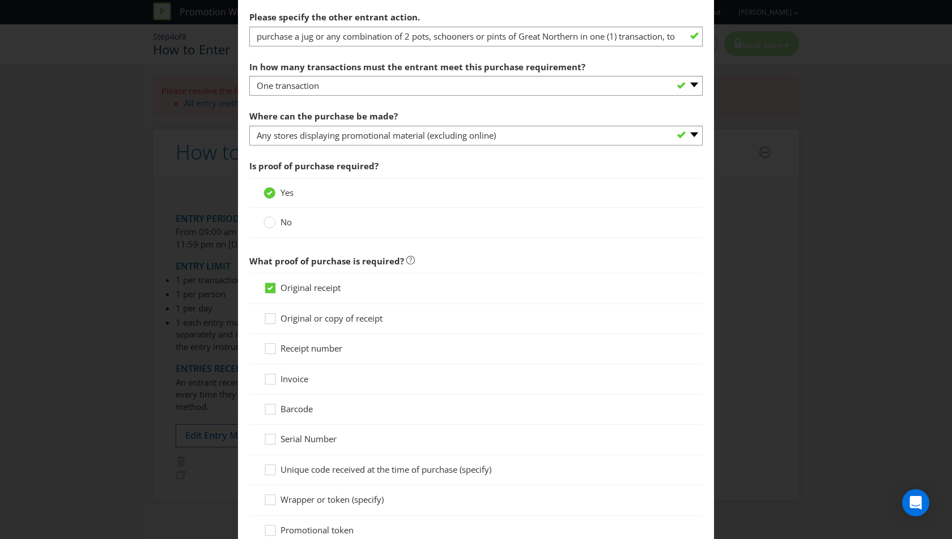
click at [288, 222] on span "No" at bounding box center [285, 221] width 11 height 11
click at [0, 0] on input "No" at bounding box center [0, 0] width 0 height 0
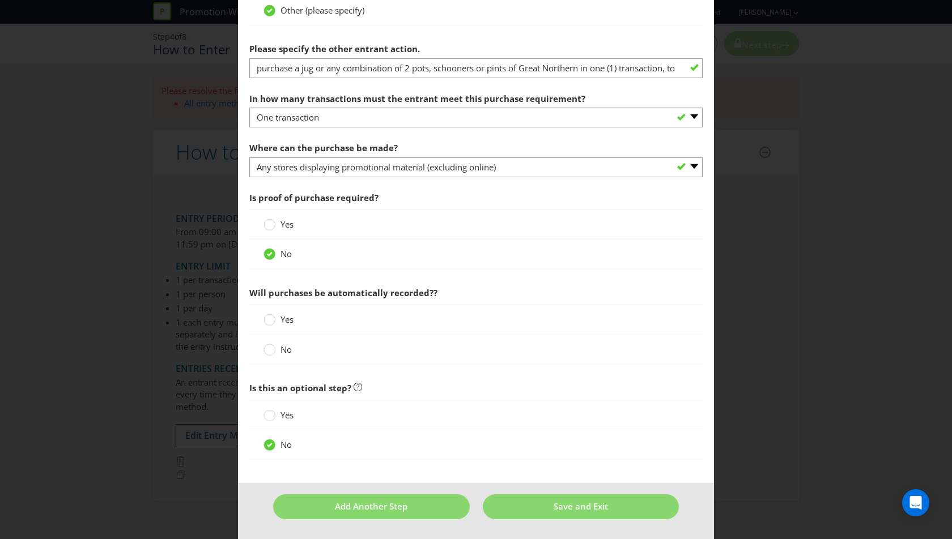
scroll to position [476, 0]
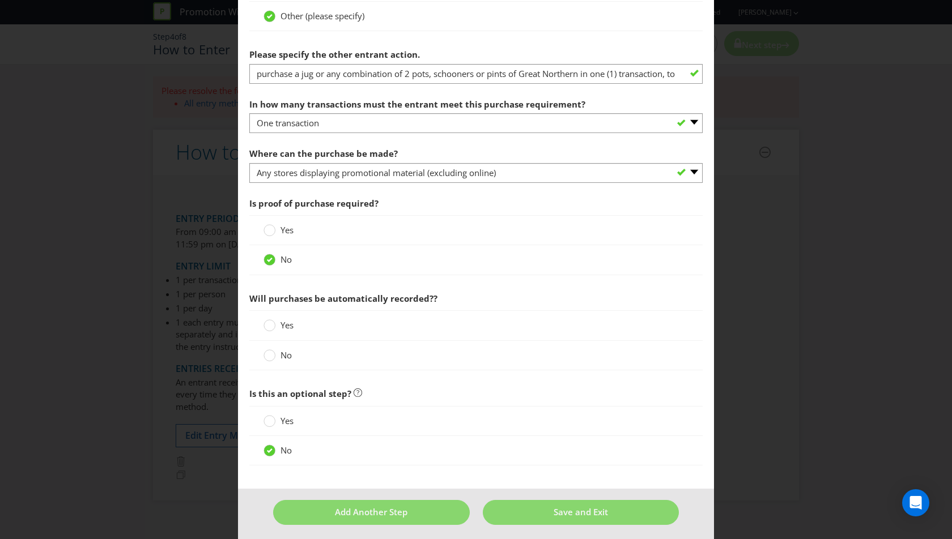
click at [285, 227] on span "Yes" at bounding box center [286, 229] width 13 height 11
click at [0, 0] on input "Yes" at bounding box center [0, 0] width 0 height 0
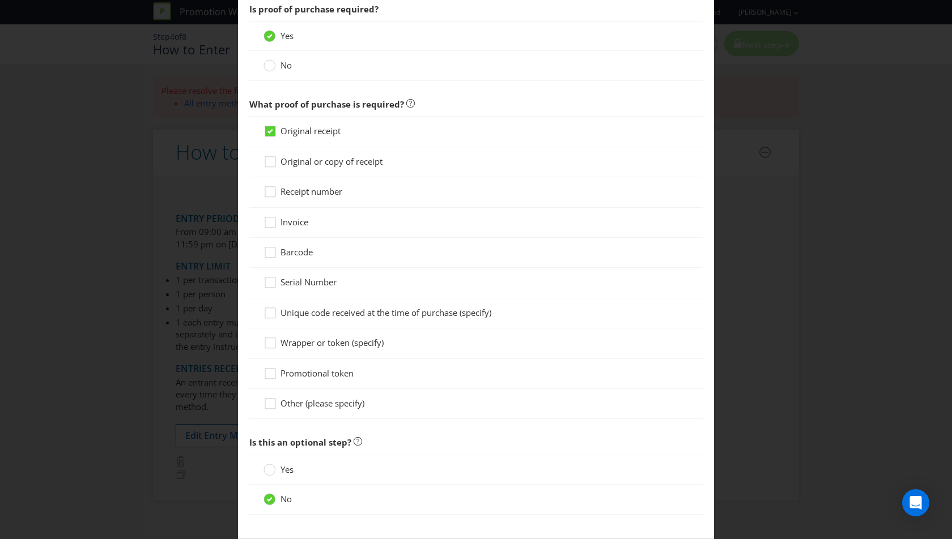
scroll to position [718, 0]
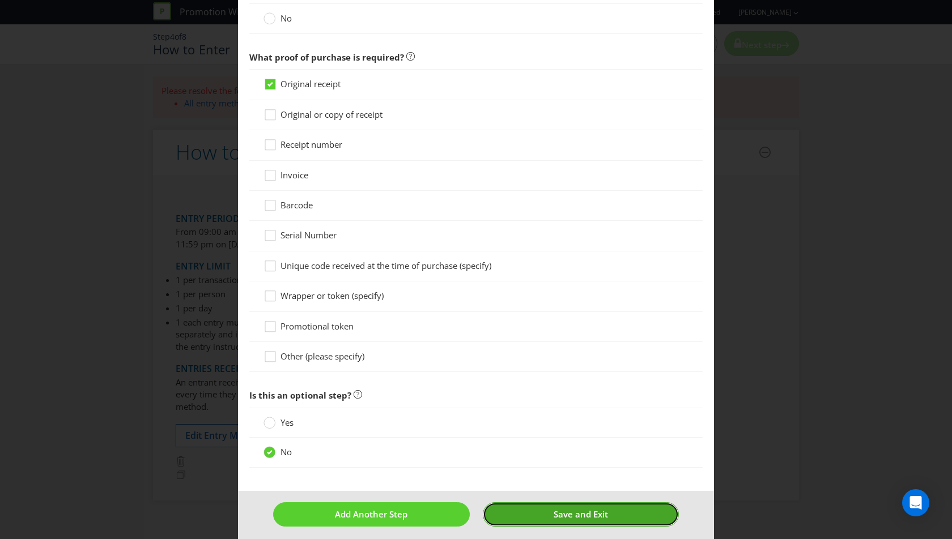
click at [566, 509] on span "Save and Exit" at bounding box center [581, 514] width 54 height 11
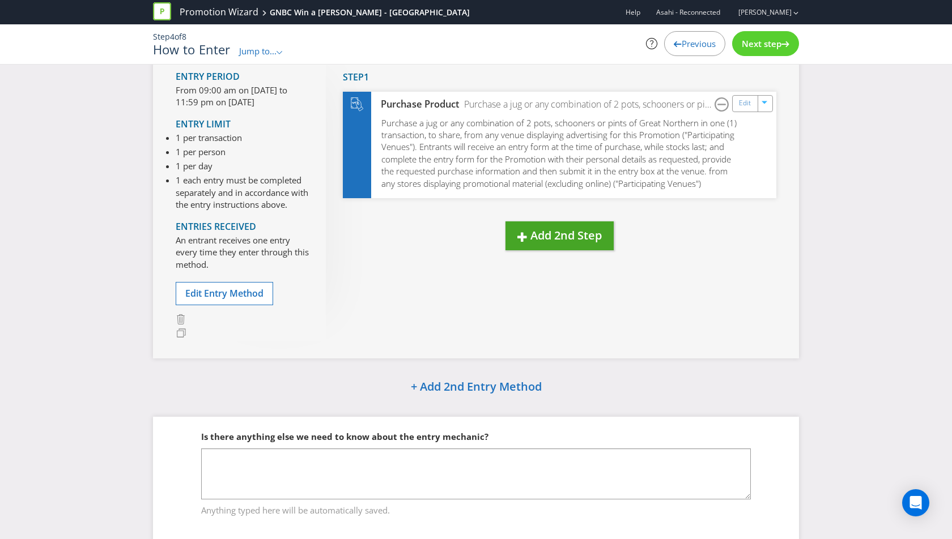
scroll to position [87, 0]
click at [756, 48] on span "Next step" at bounding box center [762, 43] width 40 height 11
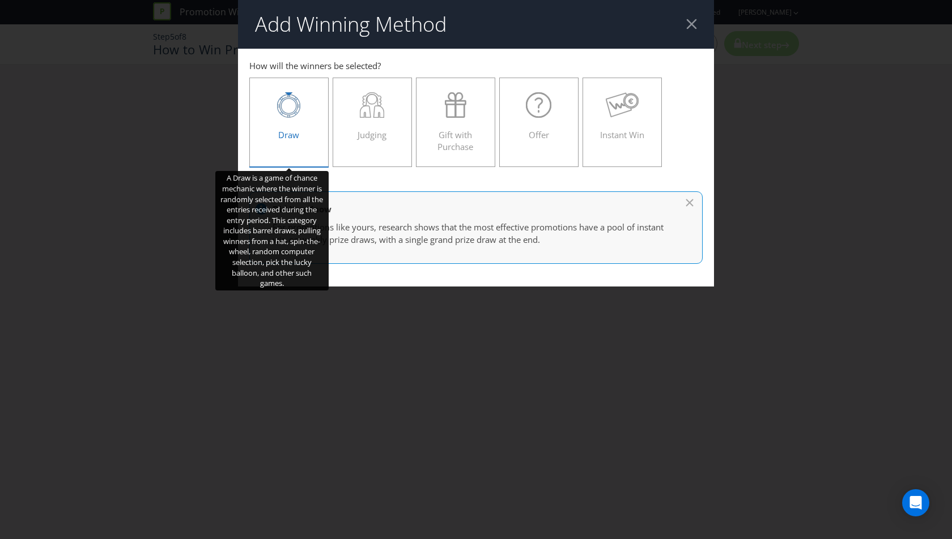
click at [304, 114] on div at bounding box center [289, 104] width 56 height 25
click at [0, 0] on input "Draw" at bounding box center [0, 0] width 0 height 0
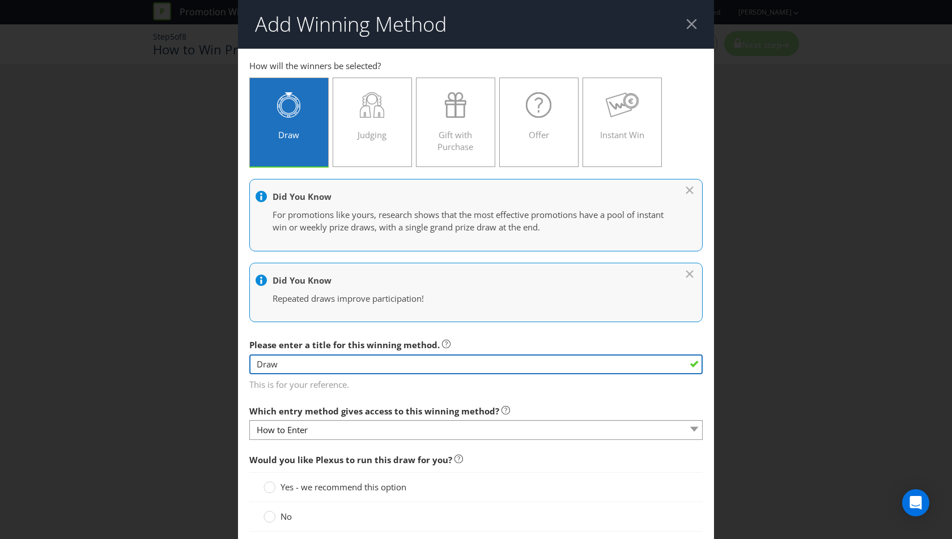
click at [318, 363] on input "Draw" at bounding box center [475, 365] width 453 height 20
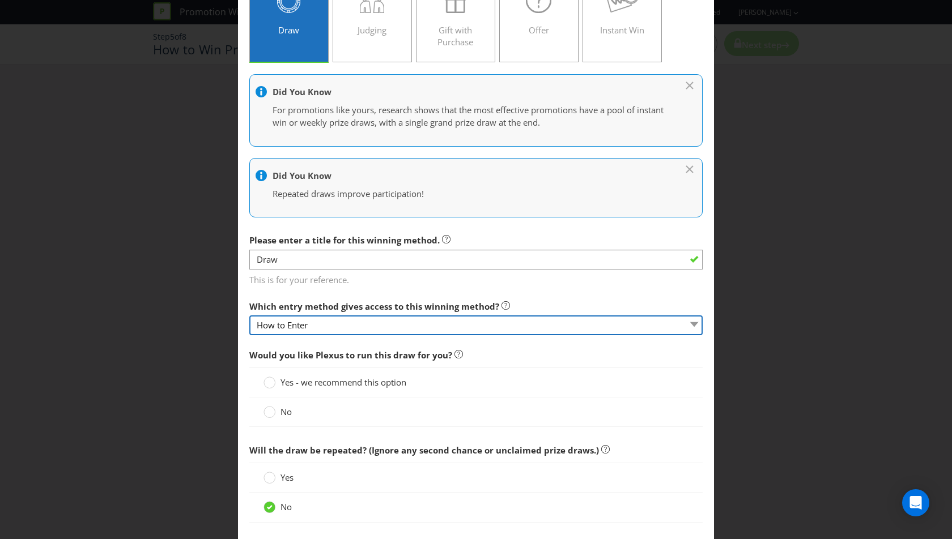
click at [394, 326] on select "How to Enter" at bounding box center [475, 326] width 453 height 20
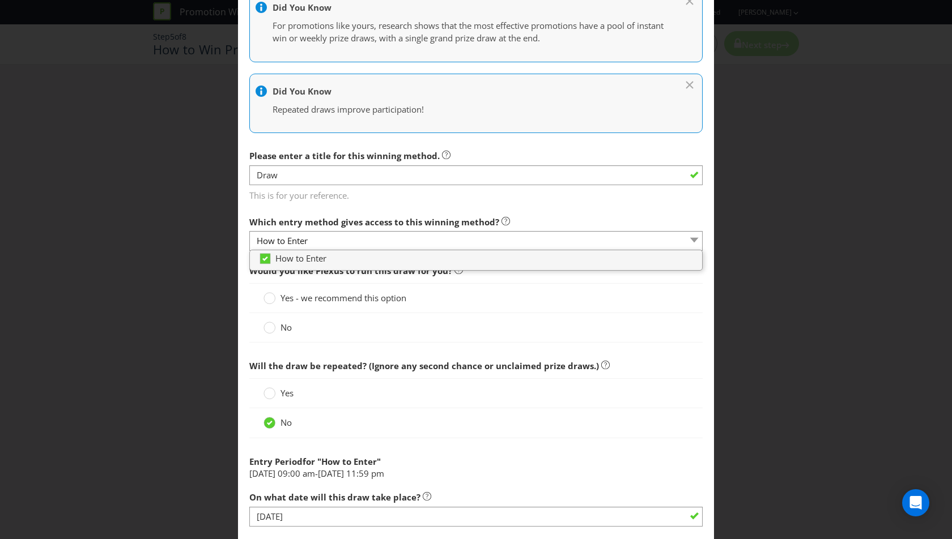
click at [479, 322] on div "No" at bounding box center [475, 328] width 425 height 12
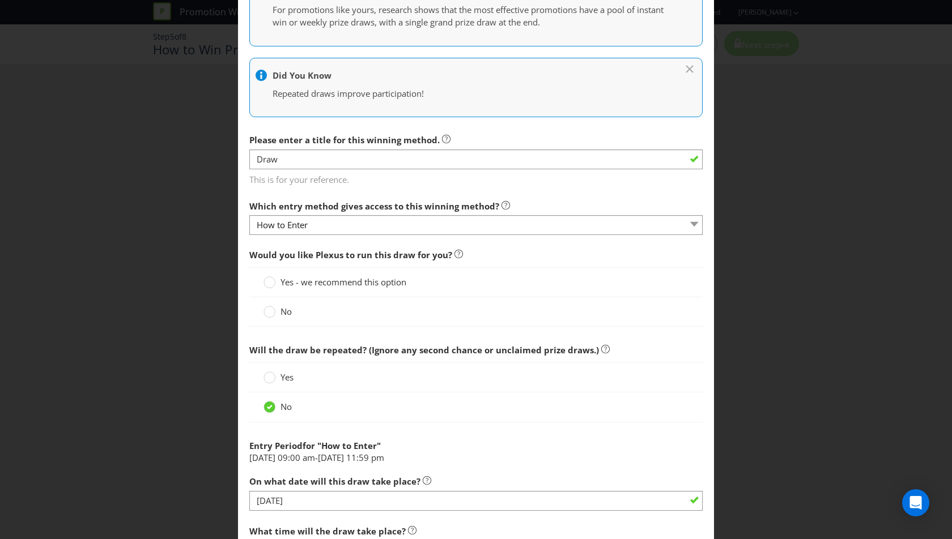
click at [280, 311] on span "No" at bounding box center [285, 311] width 11 height 11
click at [0, 0] on input "No" at bounding box center [0, 0] width 0 height 0
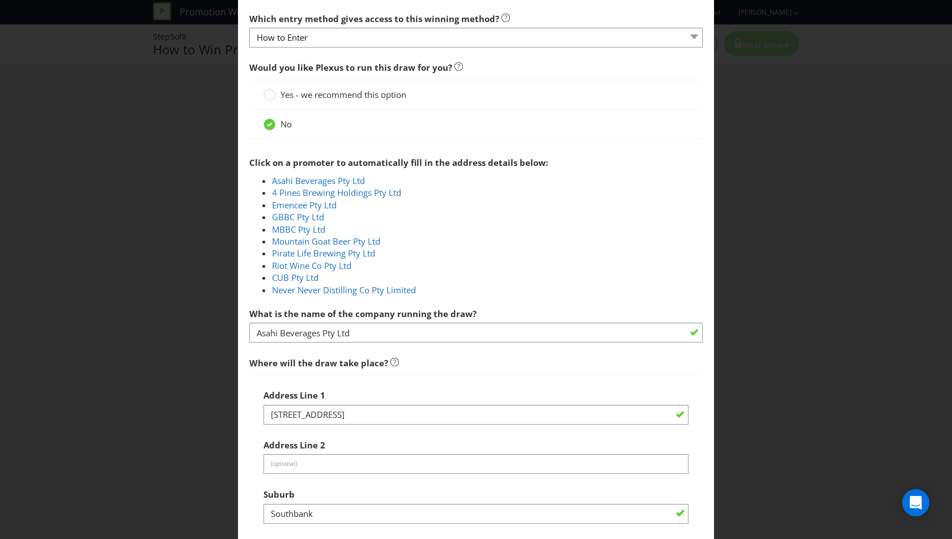
scroll to position [404, 0]
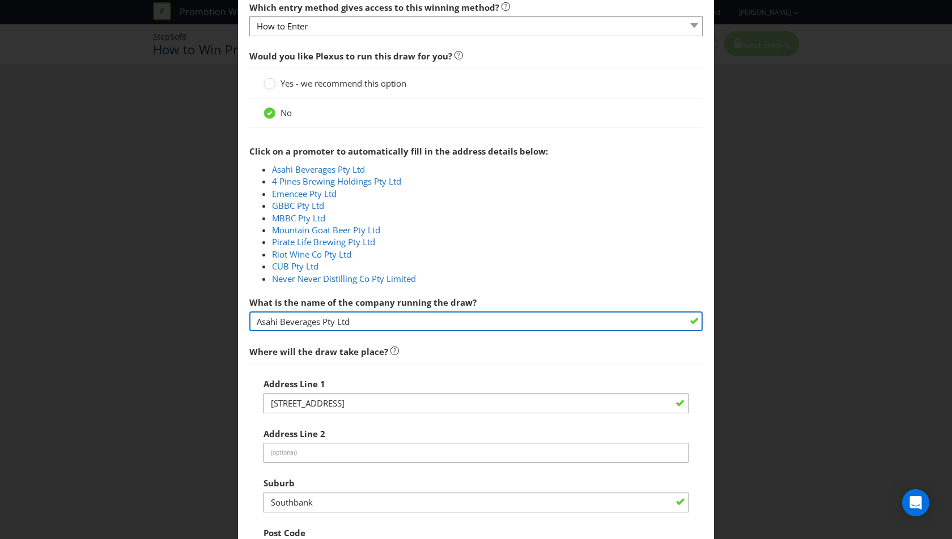
drag, startPoint x: 392, startPoint y: 320, endPoint x: 200, endPoint y: 320, distance: 191.5
click at [200, 320] on div "Add Winning Method How to Enter How will the winners be selected? Draw Judging …" at bounding box center [476, 269] width 952 height 539
paste input "[STREET_ADDRESS][PERSON_NAME]"
type input "[STREET_ADDRESS][PERSON_NAME]"
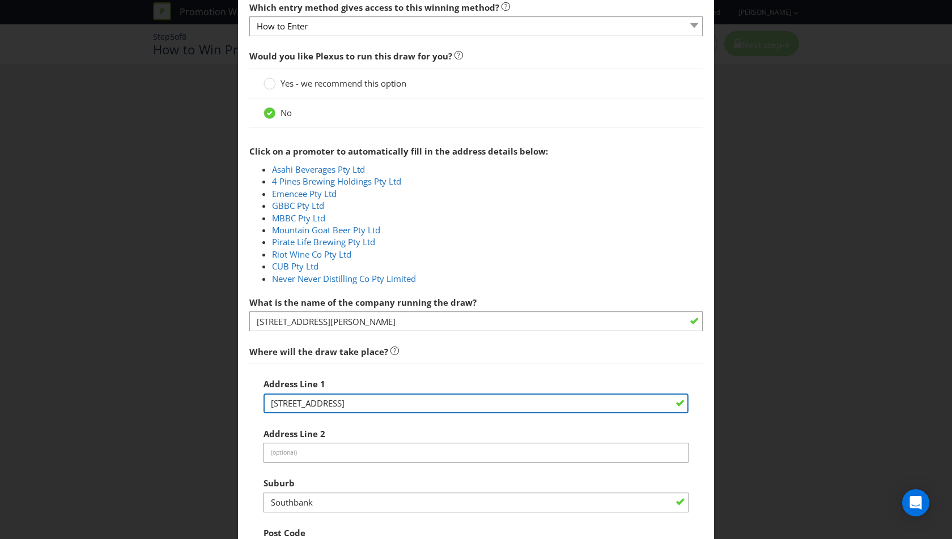
drag, startPoint x: 395, startPoint y: 401, endPoint x: 226, endPoint y: 401, distance: 169.4
click at [226, 401] on div "Add Winning Method How to Enter How will the winners be selected? Draw Judging …" at bounding box center [476, 269] width 952 height 539
paste input "[STREET_ADDRESS][PERSON_NAME]"
type input "[STREET_ADDRESS][PERSON_NAME]"
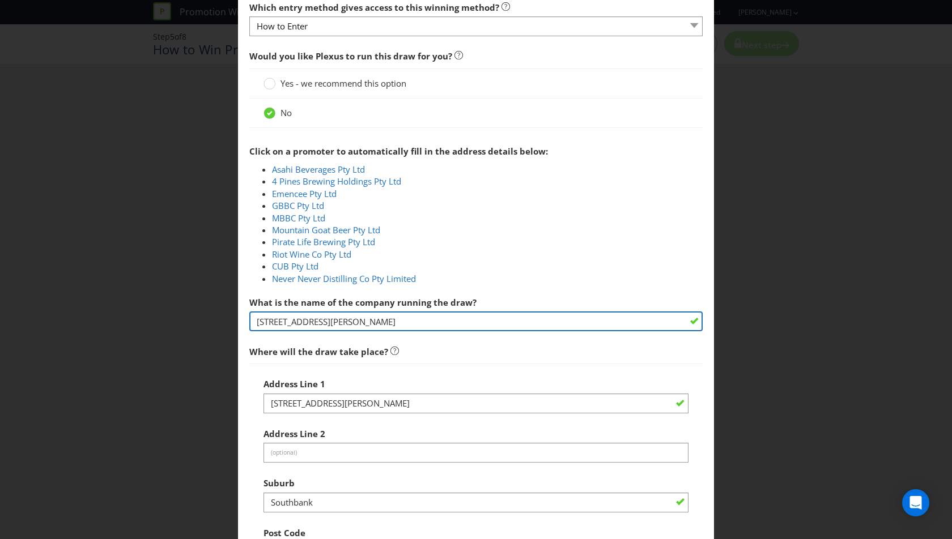
drag, startPoint x: 415, startPoint y: 317, endPoint x: 210, endPoint y: 316, distance: 205.1
click at [210, 316] on div "Add Winning Method How to Enter How will the winners be selected? Draw Judging …" at bounding box center [476, 269] width 952 height 539
type input "[GEOGRAPHIC_DATA]"
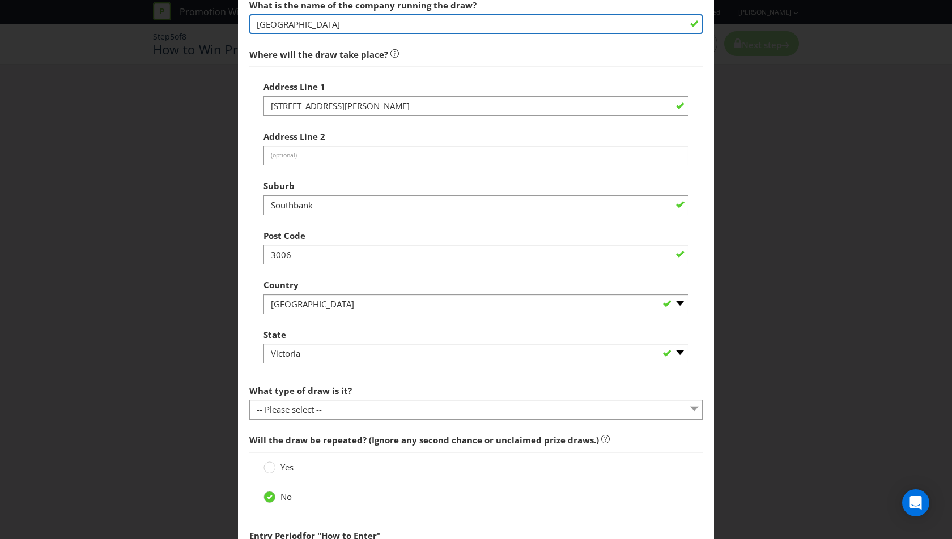
scroll to position [703, 0]
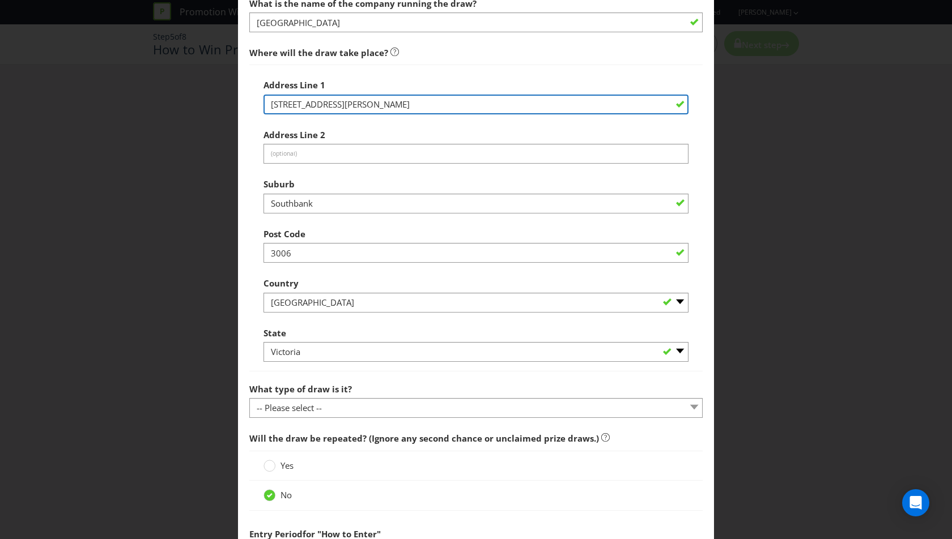
drag, startPoint x: 411, startPoint y: 101, endPoint x: 347, endPoint y: 103, distance: 63.5
click at [347, 103] on input "[STREET_ADDRESS][PERSON_NAME]" at bounding box center [475, 105] width 425 height 20
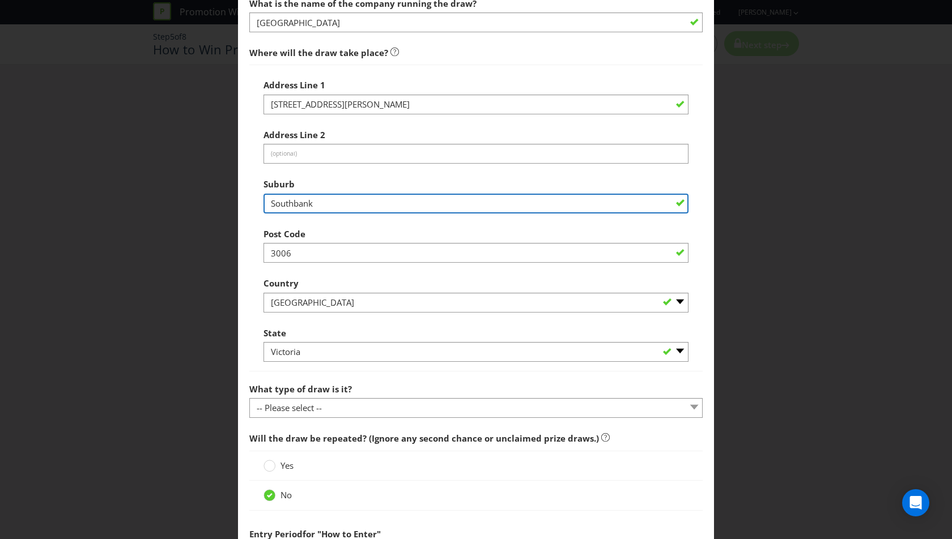
drag, startPoint x: 285, startPoint y: 203, endPoint x: 238, endPoint y: 203, distance: 47.0
click at [238, 203] on main "How to Enter How will the winners be selected? Draw Judging Gift with Purchase …" at bounding box center [476, 65] width 476 height 1438
type input "A"
click at [295, 198] on input "Swan hill" at bounding box center [475, 204] width 425 height 20
click at [296, 199] on input "Swan hill" at bounding box center [475, 204] width 425 height 20
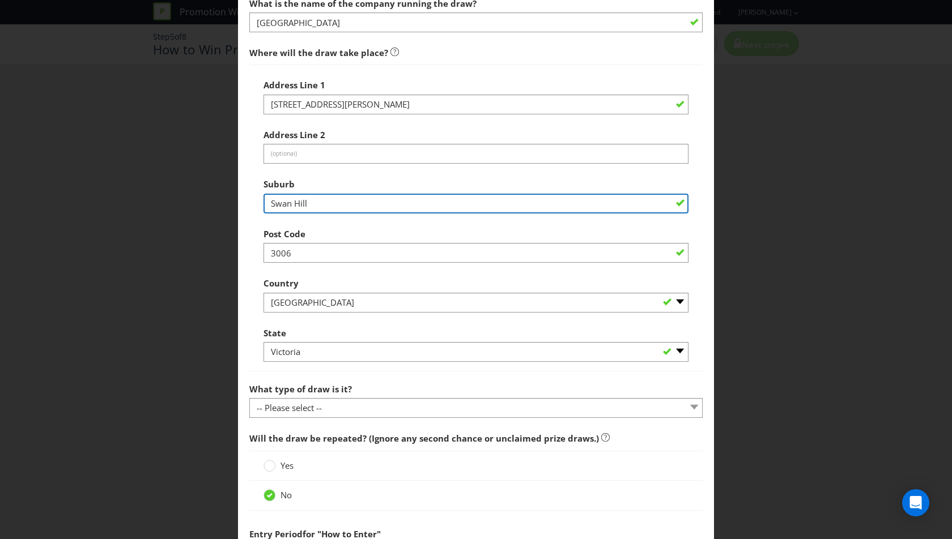
type input "Swan Hill"
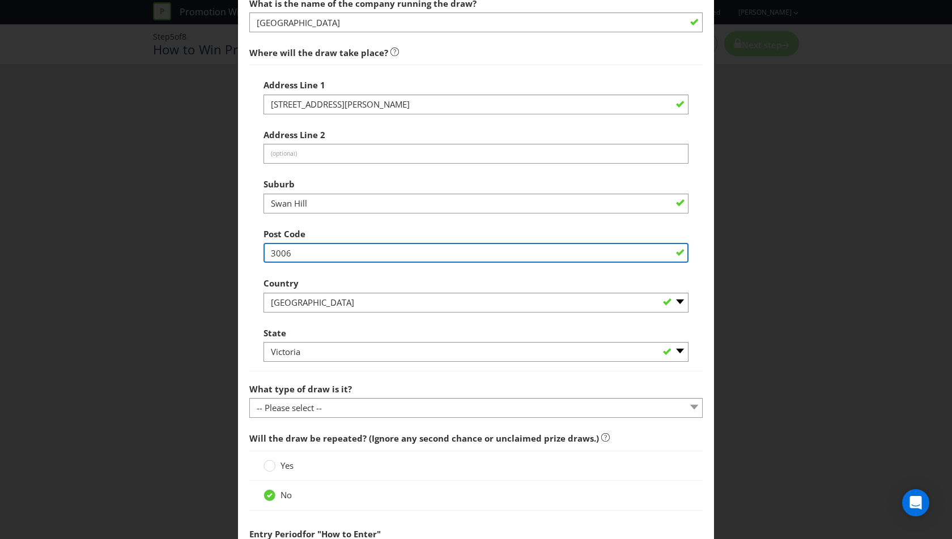
drag, startPoint x: 312, startPoint y: 253, endPoint x: 277, endPoint y: 253, distance: 34.6
click at [277, 253] on input "3006" at bounding box center [475, 253] width 425 height 20
type input "3585"
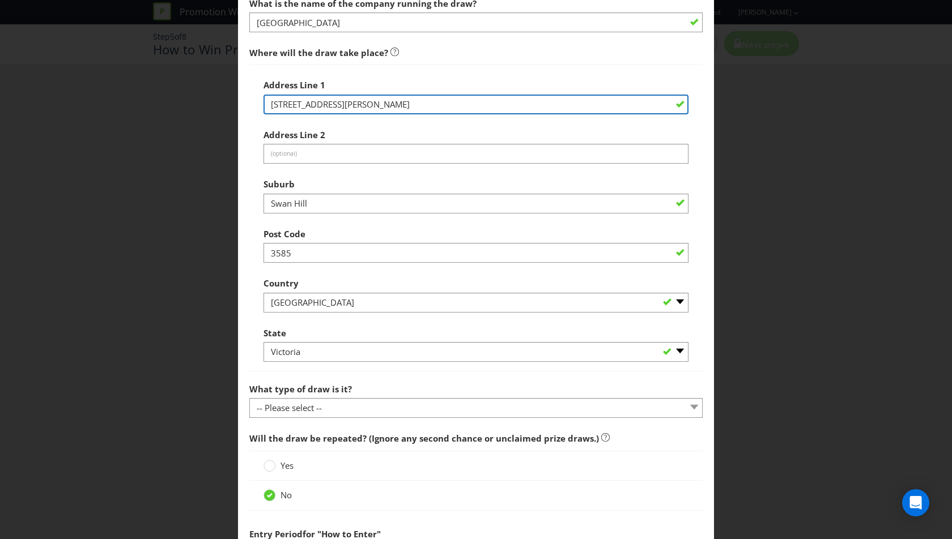
click at [344, 101] on input "[STREET_ADDRESS][PERSON_NAME]" at bounding box center [475, 105] width 425 height 20
drag, startPoint x: 335, startPoint y: 102, endPoint x: 523, endPoint y: 102, distance: 187.5
click at [523, 102] on input "[STREET_ADDRESS][PERSON_NAME]" at bounding box center [475, 105] width 425 height 20
type input "[STREET_ADDRESS]"
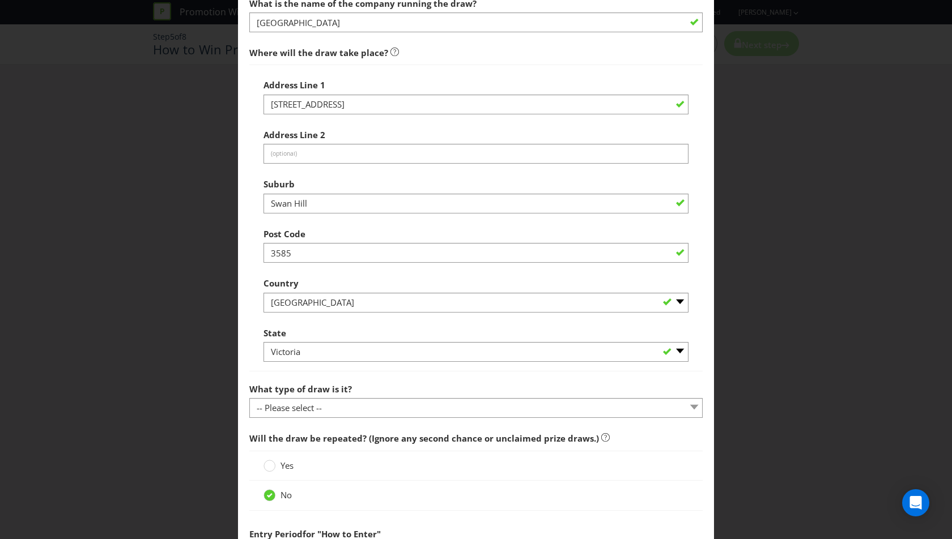
click at [460, 132] on div "Address Line 2 (optional)" at bounding box center [475, 144] width 425 height 41
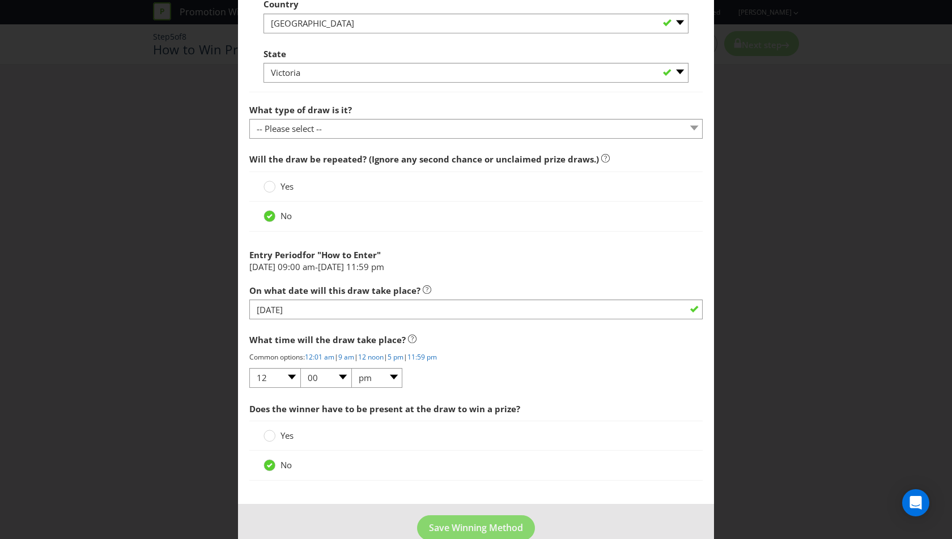
scroll to position [987, 0]
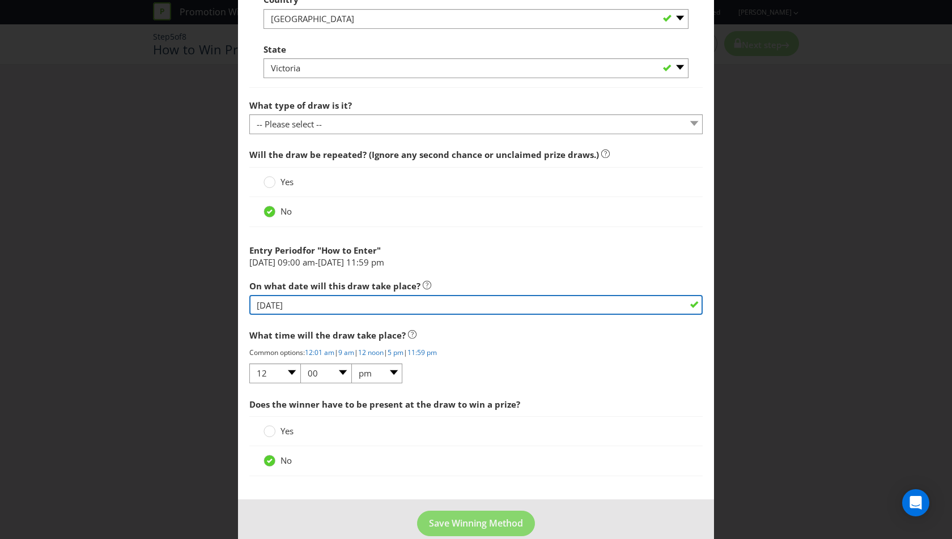
click at [323, 307] on input "[DATE]" at bounding box center [475, 305] width 453 height 20
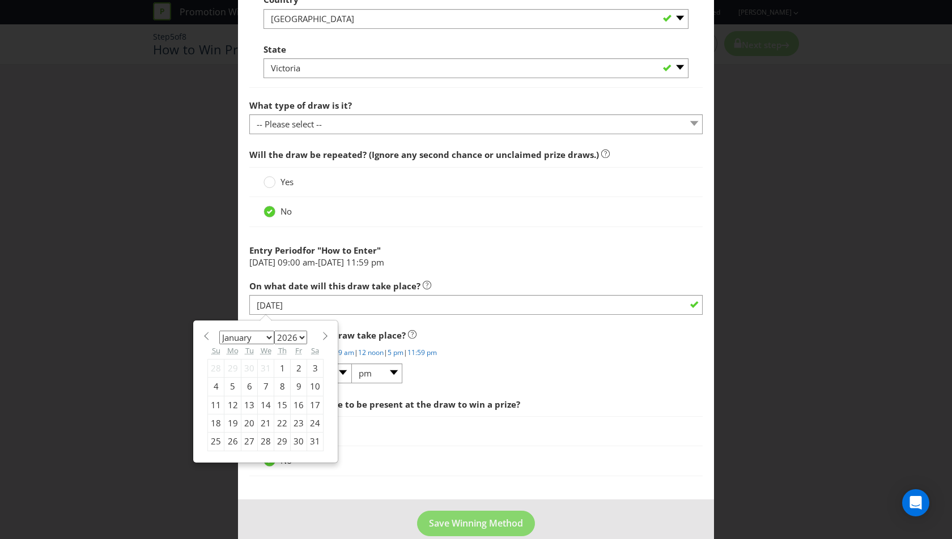
click at [232, 435] on div "26" at bounding box center [232, 442] width 17 height 18
type input "[DATE]"
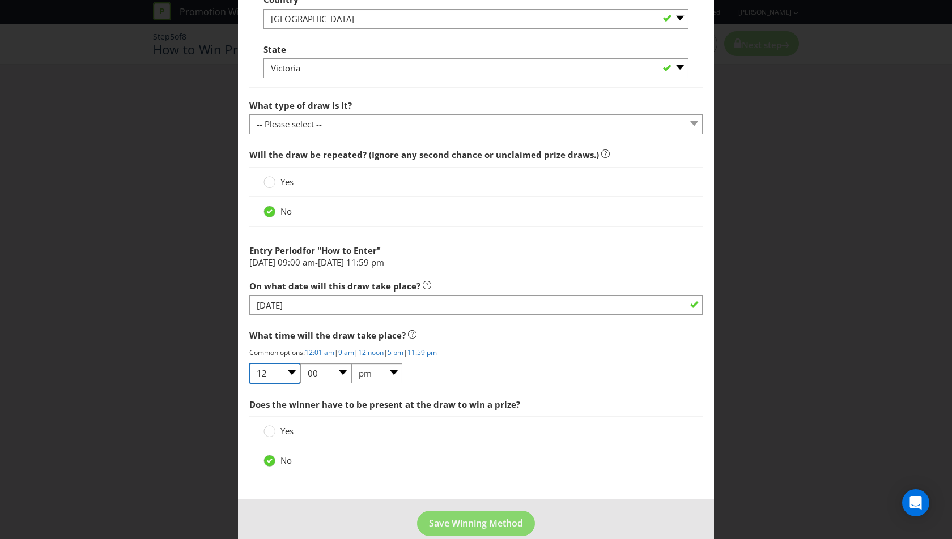
click at [282, 368] on select "01 02 03 04 05 06 07 08 09 10 11 12" at bounding box center [274, 374] width 51 height 20
select select "05"
click at [249, 364] on select "01 02 03 04 05 06 07 08 09 10 11 12" at bounding box center [274, 374] width 51 height 20
click at [458, 375] on div "What time will the draw take place? Common options: 12:01 am | 9 am | 12 noon |…" at bounding box center [475, 354] width 453 height 60
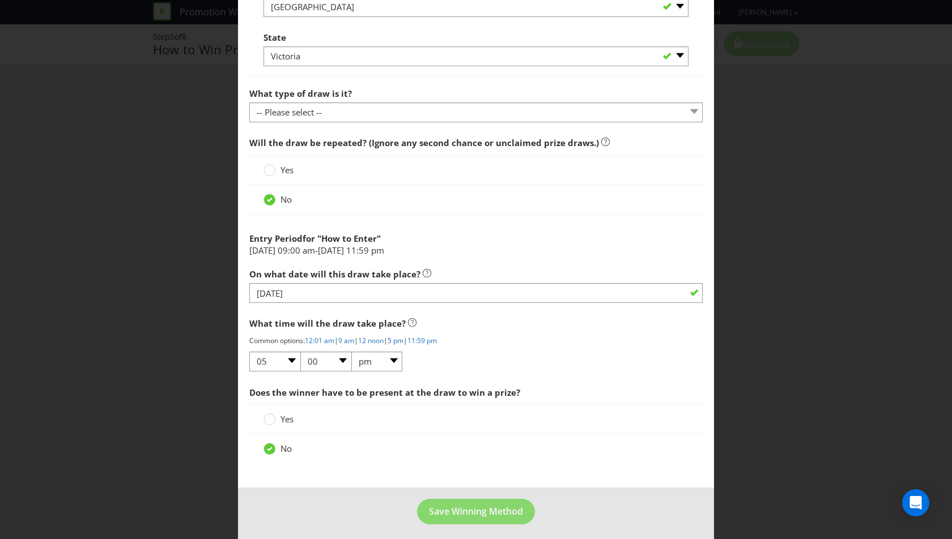
click at [539, 364] on div "What time will the draw take place? Common options: 12:01 am | 9 am | 12 noon |…" at bounding box center [475, 342] width 453 height 60
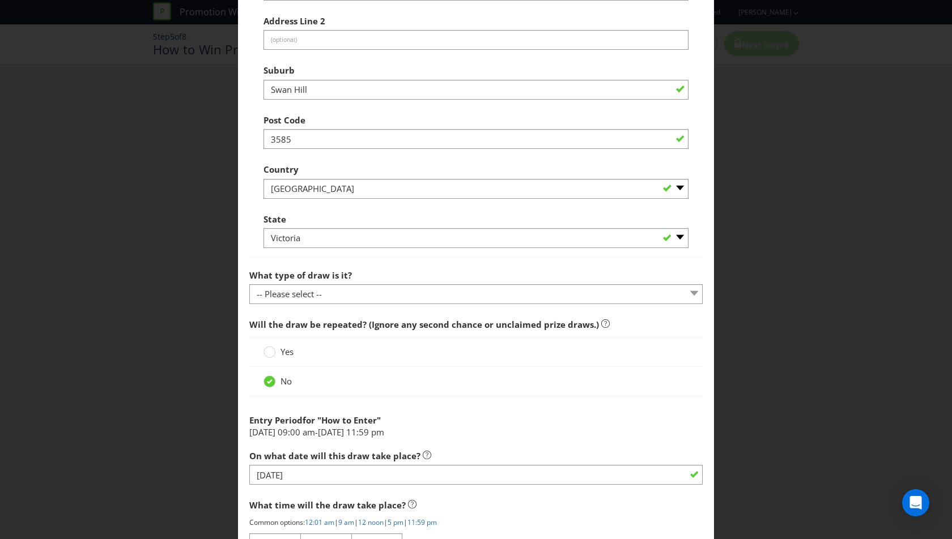
scroll to position [826, 0]
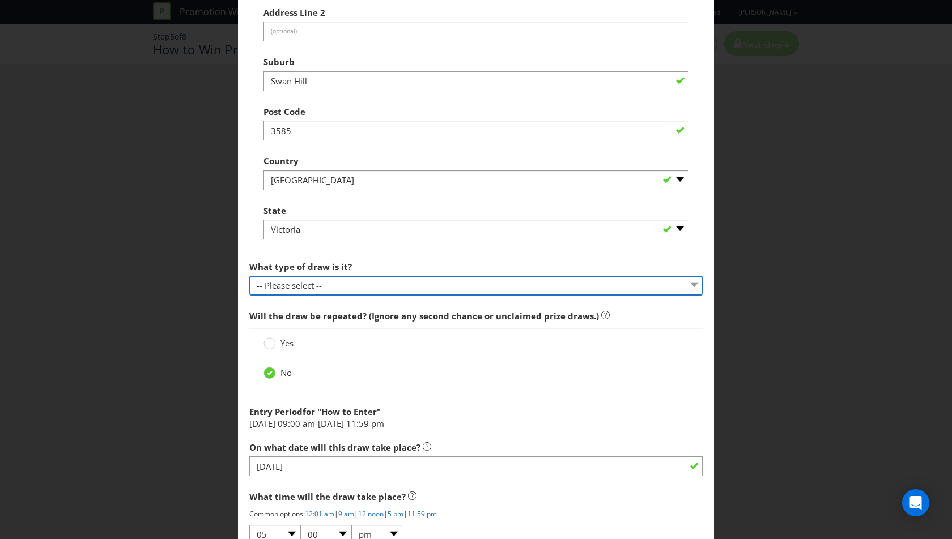
click at [360, 280] on select "-- Please select -- Computerised random selection Barrel draw Don't specify Oth…" at bounding box center [475, 286] width 453 height 20
select select "BARREL_DRAW"
click at [249, 276] on select "-- Please select -- Computerised random selection Barrel draw Don't specify Oth…" at bounding box center [475, 286] width 453 height 20
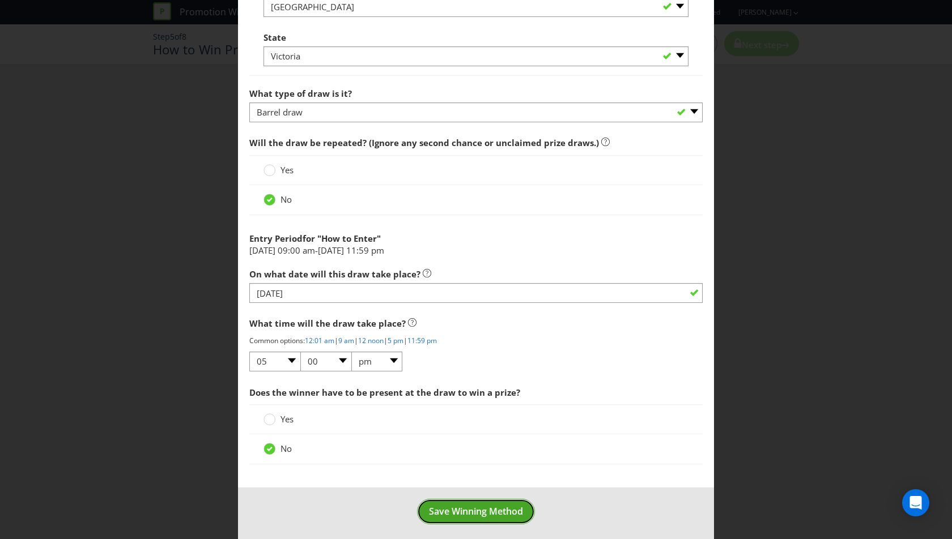
click at [480, 512] on span "Save Winning Method" at bounding box center [476, 511] width 94 height 12
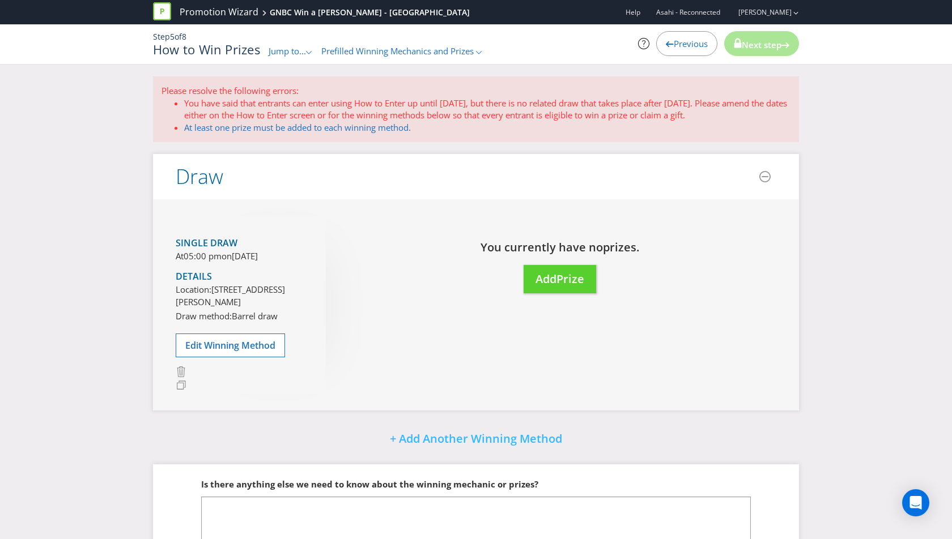
click at [466, 99] on li "You have said that entrants can enter using How to Enter up until [DATE], but t…" at bounding box center [487, 109] width 606 height 24
click at [691, 107] on li "You have said that entrants can enter using How to Enter up until [DATE], but t…" at bounding box center [487, 109] width 606 height 24
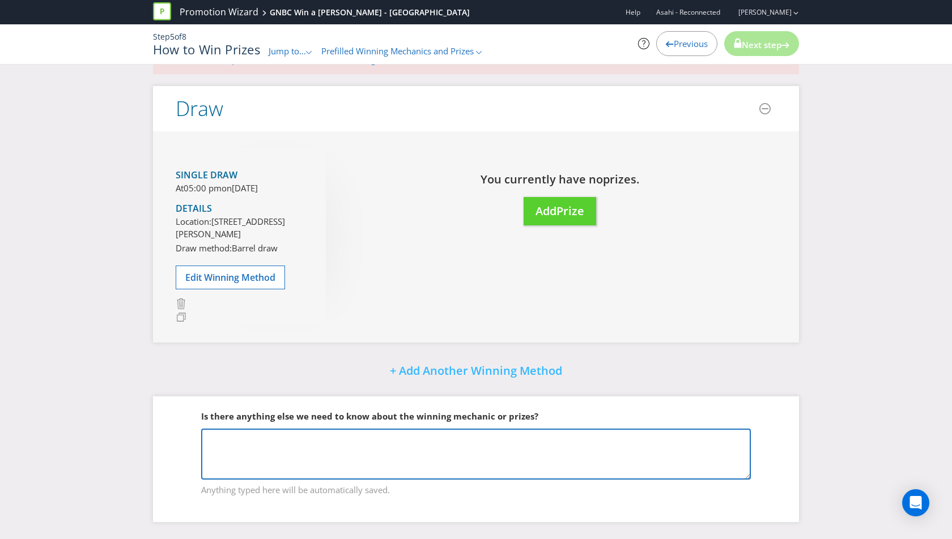
click at [332, 451] on textarea at bounding box center [476, 454] width 550 height 51
paste textarea "COMMERCIAL [GEOGRAPHIC_DATA] [STREET_ADDRESS][PERSON_NAME] [GEOGRAPHIC_DATA] 35…"
drag, startPoint x: 288, startPoint y: 475, endPoint x: 210, endPoint y: 461, distance: 79.4
click at [210, 461] on textarea "2 venues participating - COMMERCIAL HOTEL [GEOGRAPHIC_DATA] [STREET_ADDRESS][PE…" at bounding box center [476, 454] width 550 height 51
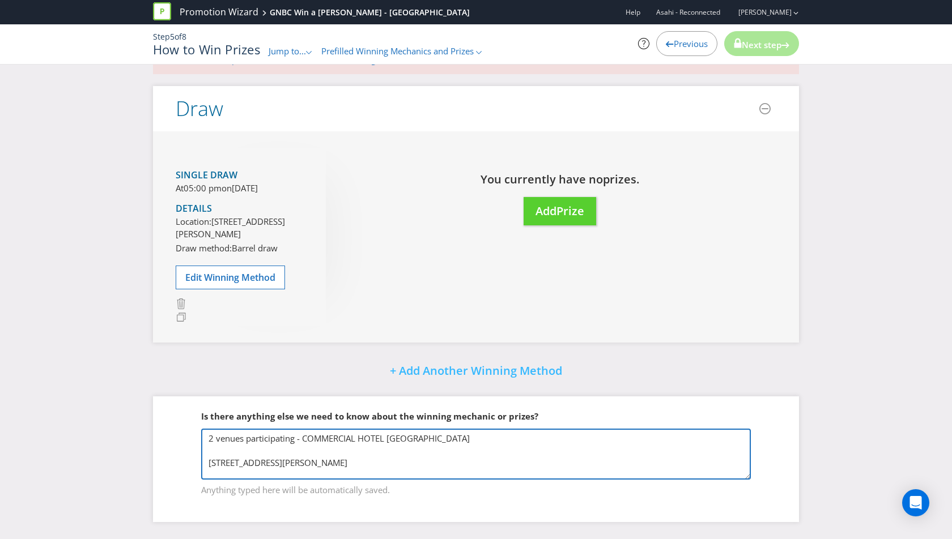
click at [288, 462] on textarea "2 venues participating - COMMERCIAL HOTEL [GEOGRAPHIC_DATA] [STREET_ADDRESS][PE…" at bounding box center [476, 454] width 550 height 51
click at [207, 465] on textarea "2 venues participating - COMMERCIAL HOTEL [GEOGRAPHIC_DATA] [STREET_ADDRESS][PE…" at bounding box center [476, 454] width 550 height 51
click at [207, 463] on textarea "2 venues participating - COMMERCIAL [GEOGRAPHIC_DATA] [STREET_ADDRESS][PERSON_N…" at bounding box center [476, 454] width 550 height 51
click at [210, 463] on textarea "2 venues participating - COMMERCIAL HOTEL [GEOGRAPHIC_DATA] [STREET_ADDRESS][PE…" at bounding box center [476, 454] width 550 height 51
drag, startPoint x: 237, startPoint y: 455, endPoint x: 206, endPoint y: 460, distance: 32.1
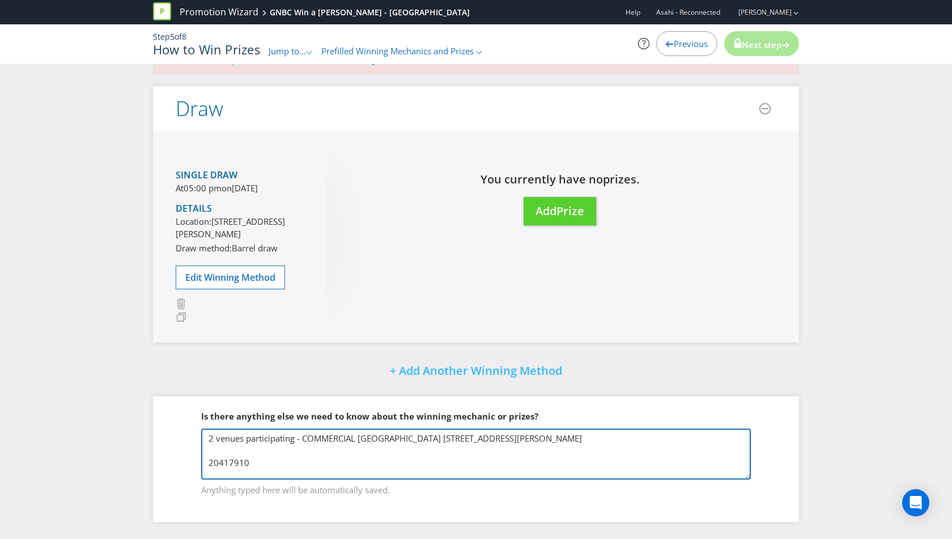
click at [206, 460] on textarea "2 venues participating - COMMERCIAL [GEOGRAPHIC_DATA] [STREET_ADDRESS][PERSON_N…" at bounding box center [476, 454] width 550 height 51
click at [209, 466] on textarea "2 venues participating - COMMERCIAL [GEOGRAPHIC_DATA] [STREET_ADDRESS][PERSON_N…" at bounding box center [476, 454] width 550 height 51
click at [207, 475] on textarea "2 venues participating - COMMERCIAL [GEOGRAPHIC_DATA] [STREET_ADDRESS][PERSON_N…" at bounding box center [476, 454] width 550 height 51
click at [206, 473] on textarea "2 venues participating - COMMERCIAL [GEOGRAPHIC_DATA] [STREET_ADDRESS][PERSON_N…" at bounding box center [476, 454] width 550 height 51
click at [208, 476] on textarea "2 venues participating - [GEOGRAPHIC_DATA] [STREET_ADDRESS][PERSON_NAME] and [G…" at bounding box center [476, 454] width 550 height 51
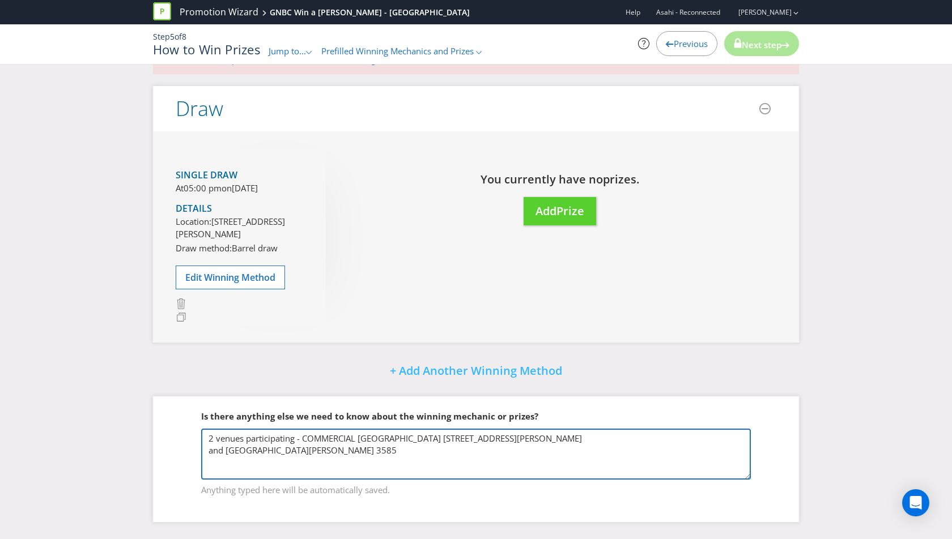
click at [303, 441] on textarea "2 venues participating - COMMERCIAL [GEOGRAPHIC_DATA] [STREET_ADDRESS][PERSON_N…" at bounding box center [476, 454] width 550 height 51
click at [296, 465] on textarea "2 venues participating - COMMERCIAL [GEOGRAPHIC_DATA] [STREET_ADDRESS][PERSON_N…" at bounding box center [476, 454] width 550 height 51
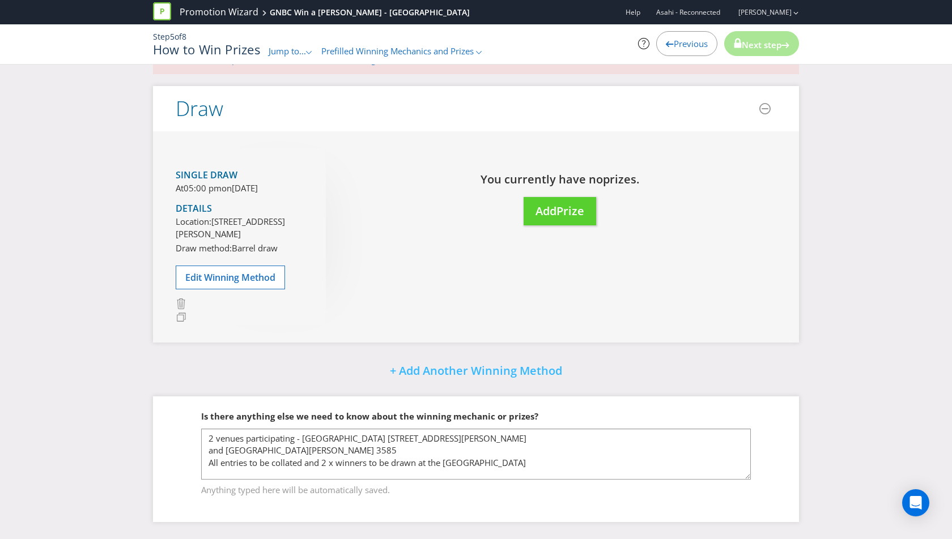
click at [778, 392] on div "Please resolve the following errors: You have said that entrants can enter usin…" at bounding box center [475, 273] width 663 height 530
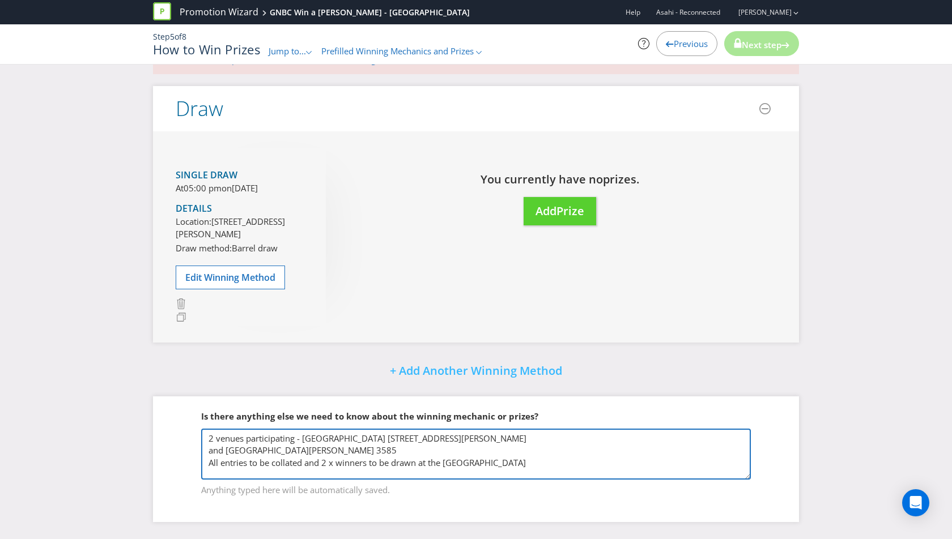
click at [487, 457] on textarea "2 venues participating - [GEOGRAPHIC_DATA] [STREET_ADDRESS][PERSON_NAME] and [G…" at bounding box center [476, 454] width 550 height 51
drag, startPoint x: 445, startPoint y: 462, endPoint x: 467, endPoint y: 465, distance: 22.2
click at [467, 465] on textarea "2 venues participating - [GEOGRAPHIC_DATA] [STREET_ADDRESS][PERSON_NAME] and [G…" at bounding box center [476, 454] width 550 height 51
type textarea "2 venues participating - COMMERCIAL [GEOGRAPHIC_DATA] [STREET_ADDRESS][PERSON_N…"
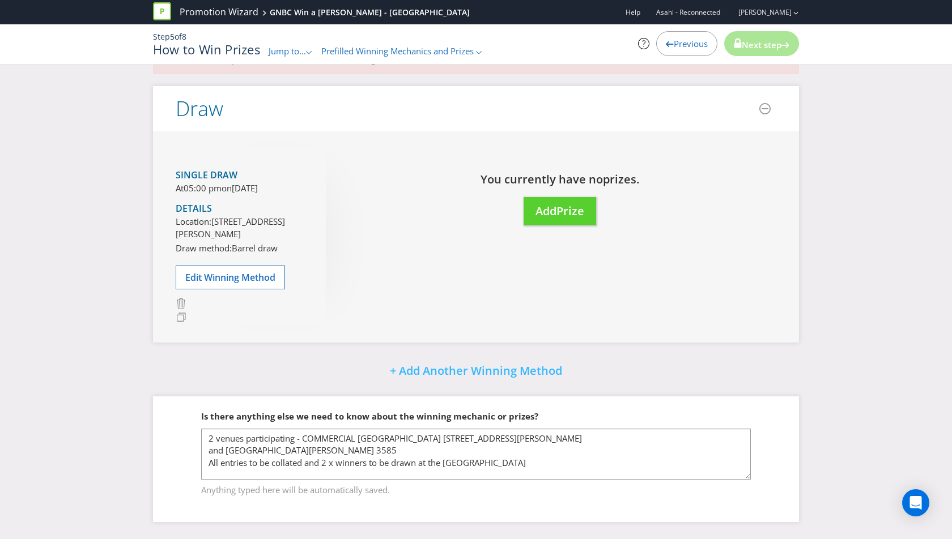
click at [663, 390] on fieldset "Is there anything else we need to know about the winning mechanic or prizes? 2 …" at bounding box center [476, 446] width 601 height 117
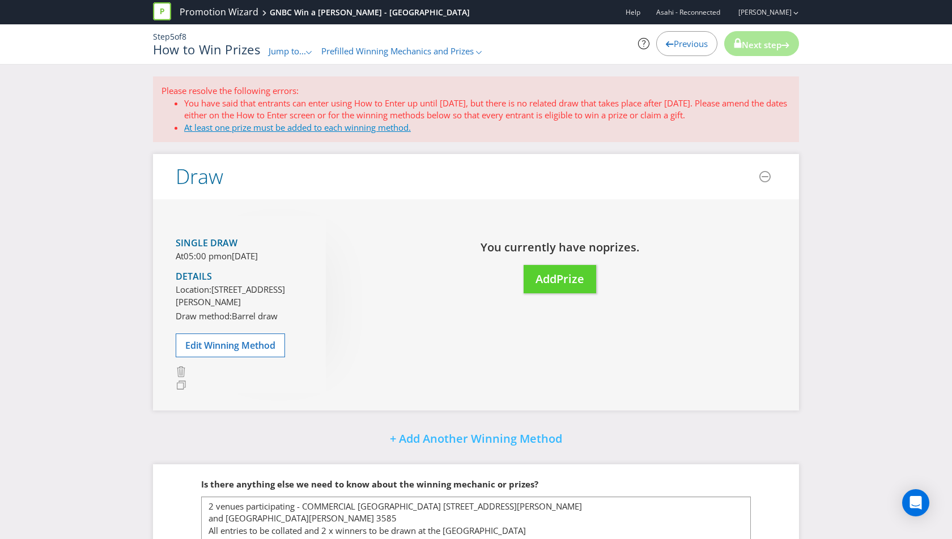
click at [385, 125] on link "At least one prize must be added to each winning method." at bounding box center [297, 127] width 227 height 11
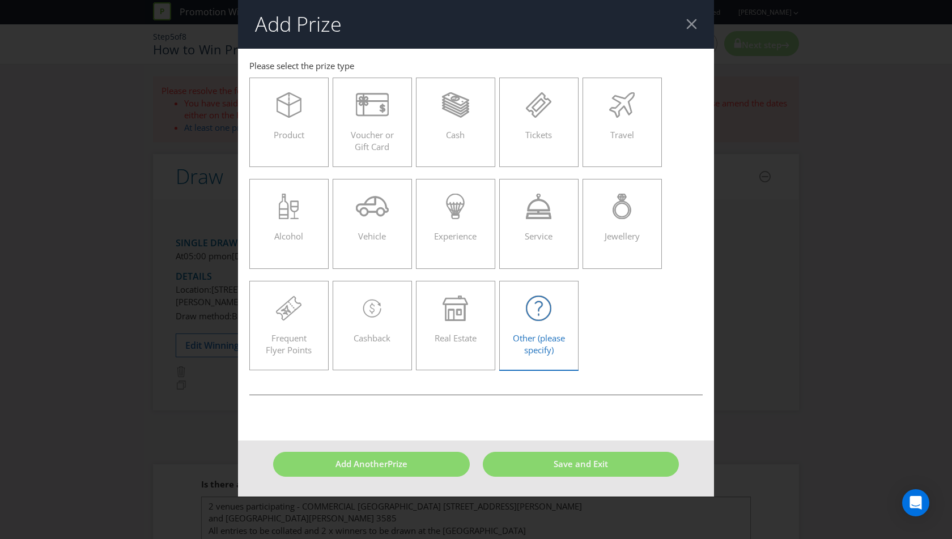
click at [534, 333] on span "Other (please specify)" at bounding box center [539, 344] width 52 height 23
click at [0, 0] on input "Other (please specify)" at bounding box center [0, 0] width 0 height 0
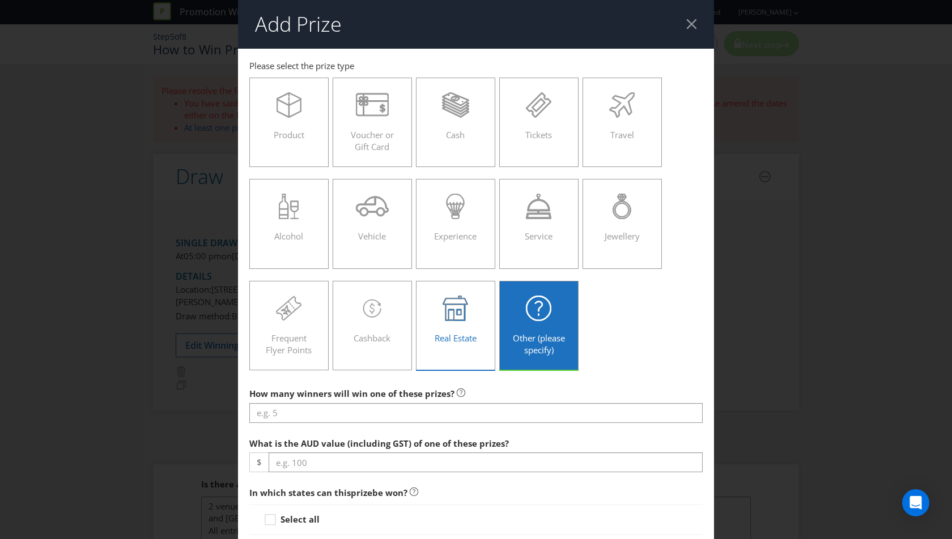
scroll to position [62, 0]
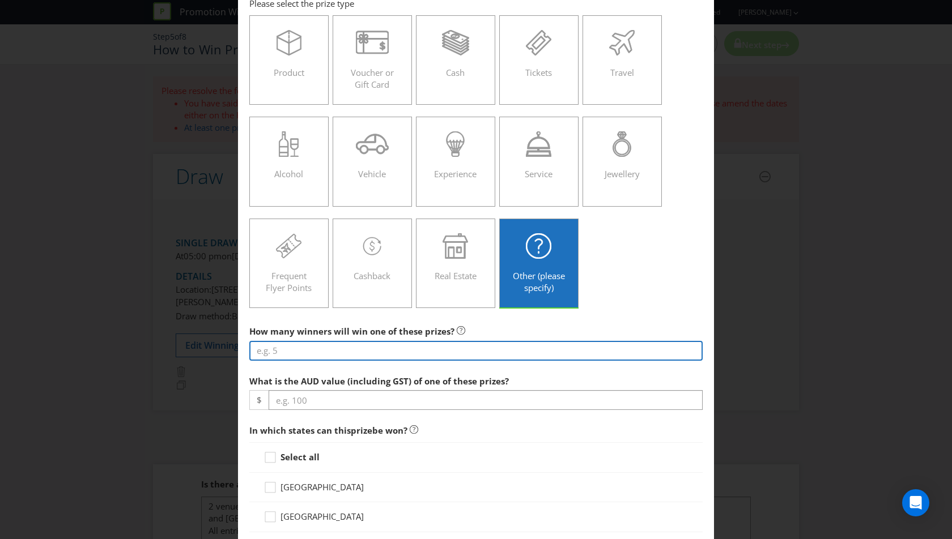
click at [424, 350] on input "number" at bounding box center [475, 351] width 453 height 20
type input "1"
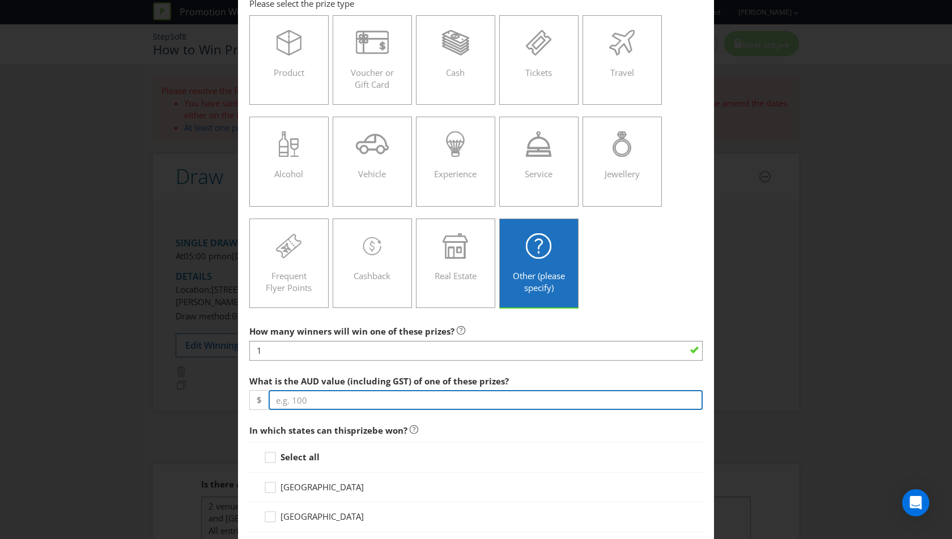
click at [357, 402] on input "number" at bounding box center [486, 400] width 434 height 20
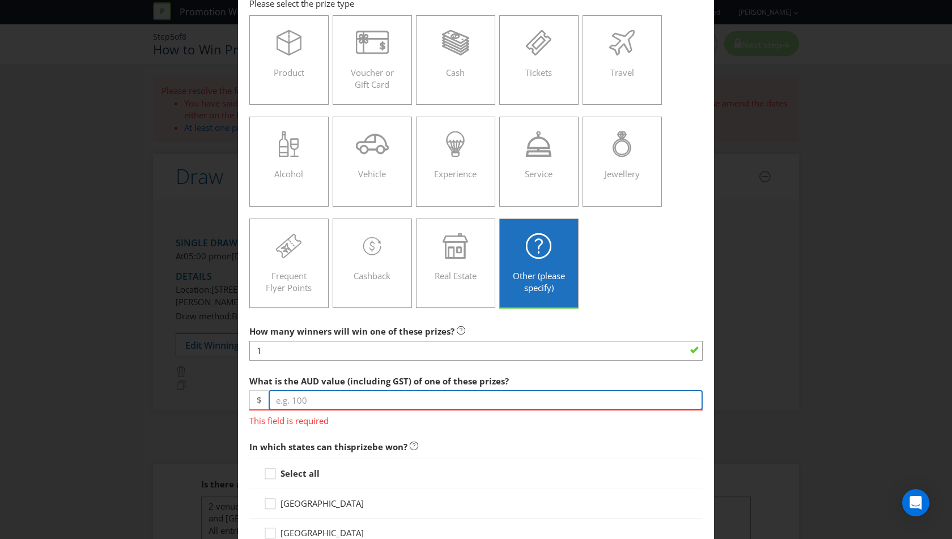
click at [378, 407] on input "number" at bounding box center [486, 400] width 434 height 20
paste input "9282.00"
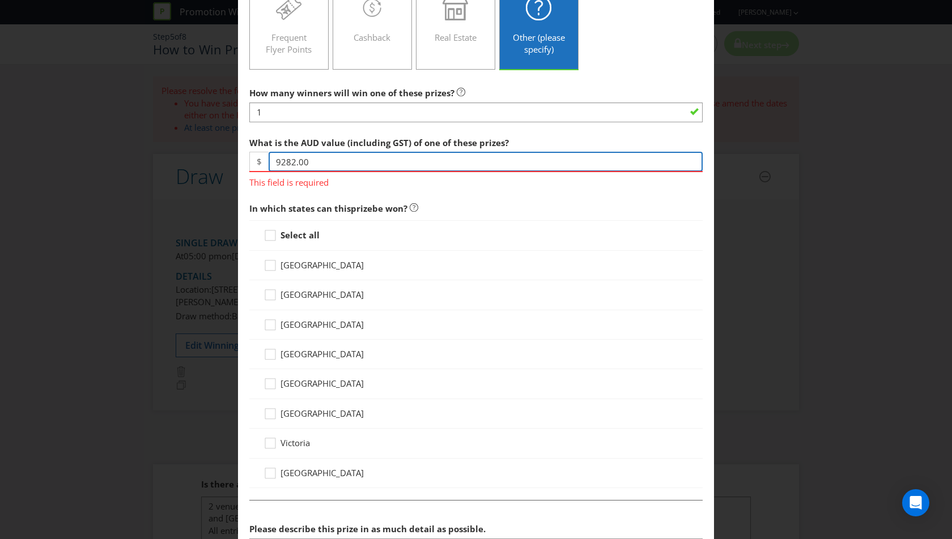
scroll to position [307, 0]
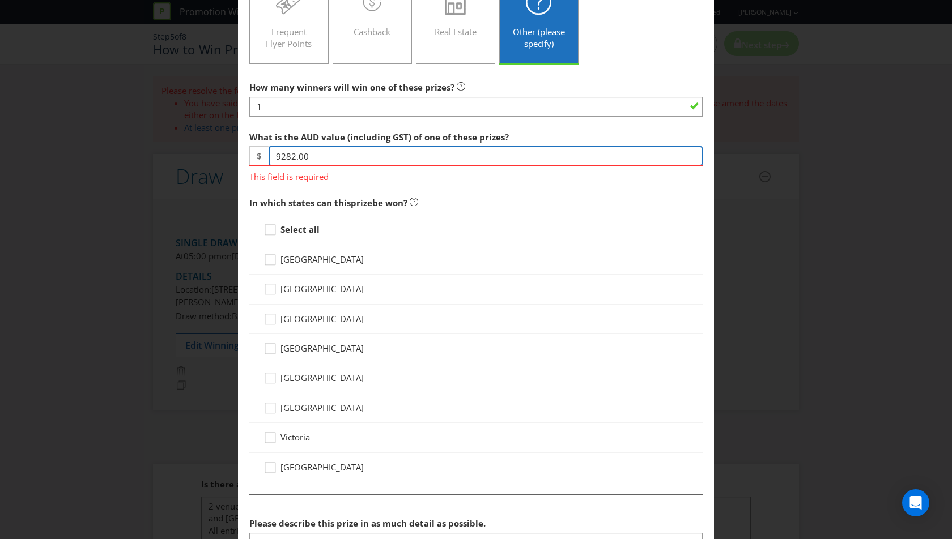
type input "9282.00"
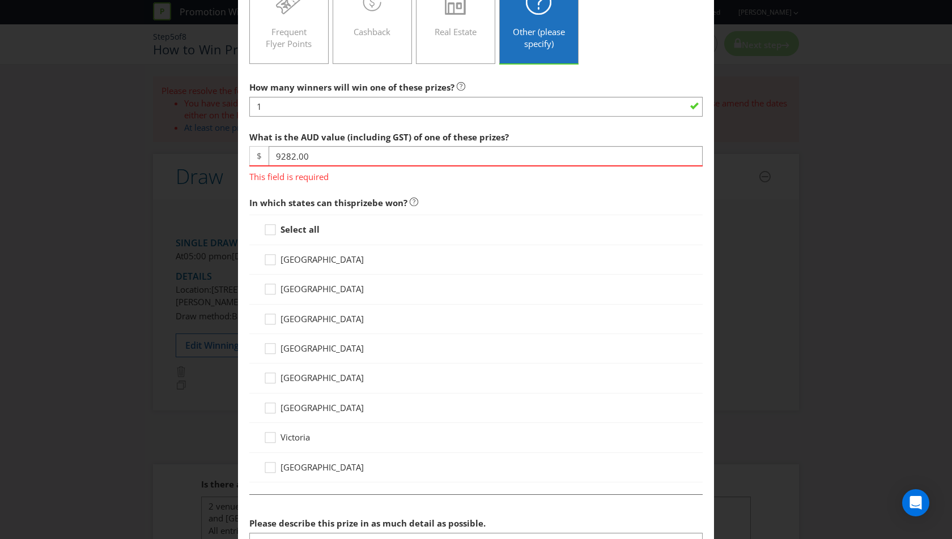
click at [292, 437] on div "Select all [GEOGRAPHIC_DATA] [GEOGRAPHIC_DATA] [GEOGRAPHIC_DATA] [GEOGRAPHIC_DA…" at bounding box center [475, 349] width 453 height 268
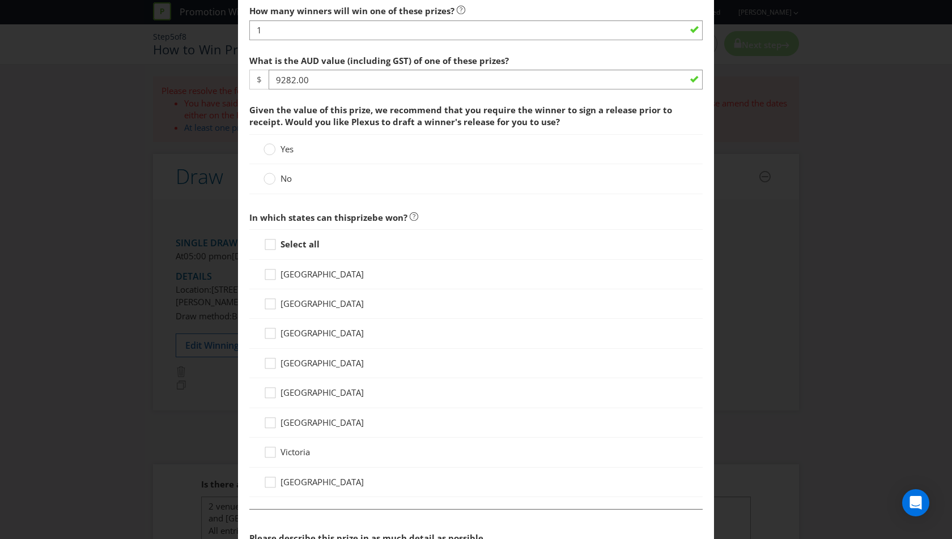
scroll to position [373, 0]
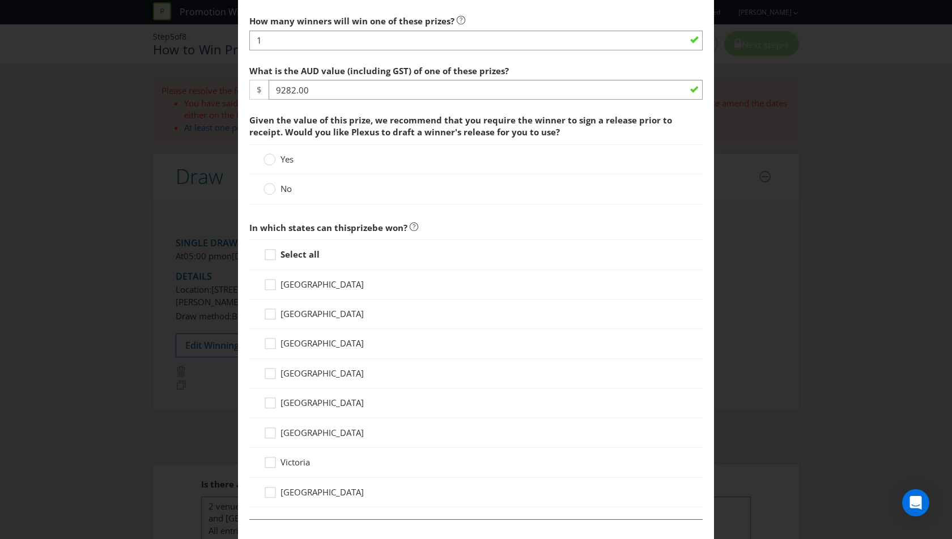
click at [279, 186] on label "No" at bounding box center [278, 189] width 31 height 12
click at [0, 0] on input "No" at bounding box center [0, 0] width 0 height 0
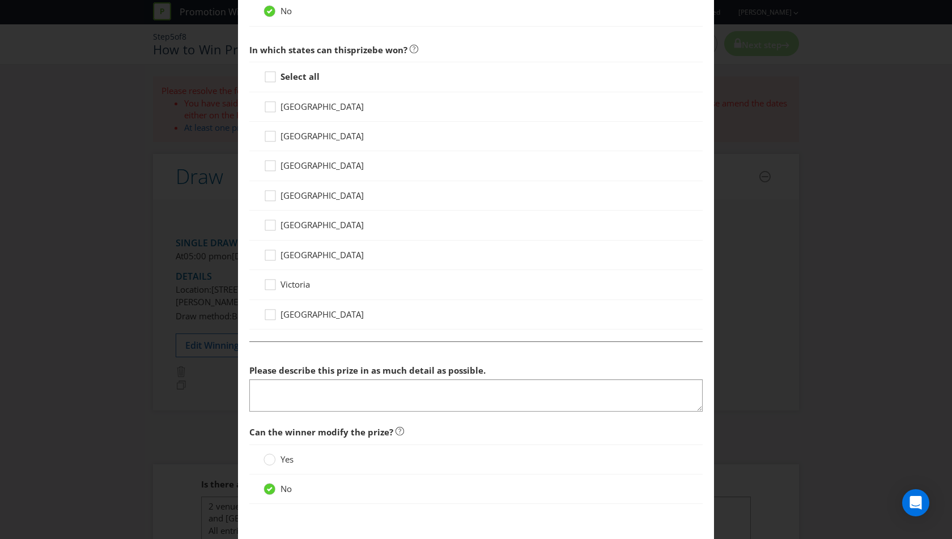
scroll to position [554, 0]
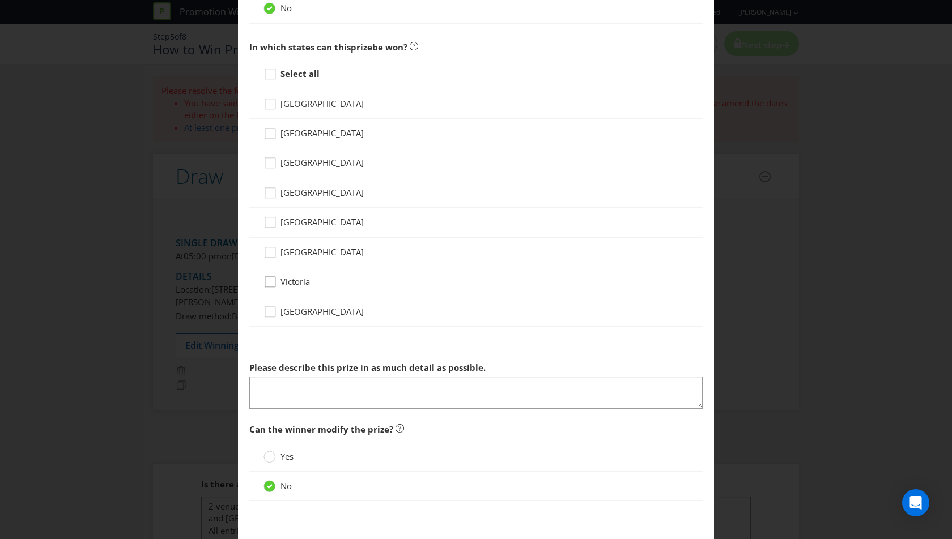
click at [268, 275] on div at bounding box center [270, 278] width 6 height 6
click at [0, 0] on input "Victoria" at bounding box center [0, 0] width 0 height 0
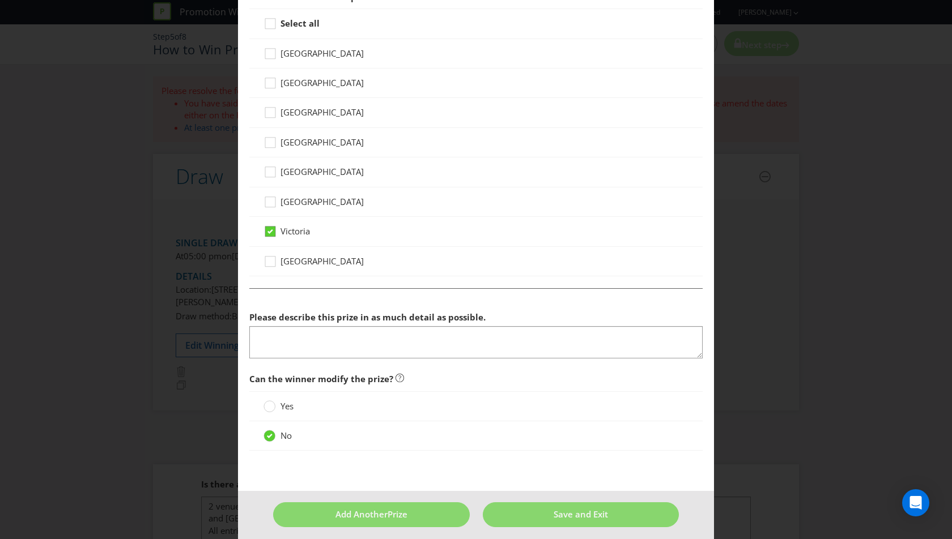
scroll to position [605, 0]
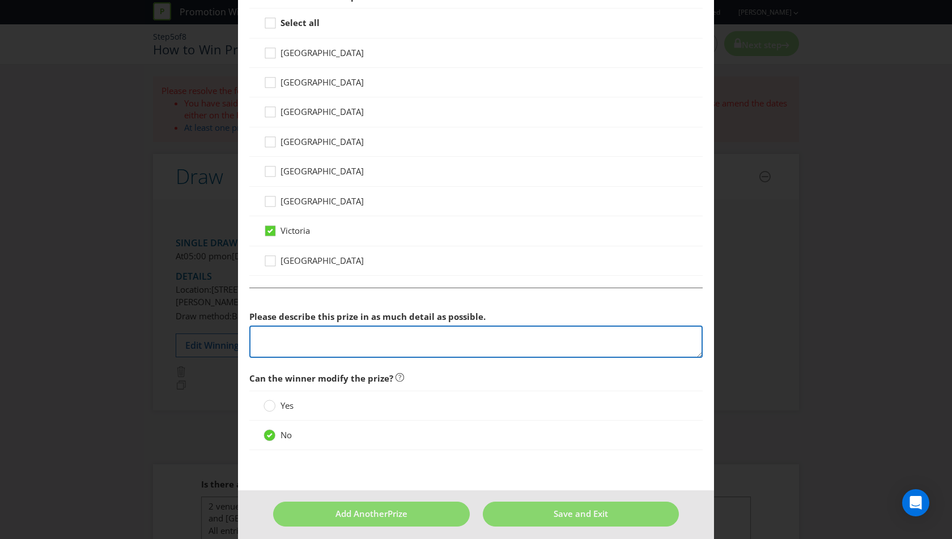
click at [276, 337] on textarea at bounding box center [475, 342] width 453 height 32
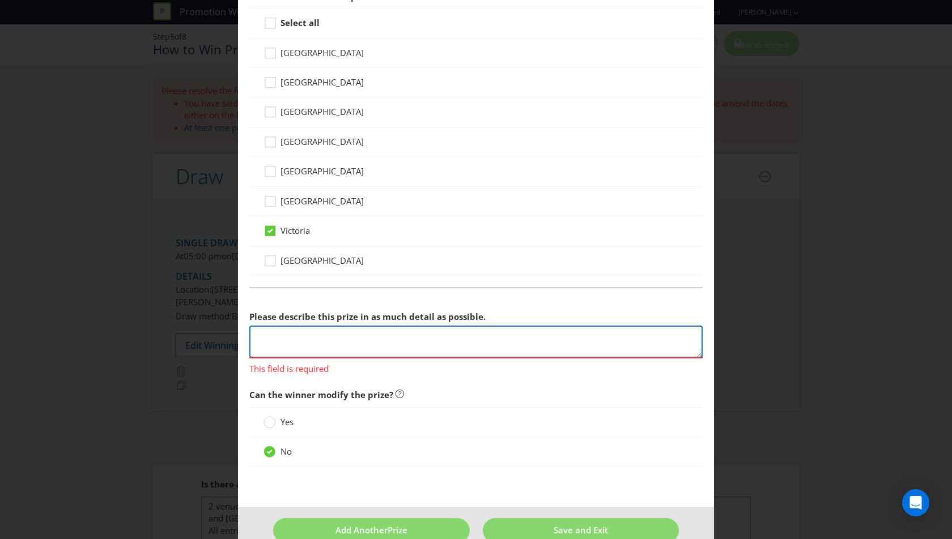
paste textarea "The prize is a Bluefin 385 Trekker with a 9.9hp engine and trailer including 12…"
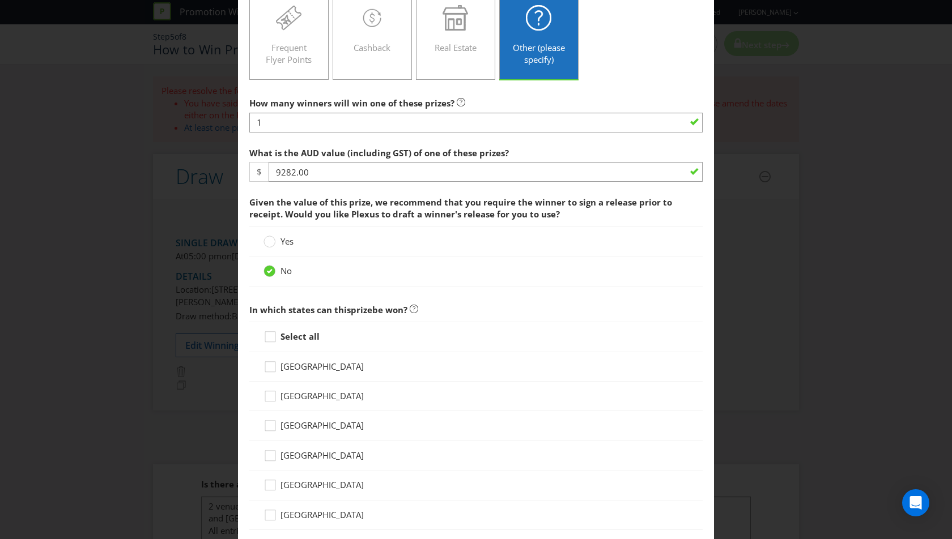
scroll to position [285, 0]
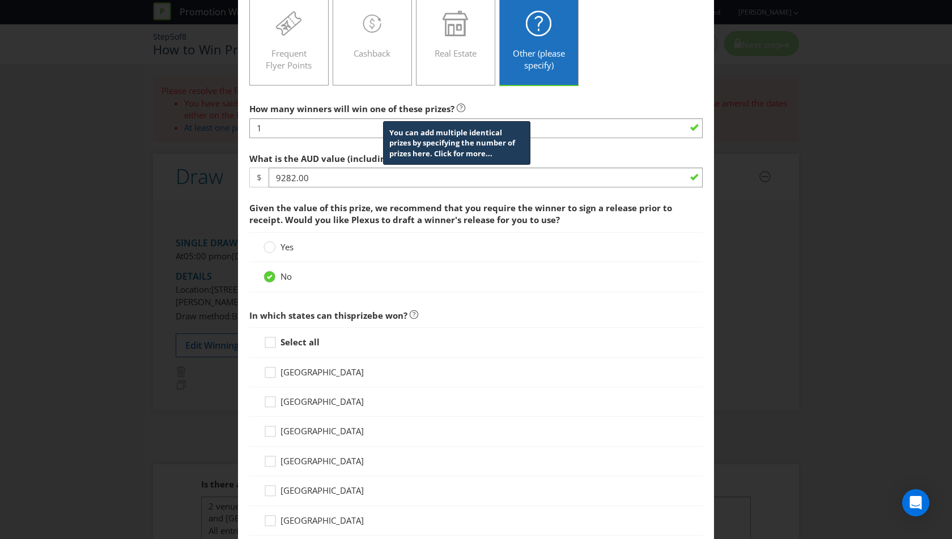
type textarea "The prize is a Bluefin 385 Trekker with a 9.9hp engine and trailer including 12…"
click at [457, 108] on icon at bounding box center [461, 108] width 8 height 8
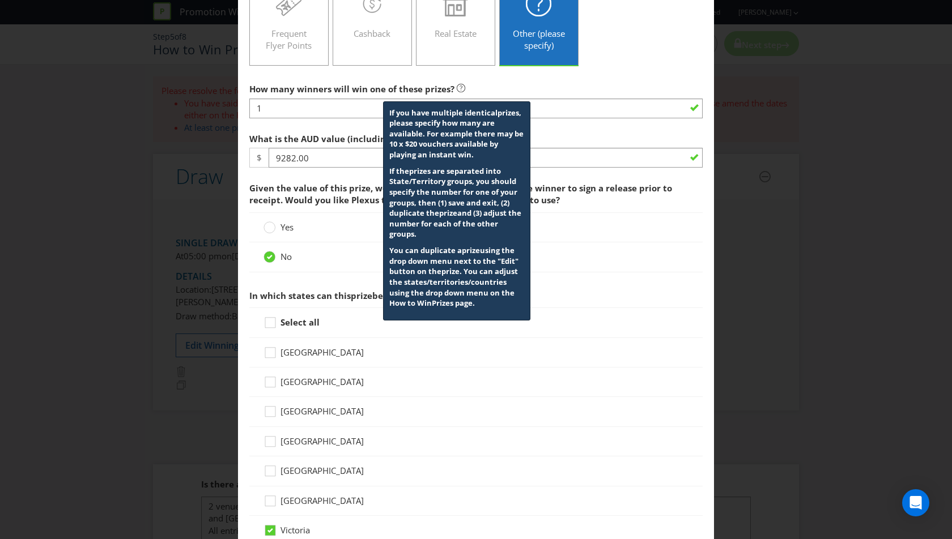
scroll to position [308, 0]
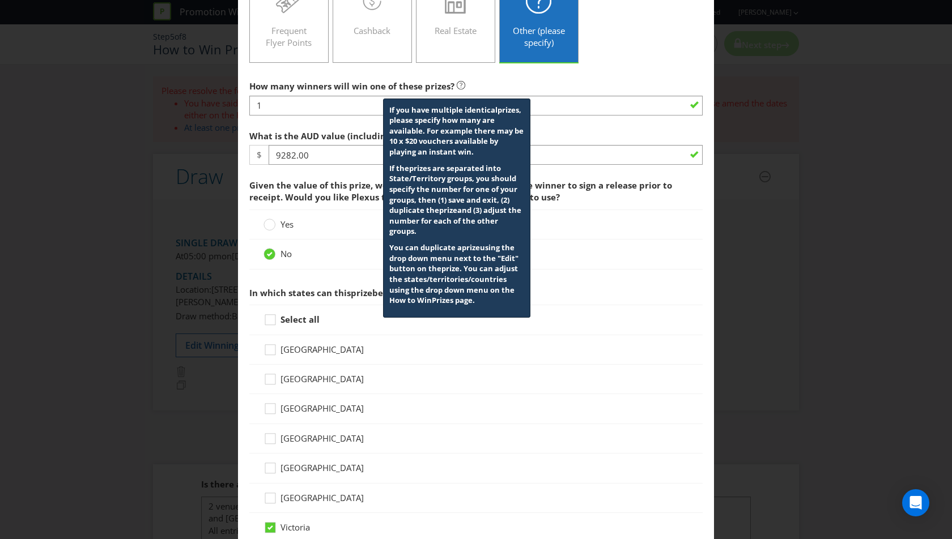
click at [576, 88] on div "How many winners will win one of these prizes? If you have multiple identical p…" at bounding box center [475, 95] width 453 height 41
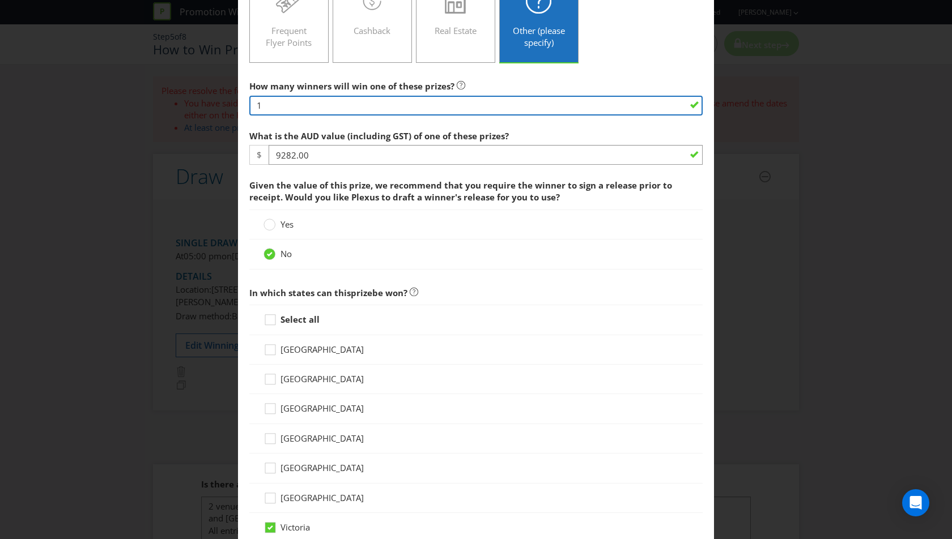
click at [534, 107] on input "1" at bounding box center [475, 106] width 453 height 20
type input "2"
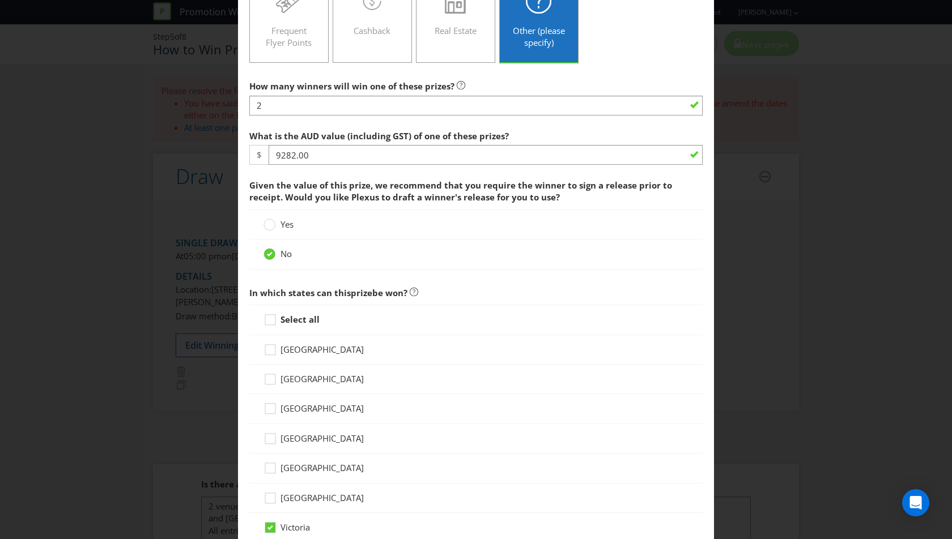
click at [522, 121] on div "How many winners will win one of these prizes? 2 What is the AUD value (includi…" at bounding box center [475, 435] width 453 height 720
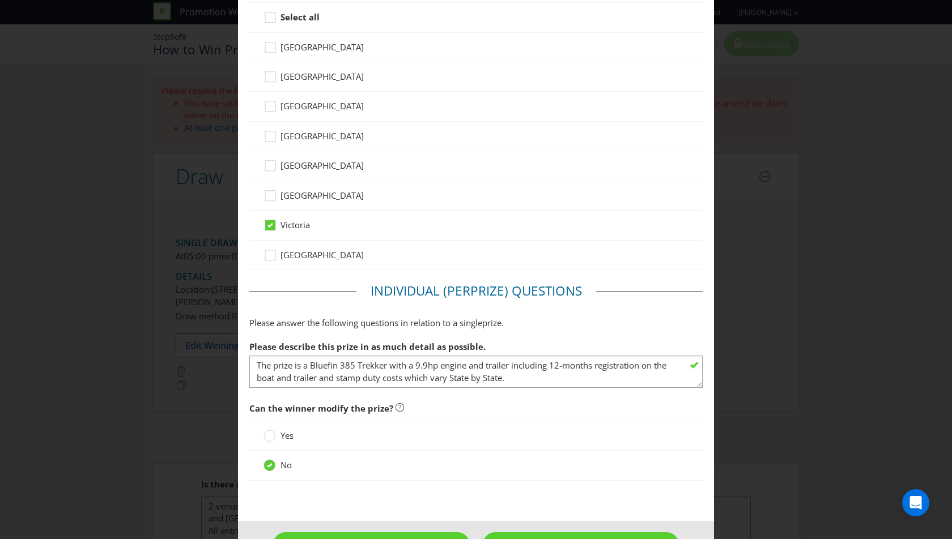
scroll to position [641, 0]
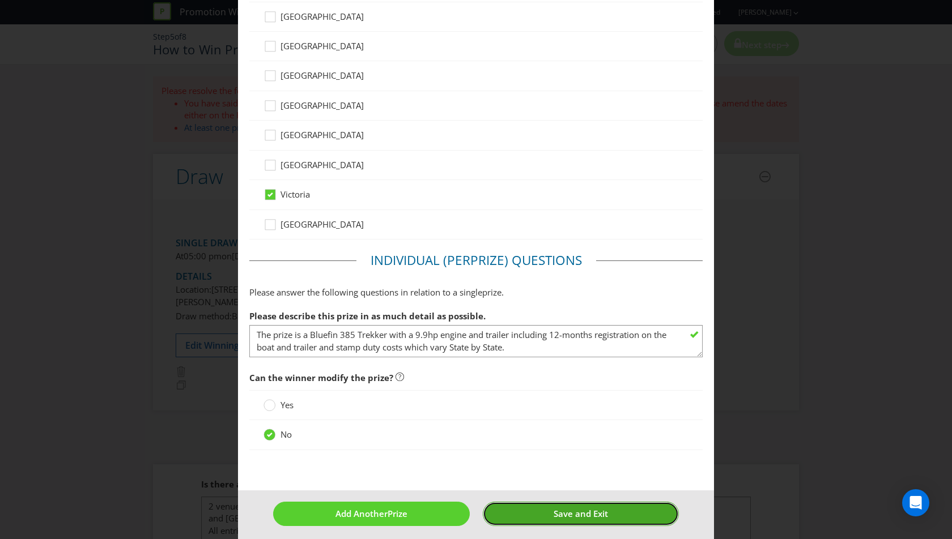
click at [530, 503] on button "Save and Exit" at bounding box center [581, 514] width 197 height 24
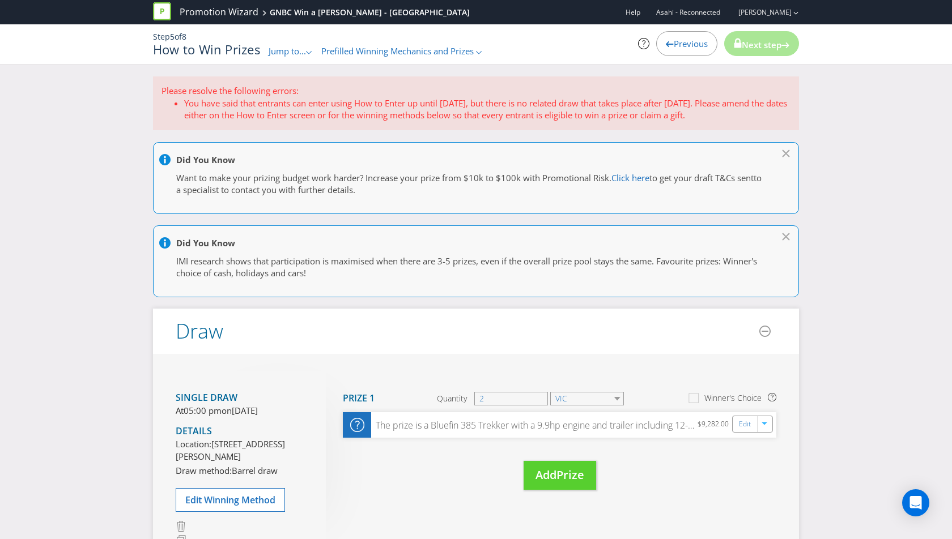
click at [462, 54] on span "Prefilled Winning Mechanics and Prizes" at bounding box center [397, 50] width 152 height 11
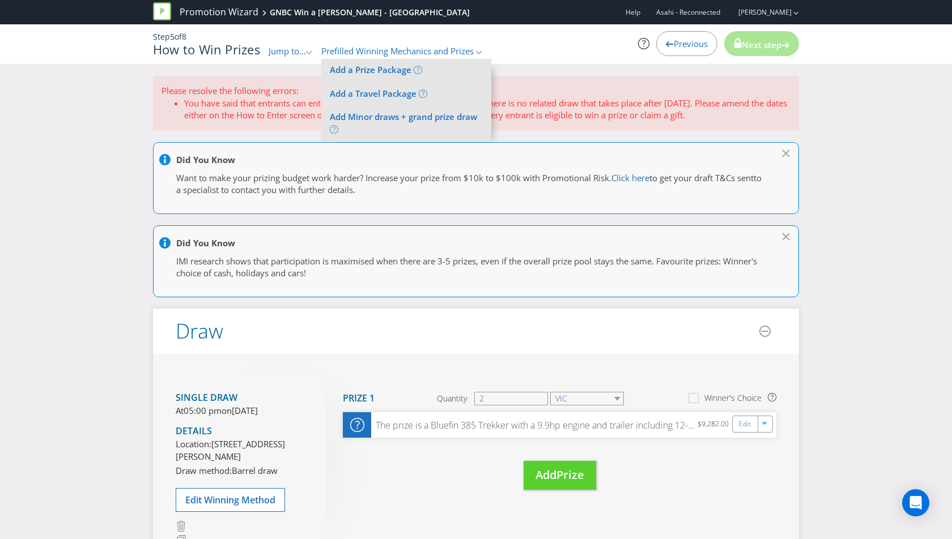
click at [294, 50] on span "Jump to..." at bounding box center [287, 50] width 37 height 11
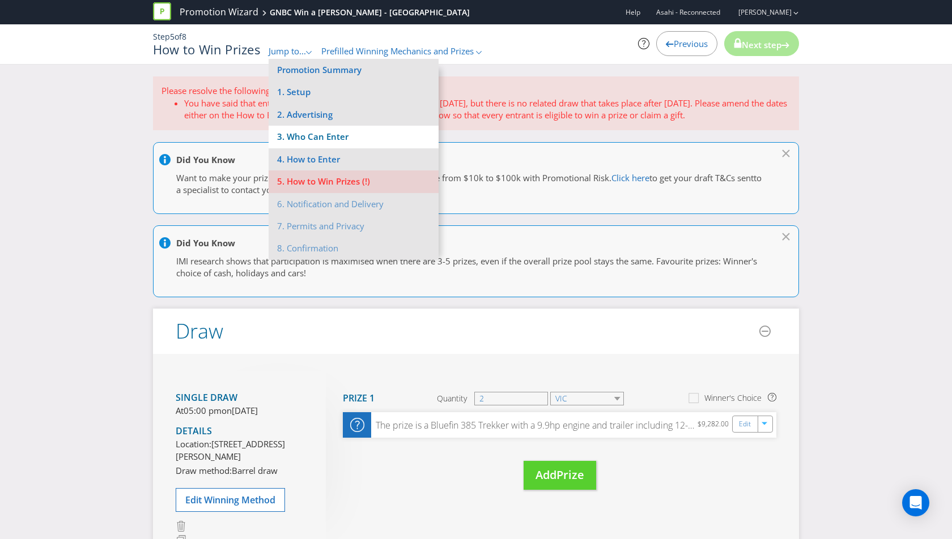
click at [321, 133] on li "3. Who Can Enter" at bounding box center [354, 137] width 170 height 22
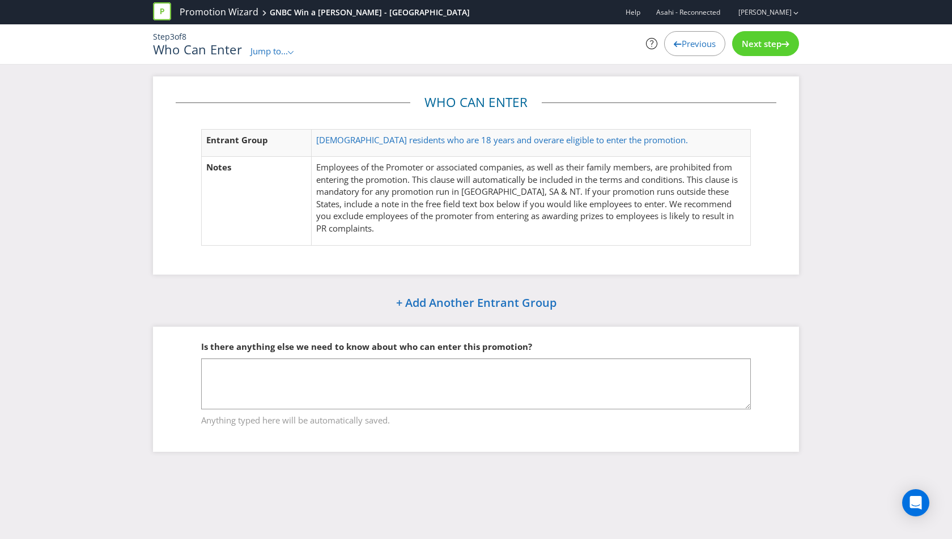
click at [271, 48] on span "Jump to..." at bounding box center [268, 50] width 37 height 11
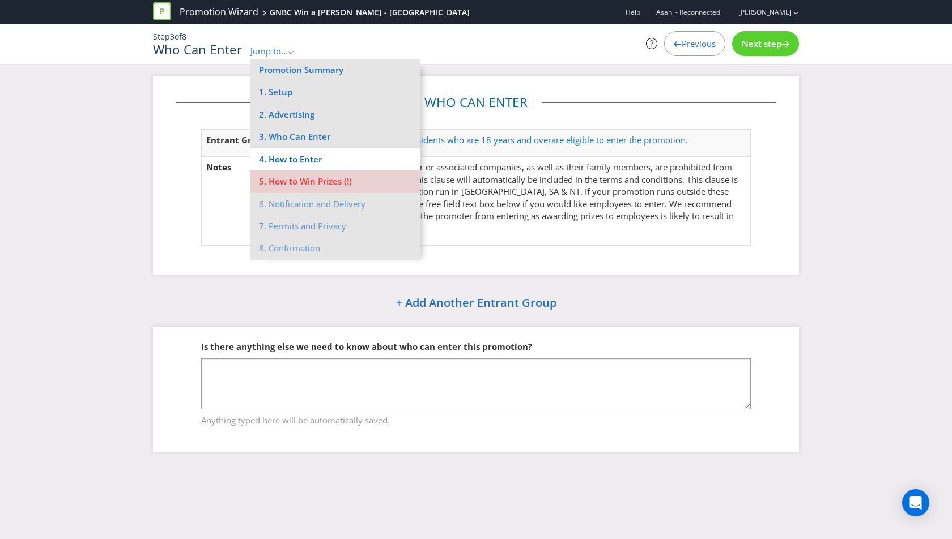
click at [304, 156] on li "4. How to Enter" at bounding box center [335, 159] width 170 height 22
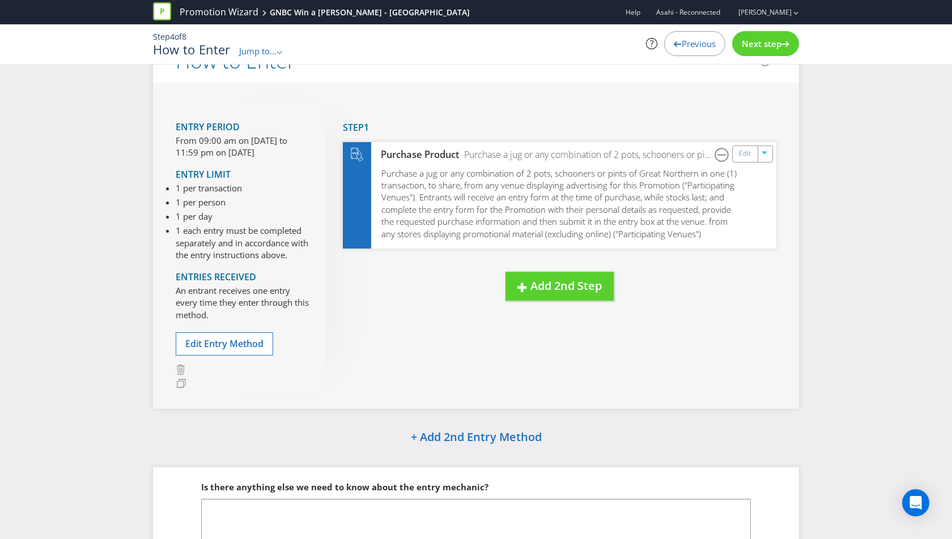
scroll to position [53, 0]
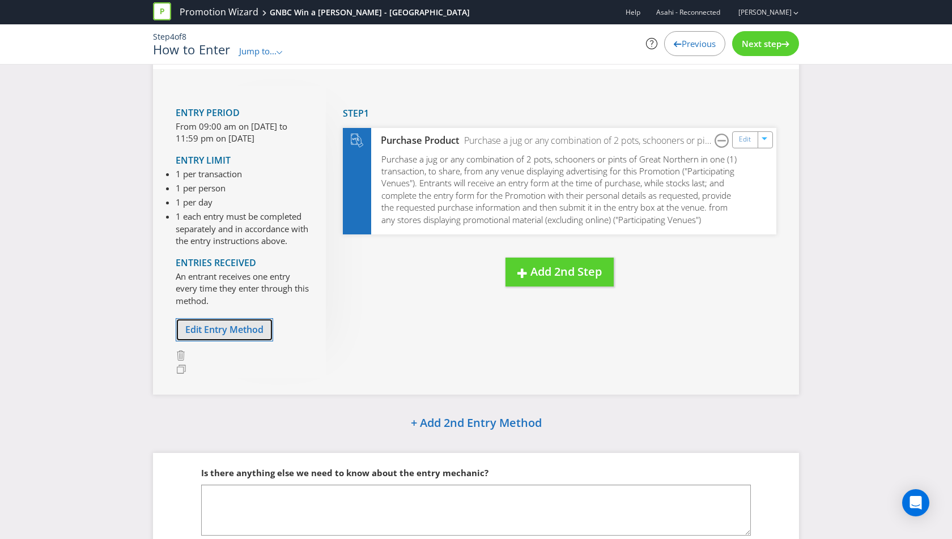
click at [245, 320] on button "Edit Entry Method" at bounding box center [224, 329] width 97 height 23
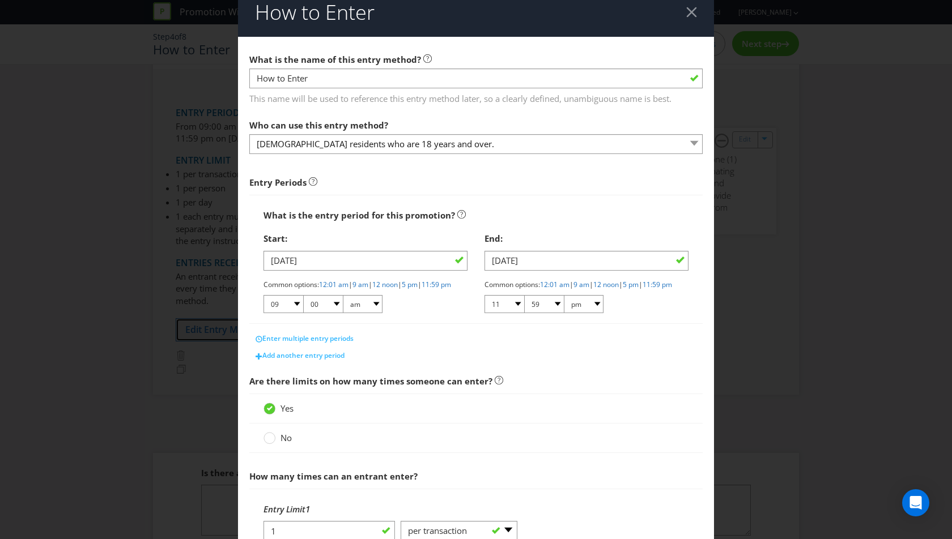
scroll to position [15, 0]
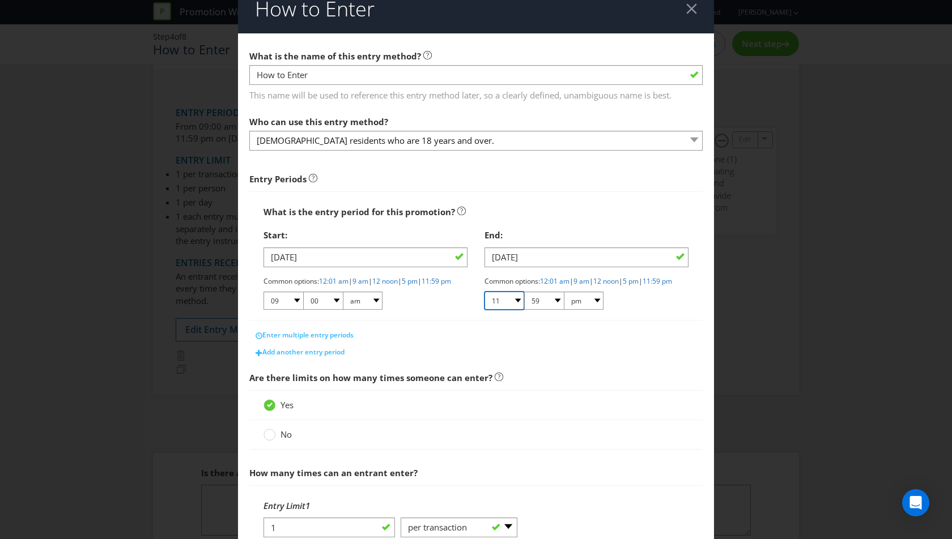
click at [508, 310] on select "01 02 03 04 05 06 07 08 09 10 11 12" at bounding box center [504, 301] width 40 height 18
select select "03"
click at [484, 301] on select "01 02 03 04 05 06 07 08 09 10 11 12" at bounding box center [504, 301] width 40 height 18
click at [548, 305] on select "00 01 05 10 15 20 25 29 30 35 40 45 50 55 59" at bounding box center [544, 301] width 40 height 18
select select "00"
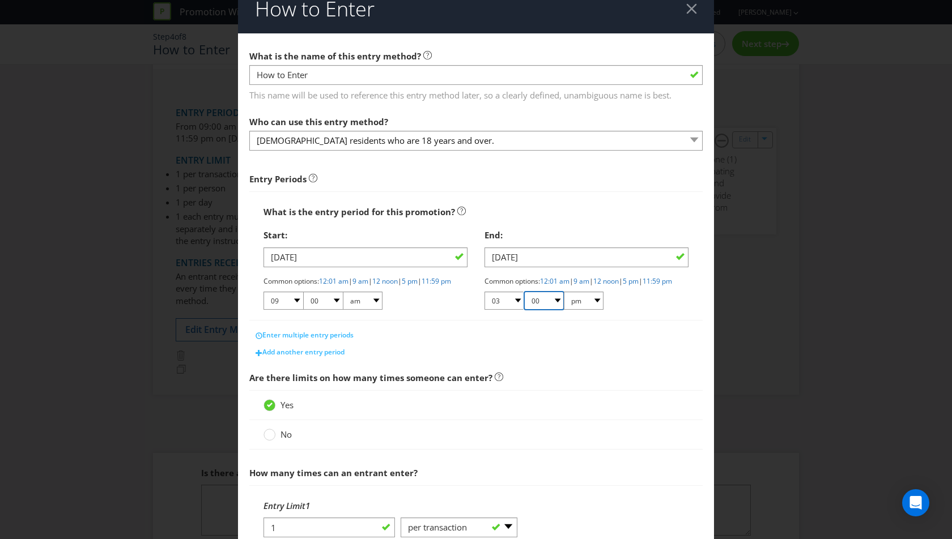
click at [524, 301] on select "00 01 05 10 15 20 25 29 30 35 40 45 50 55 59" at bounding box center [544, 301] width 40 height 18
click at [612, 312] on div "Common options: 12:01 am | 9 am | 12 noon | 5 pm | 11:59 pm 01 02 03 04 05 06 0…" at bounding box center [586, 293] width 204 height 35
click at [286, 310] on select "01 02 03 04 05 06 07 08 09 10 11 12" at bounding box center [283, 301] width 40 height 18
select select "10"
click at [263, 301] on select "01 02 03 04 05 06 07 08 09 10 11 12" at bounding box center [283, 301] width 40 height 18
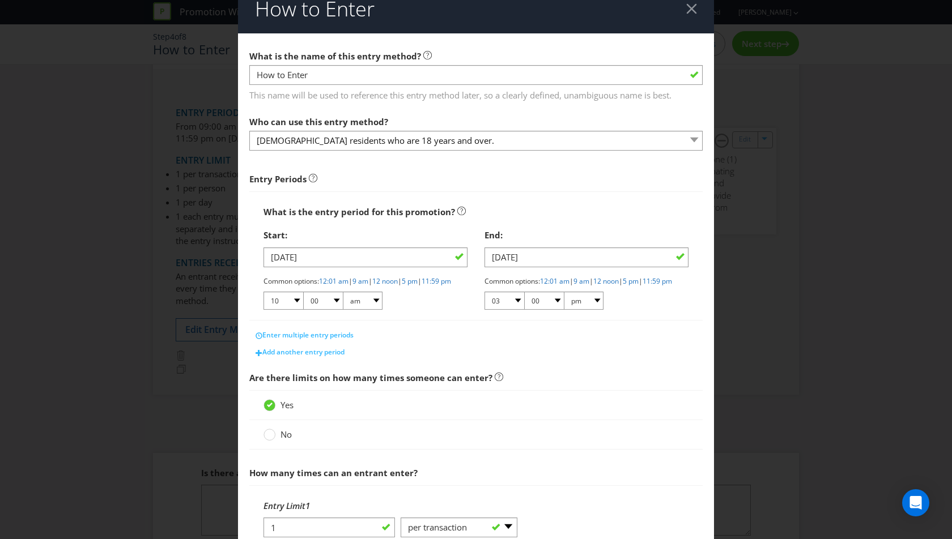
click at [413, 312] on div "Common options: 12:01 am | 9 am | 12 noon | 5 pm | 11:59 pm 01 02 03 04 05 06 0…" at bounding box center [365, 293] width 204 height 35
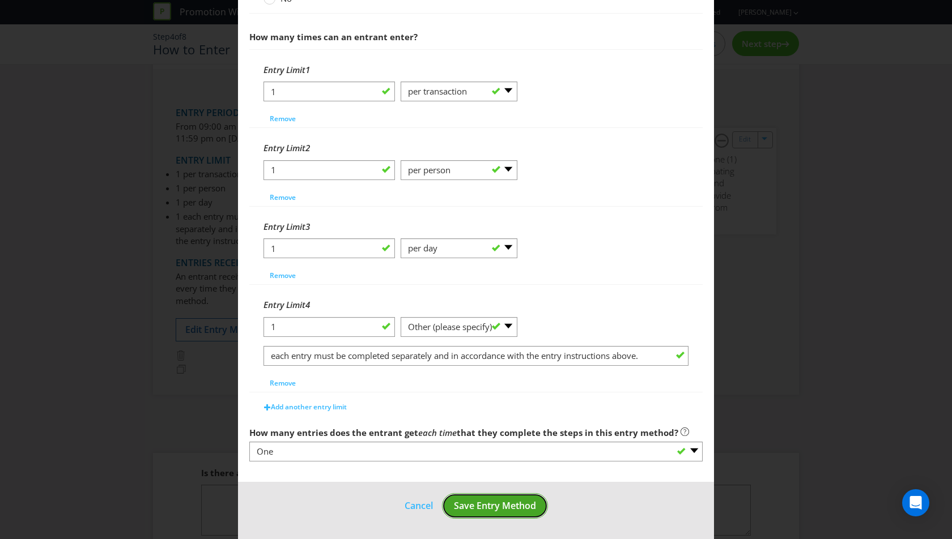
click at [495, 507] on span "Save Entry Method" at bounding box center [495, 506] width 82 height 12
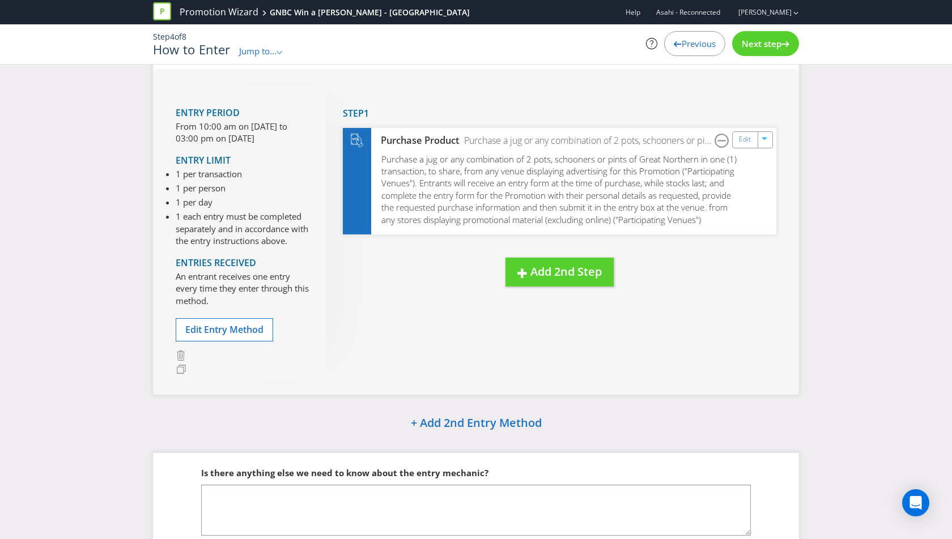
click at [268, 50] on span "Jump to..." at bounding box center [257, 50] width 37 height 11
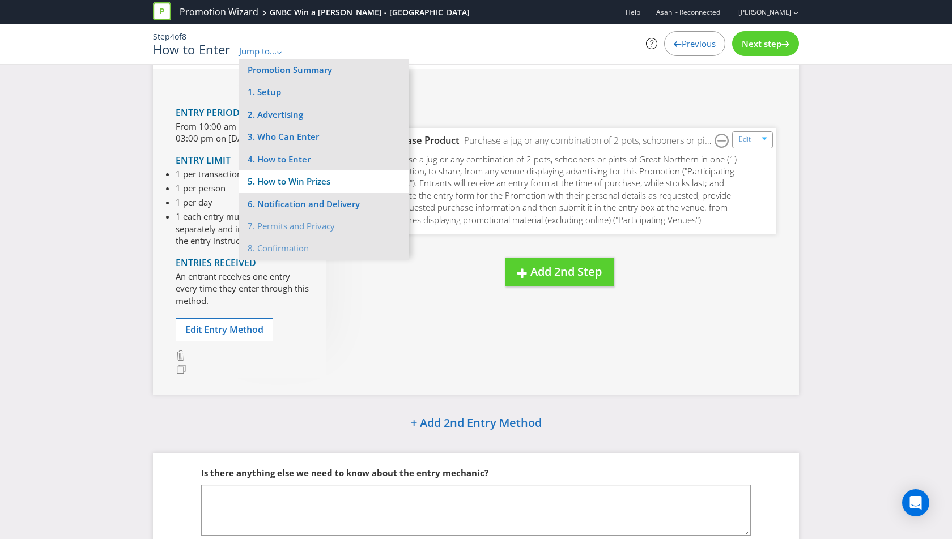
click at [296, 186] on li "5. How to Win Prizes" at bounding box center [324, 182] width 170 height 22
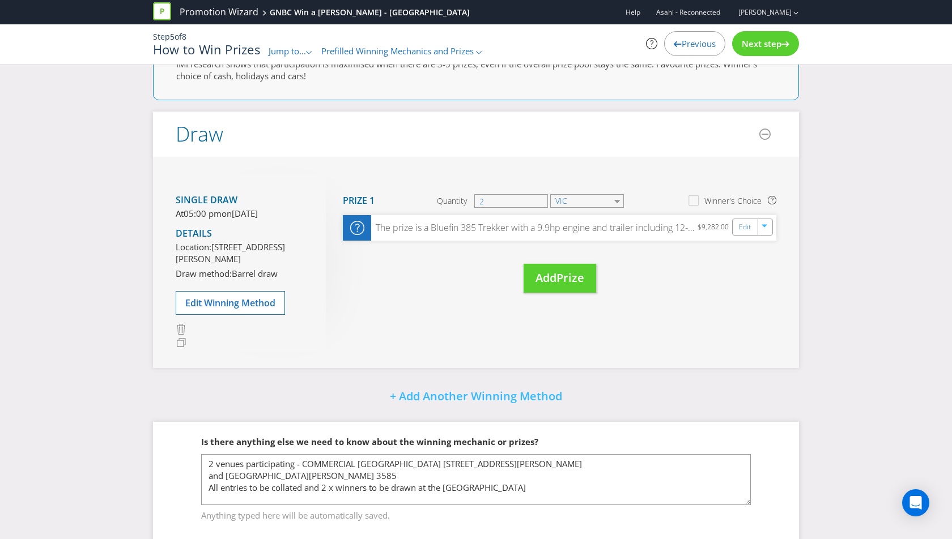
scroll to position [166, 0]
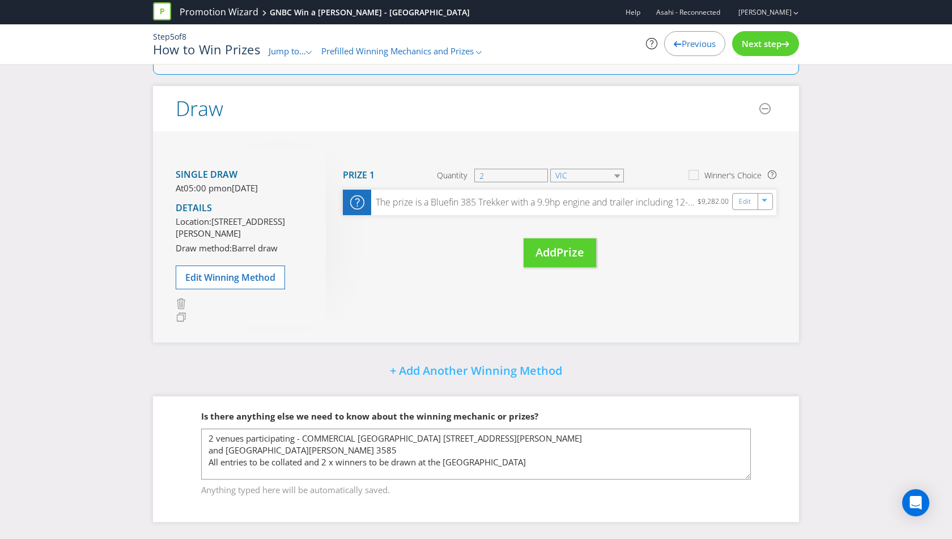
click at [761, 51] on div "Next step" at bounding box center [765, 43] width 67 height 25
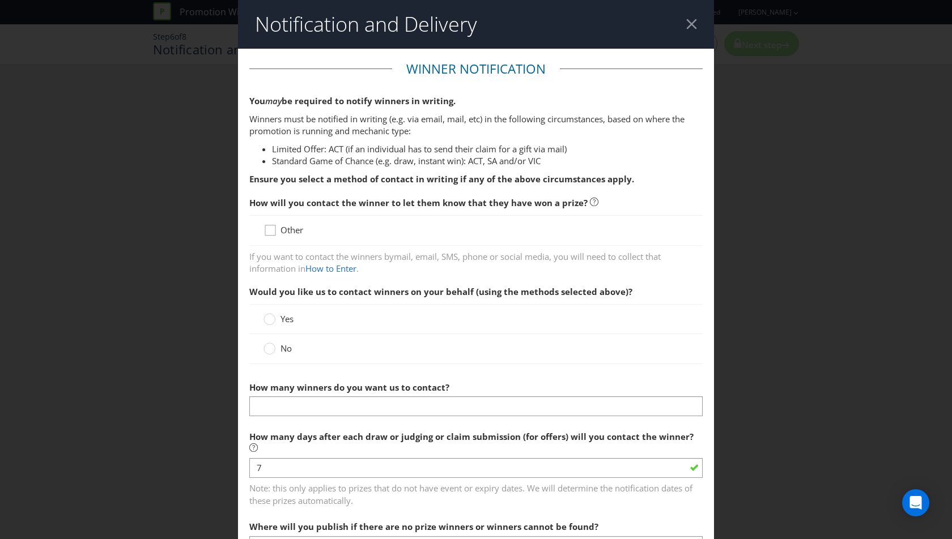
click at [278, 229] on icon at bounding box center [271, 232] width 17 height 17
click at [0, 0] on input "Other" at bounding box center [0, 0] width 0 height 0
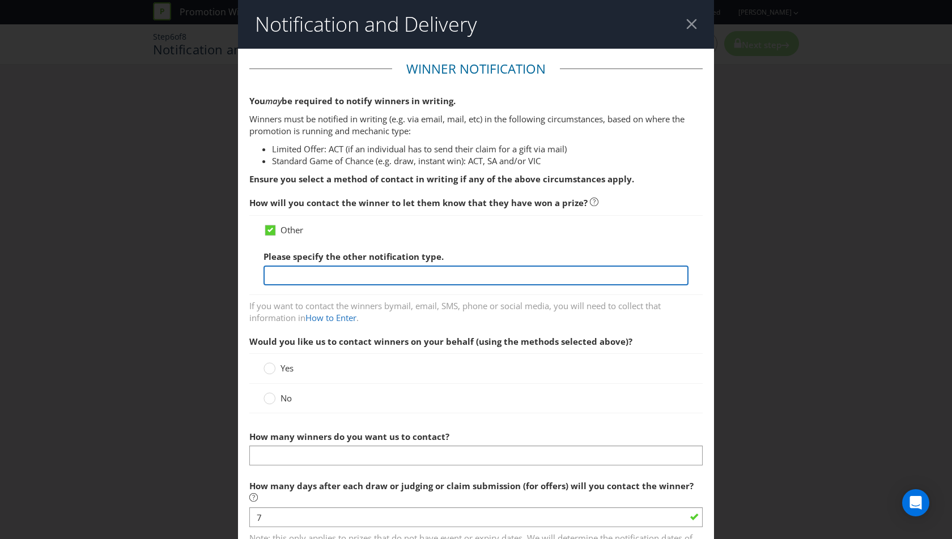
click at [294, 283] on input "text" at bounding box center [475, 276] width 425 height 20
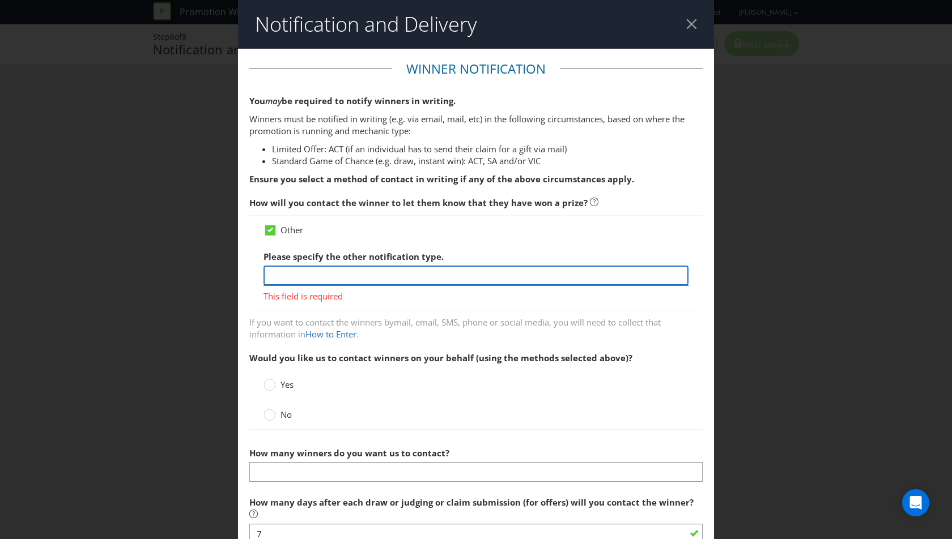
paste input "The winners will be contacted via email"
type input "The winners will be contacted via email"
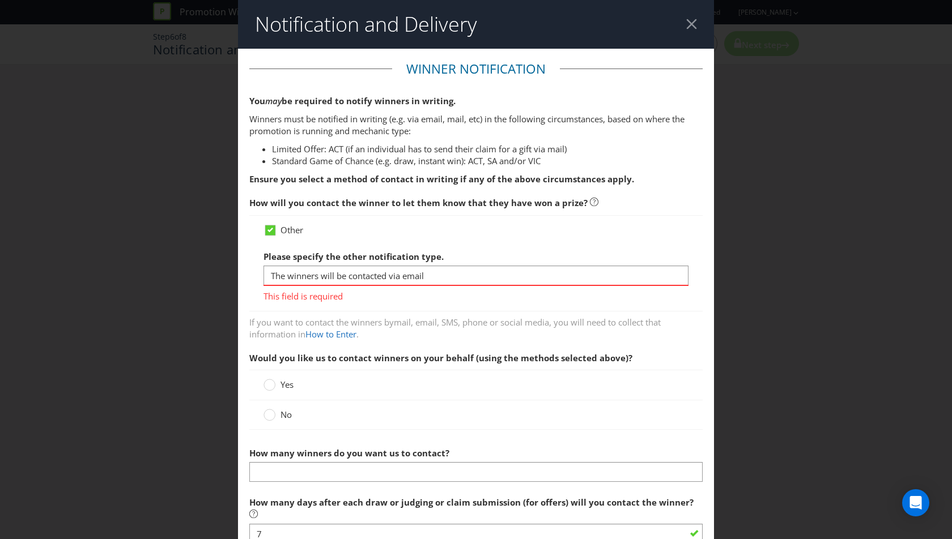
click at [508, 305] on div "How will you contact the winner to let them know that they have won a prize? Ot…" at bounding box center [475, 267] width 453 height 150
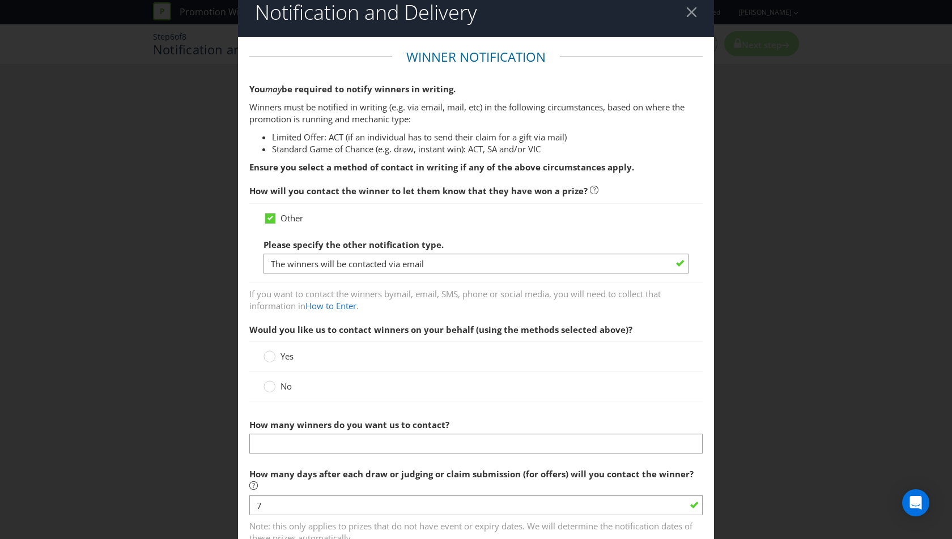
scroll to position [18, 0]
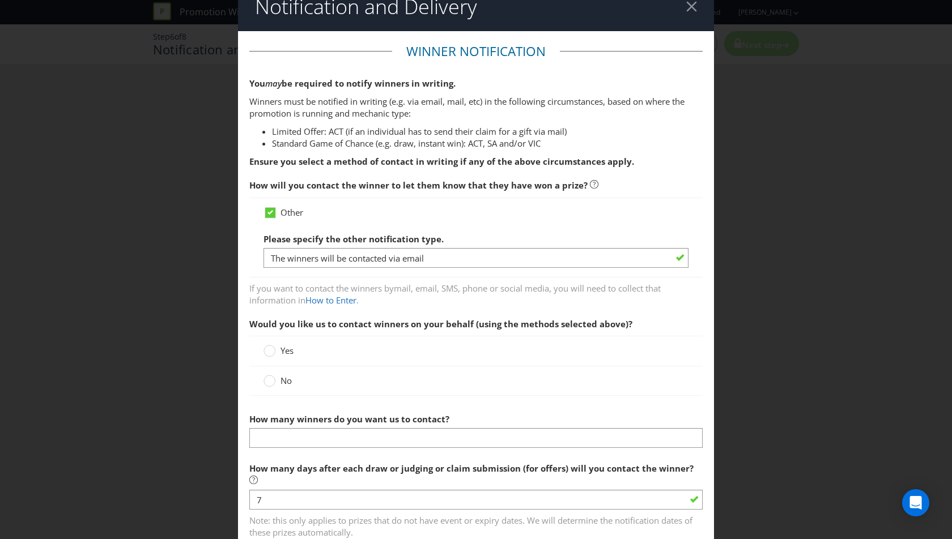
click at [275, 377] on label "No" at bounding box center [278, 381] width 31 height 12
click at [0, 0] on input "No" at bounding box center [0, 0] width 0 height 0
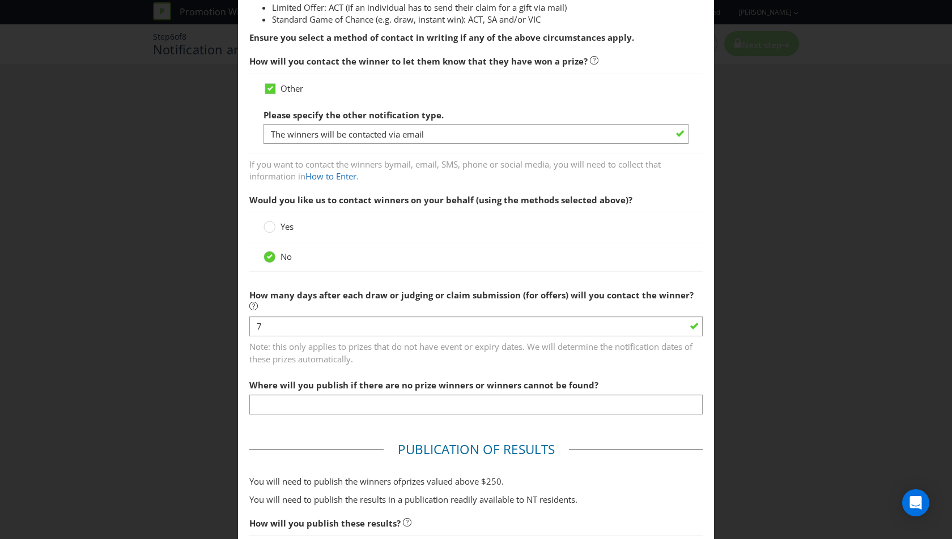
scroll to position [146, 0]
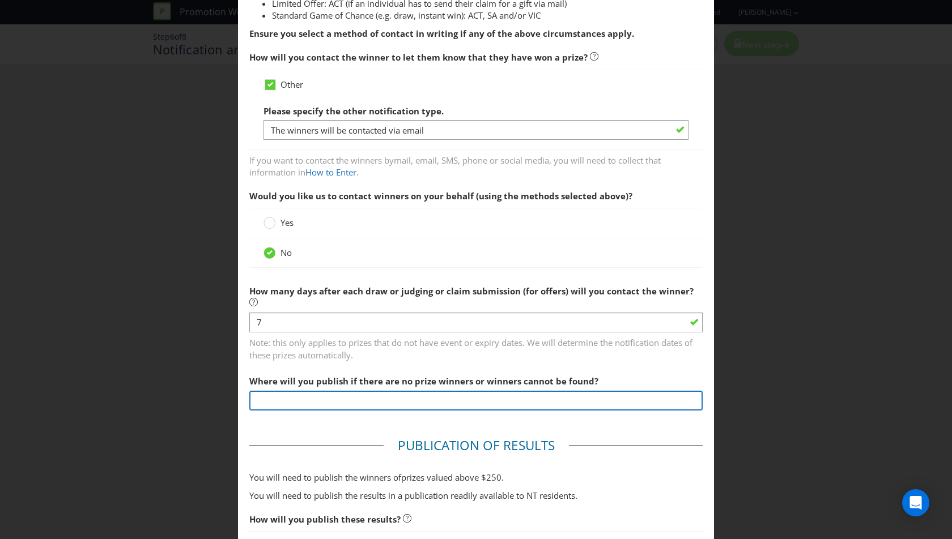
click at [347, 391] on input "text" at bounding box center [475, 401] width 453 height 20
type input "[DOMAIN_NAME]"
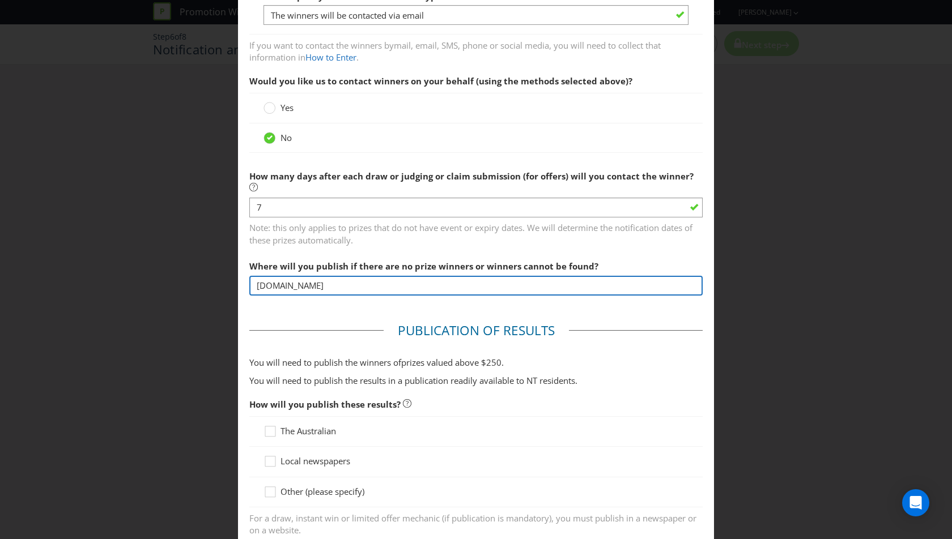
scroll to position [273, 0]
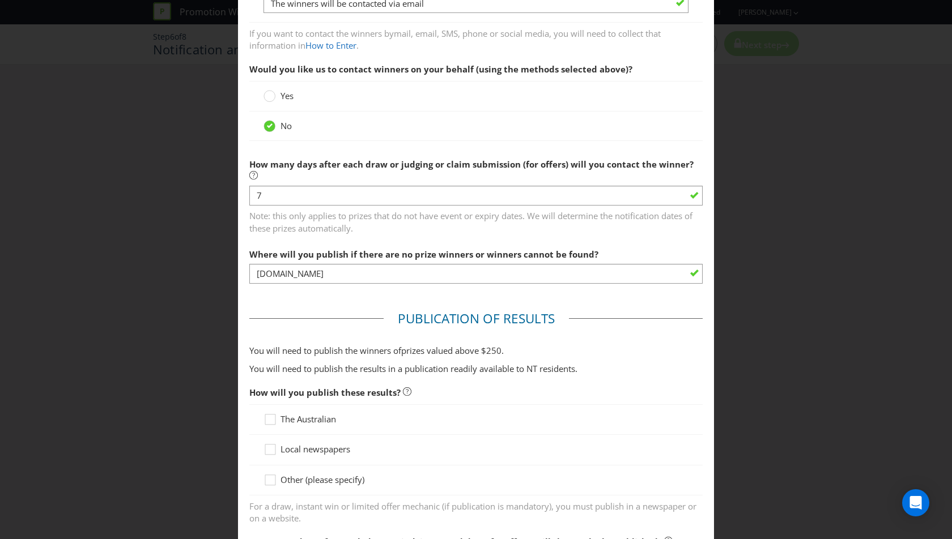
click at [608, 323] on fieldset "Publication of Results You will need to publish the winners of prize s valued a…" at bounding box center [475, 502] width 453 height 384
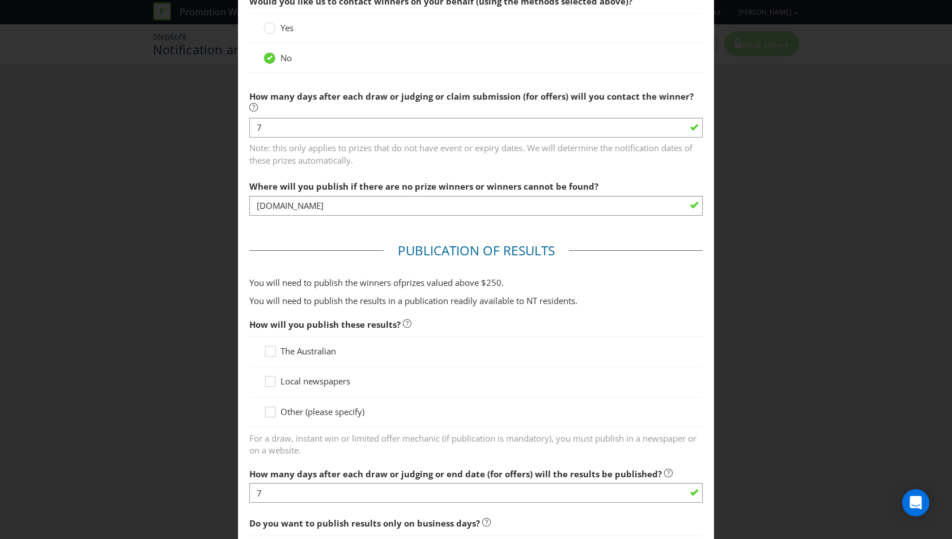
scroll to position [348, 0]
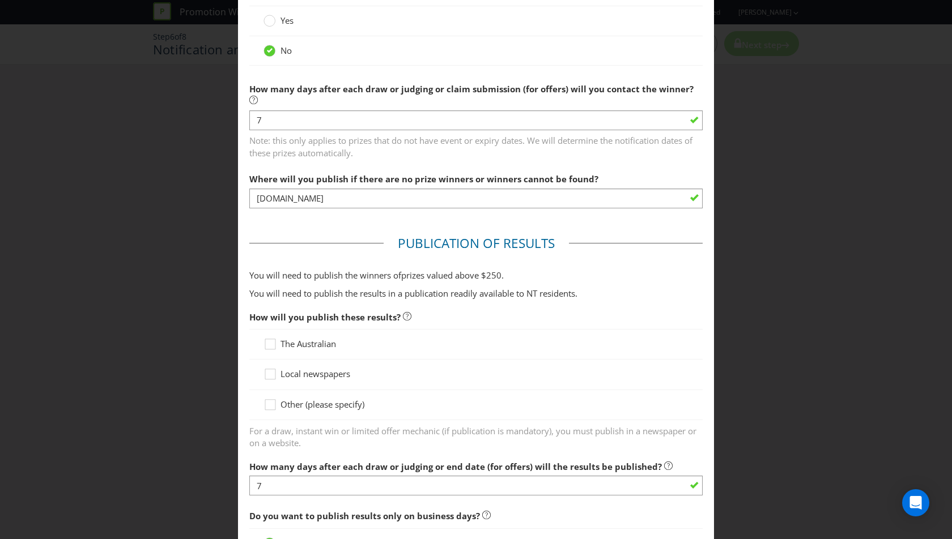
click at [319, 399] on span "Other (please specify)" at bounding box center [322, 404] width 84 height 11
click at [0, 0] on input "Other (please specify)" at bounding box center [0, 0] width 0 height 0
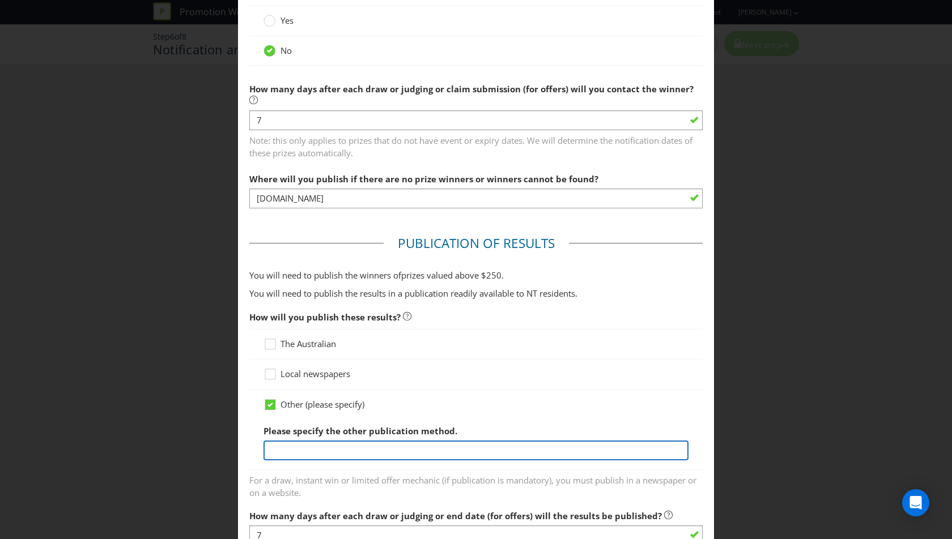
click at [319, 441] on input "text" at bounding box center [475, 451] width 425 height 20
type input "[DOMAIN_NAME]"
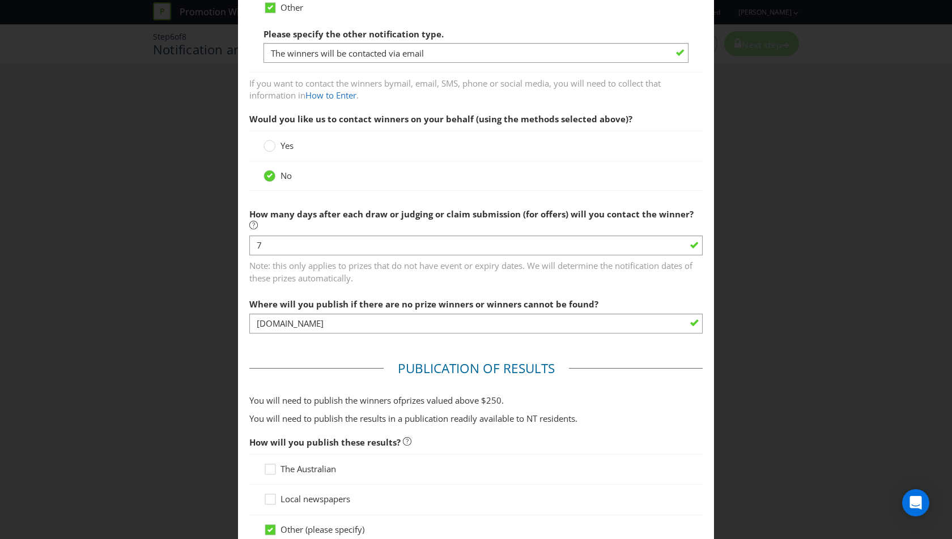
scroll to position [0, 0]
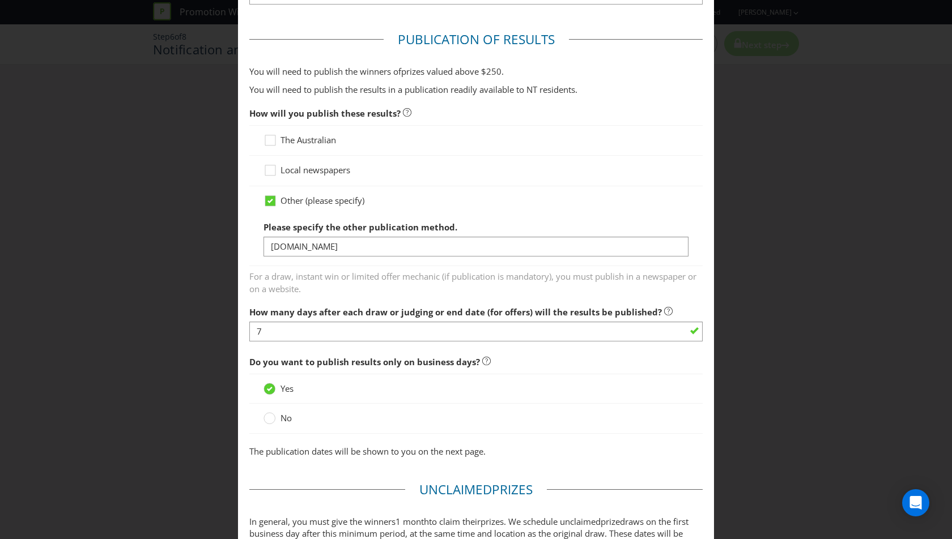
click at [416, 356] on span "Do you want to publish results only on business days?" at bounding box center [364, 361] width 231 height 11
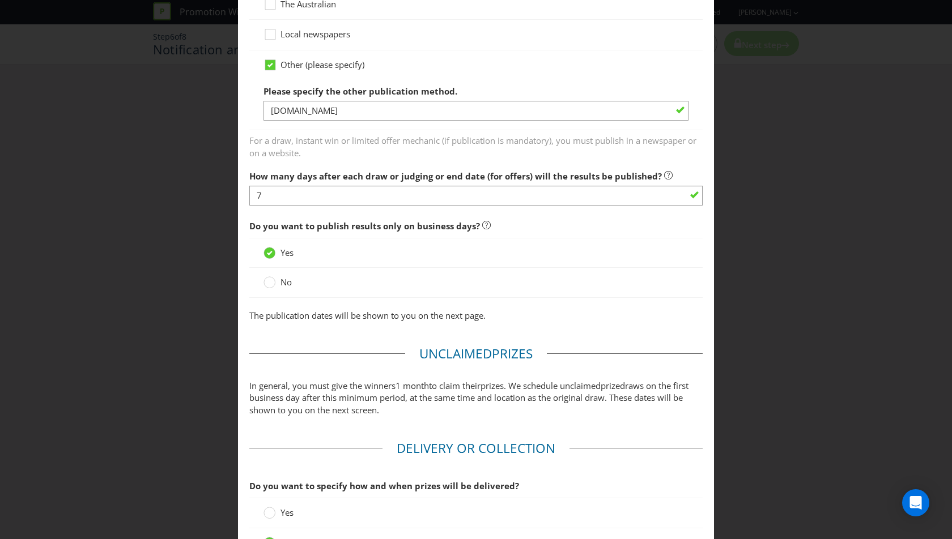
scroll to position [787, 0]
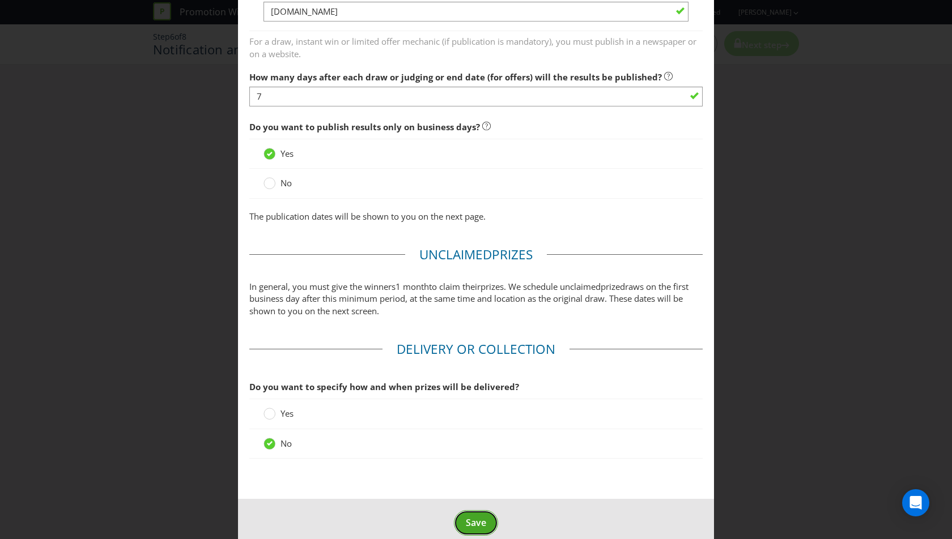
click at [483, 517] on span "Save" at bounding box center [476, 523] width 20 height 12
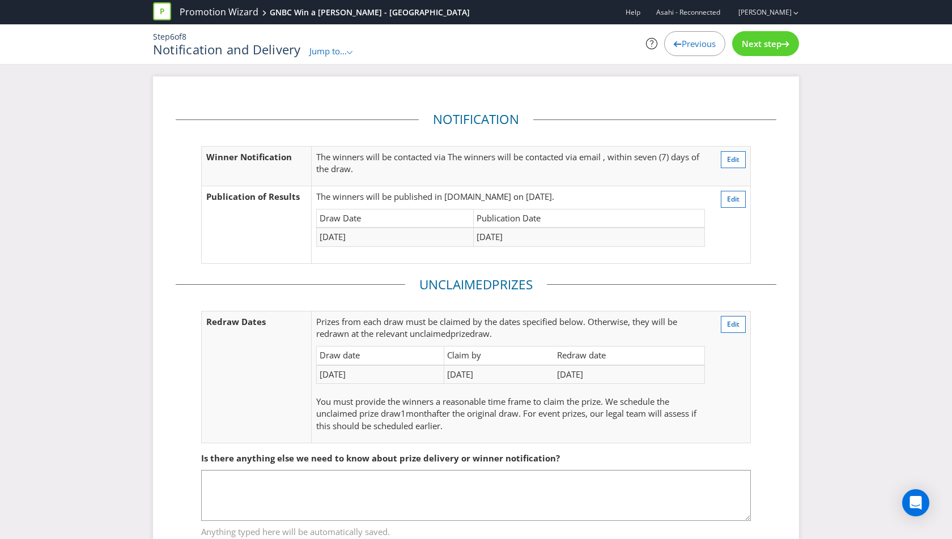
scroll to position [37, 0]
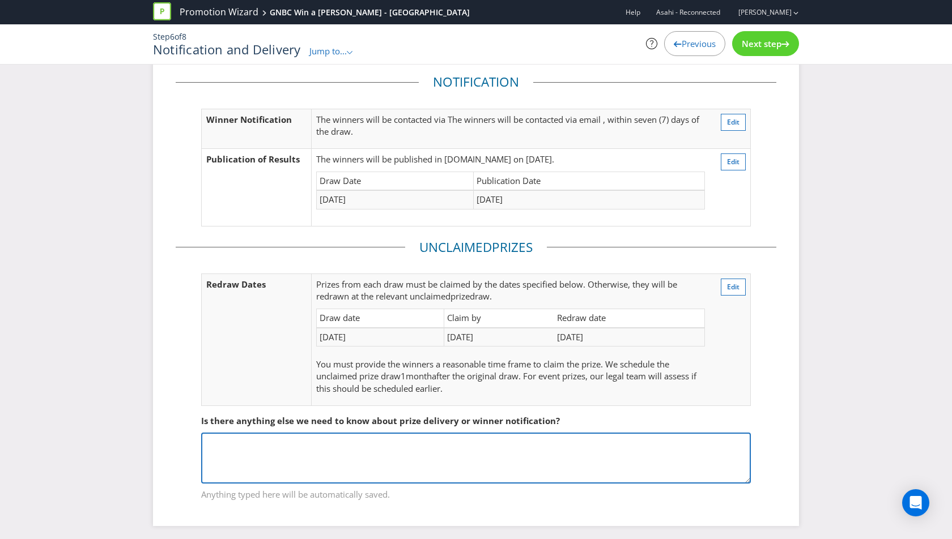
click at [478, 450] on textarea at bounding box center [476, 458] width 550 height 51
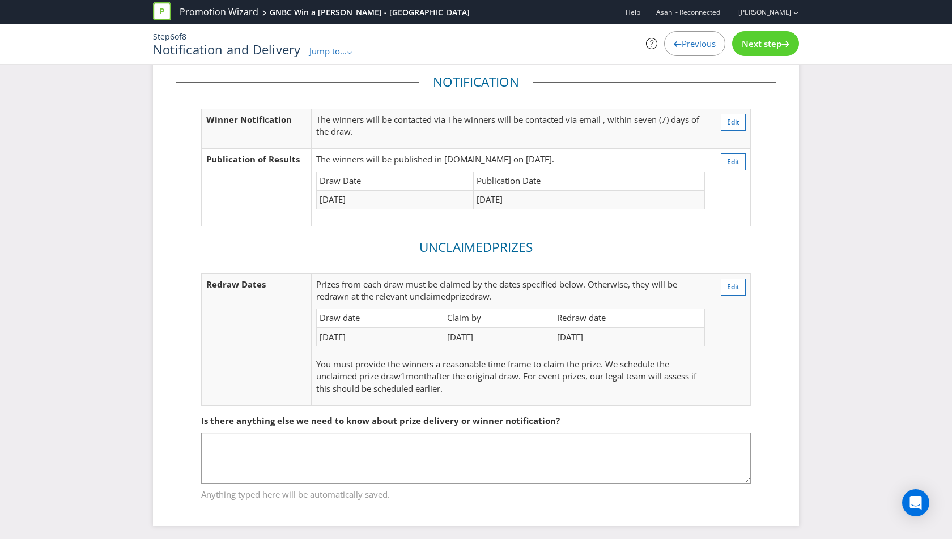
click at [762, 44] on span "Next step" at bounding box center [762, 43] width 40 height 11
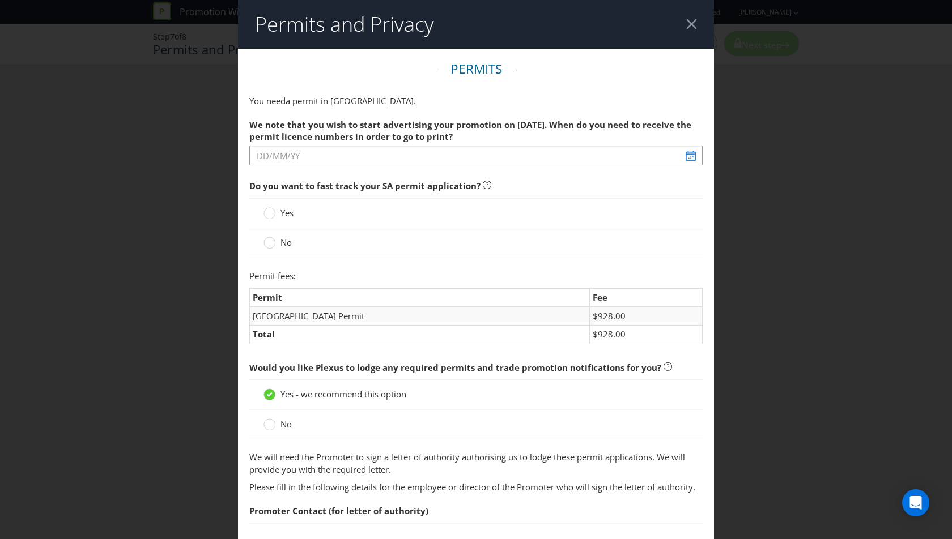
click at [688, 25] on div at bounding box center [691, 24] width 11 height 11
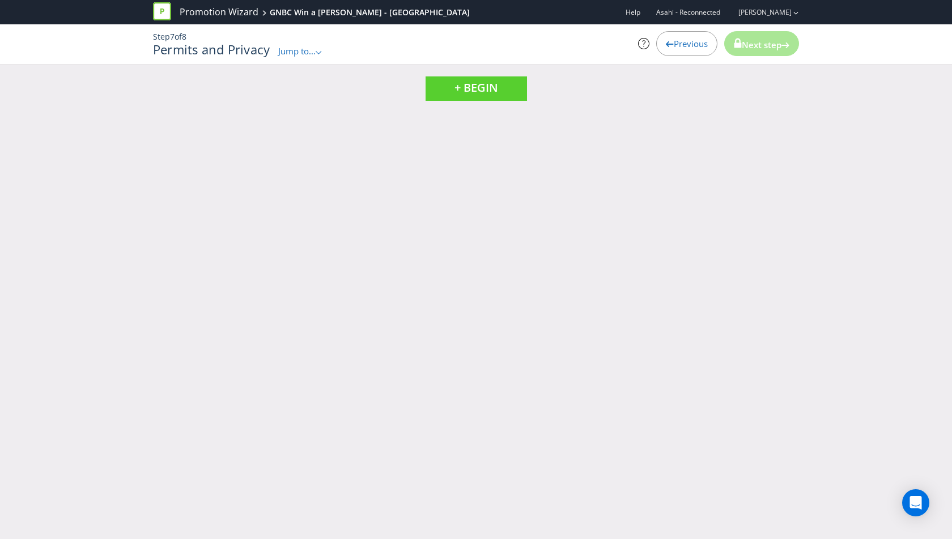
click at [310, 46] on span "Jump to..." at bounding box center [296, 50] width 37 height 11
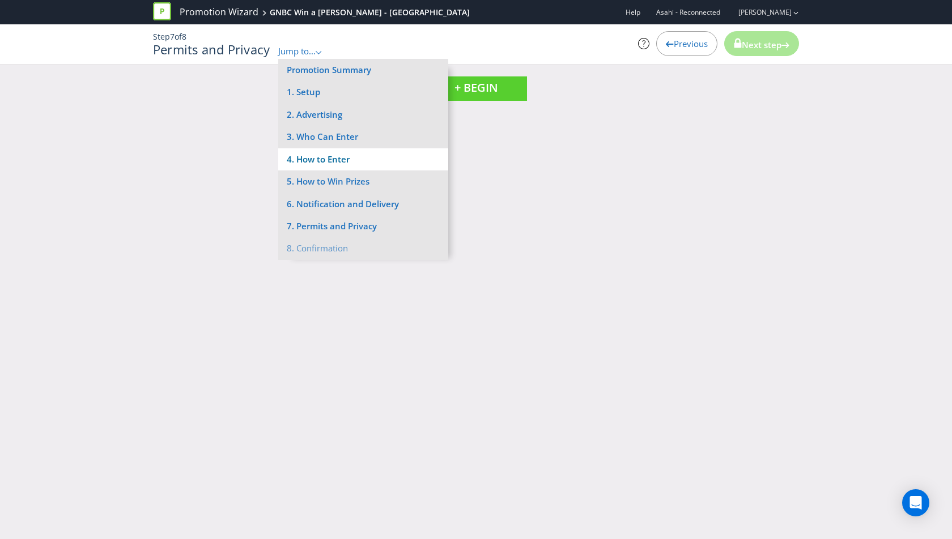
click at [348, 159] on li "4. How to Enter" at bounding box center [363, 159] width 170 height 22
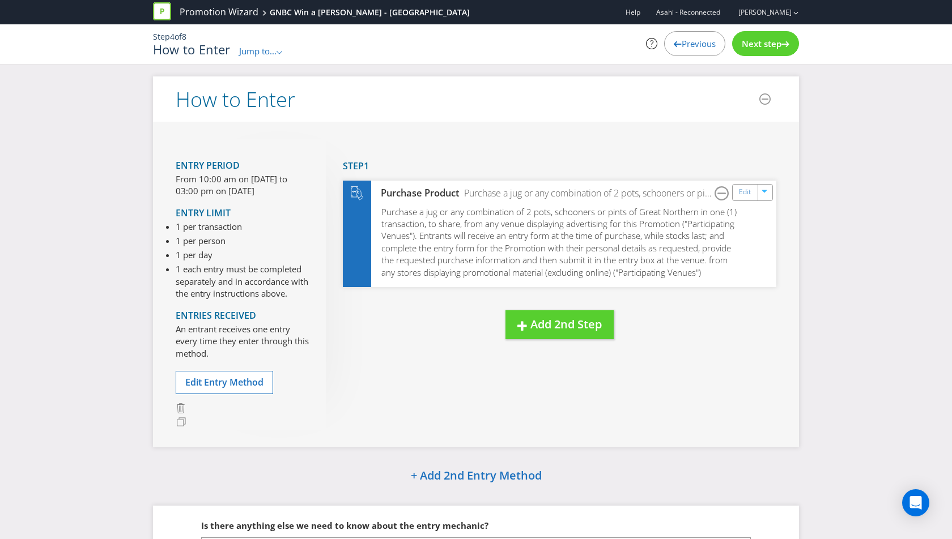
click at [274, 58] on div "Step 4 of 8 How to Enter Jump to... .st0{fill-rule:evenodd;clip-rule:evenodd;} …" at bounding box center [475, 44] width 663 height 40
click at [274, 51] on span "Jump to..." at bounding box center [257, 50] width 37 height 11
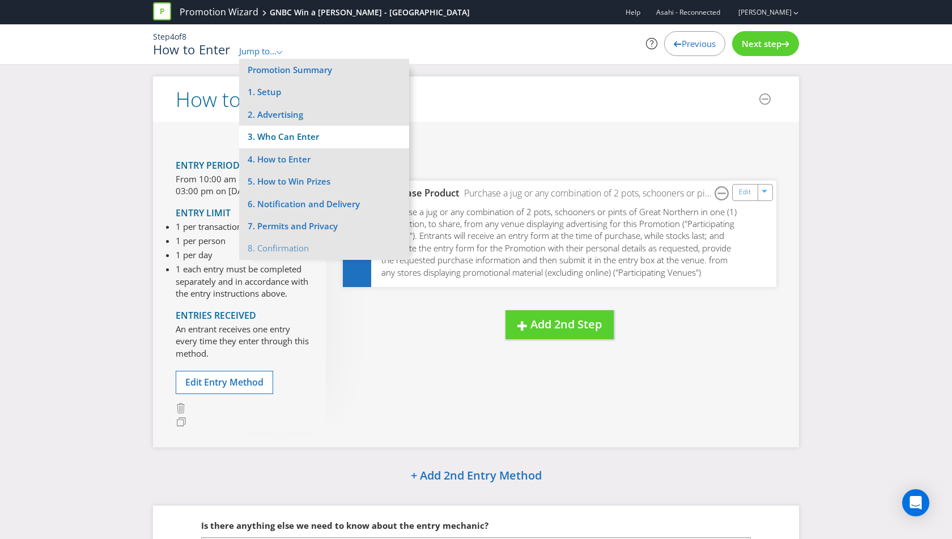
click at [283, 138] on li "3. Who Can Enter" at bounding box center [324, 137] width 170 height 22
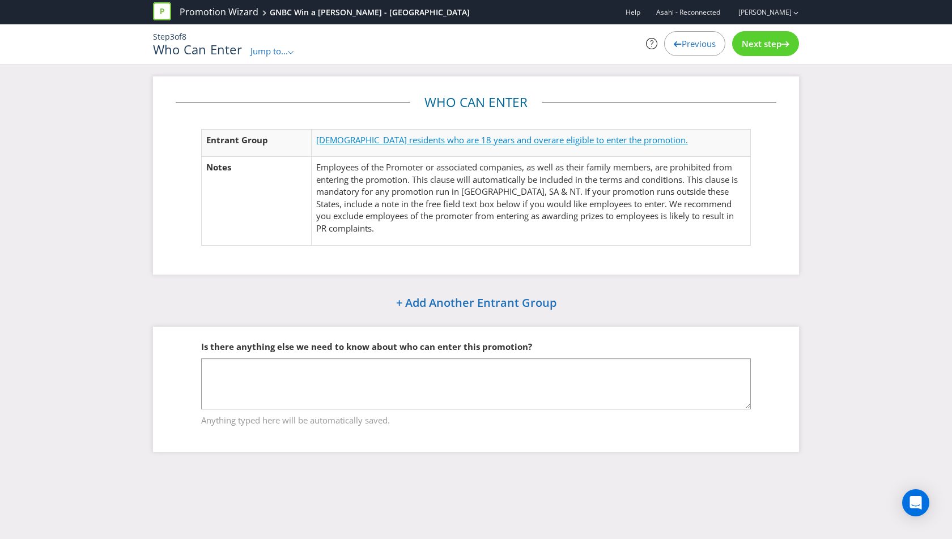
click at [390, 139] on span "[DEMOGRAPHIC_DATA] residents who are 18 years and over" at bounding box center [433, 139] width 235 height 11
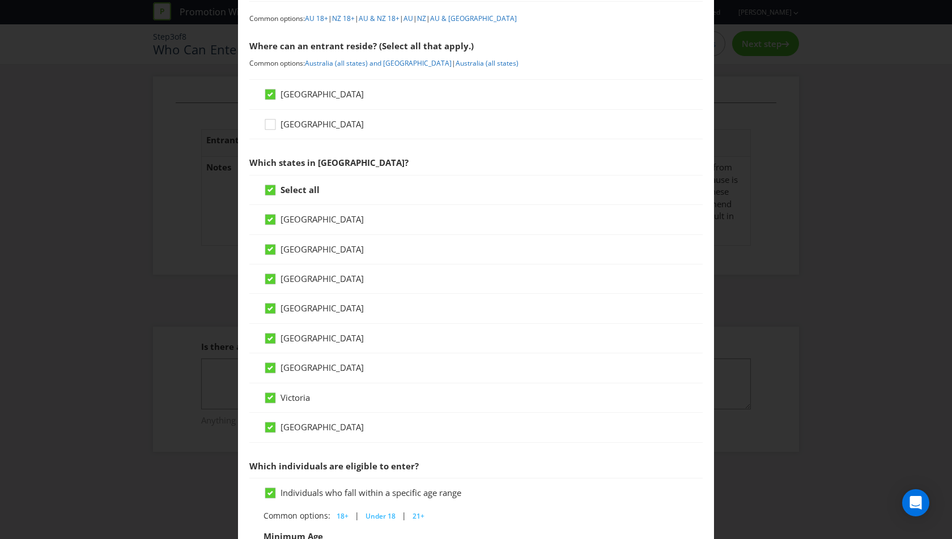
scroll to position [160, 0]
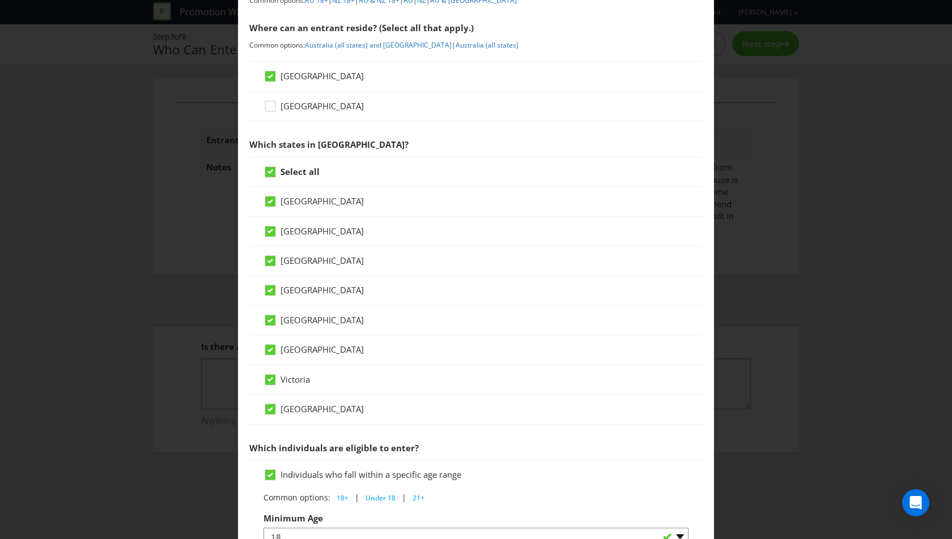
click at [293, 380] on span "Victoria" at bounding box center [294, 379] width 29 height 11
click at [0, 0] on input "Victoria" at bounding box center [0, 0] width 0 height 0
click at [292, 378] on span "Victoria" at bounding box center [294, 379] width 29 height 11
click at [0, 0] on input "Victoria" at bounding box center [0, 0] width 0 height 0
click at [271, 169] on icon at bounding box center [270, 171] width 6 height 5
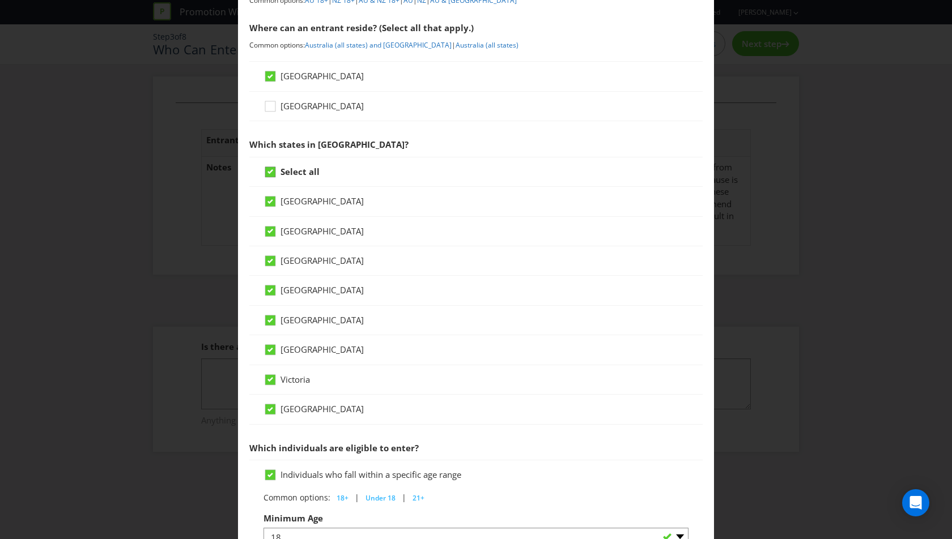
click at [0, 0] on input "Select all" at bounding box center [0, 0] width 0 height 0
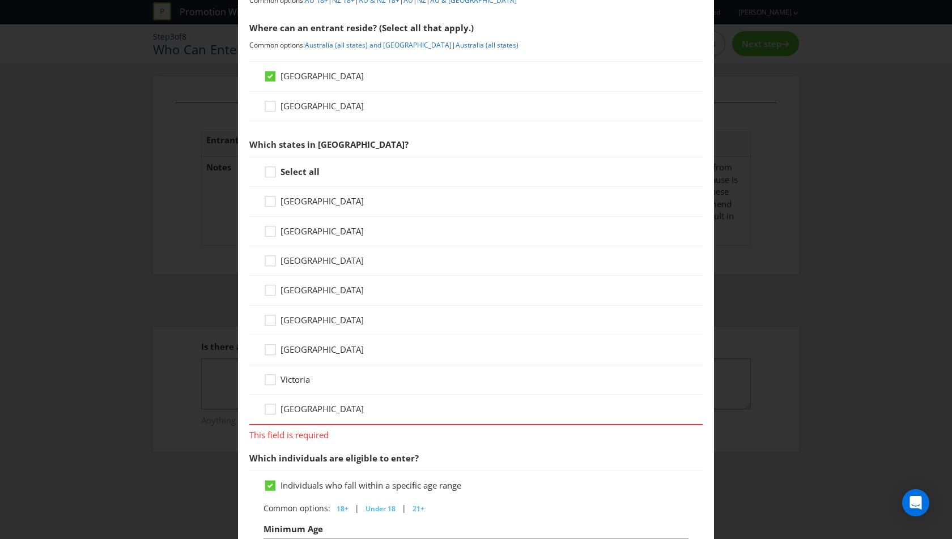
click at [296, 374] on span "Victoria" at bounding box center [294, 379] width 29 height 11
click at [0, 0] on input "Victoria" at bounding box center [0, 0] width 0 height 0
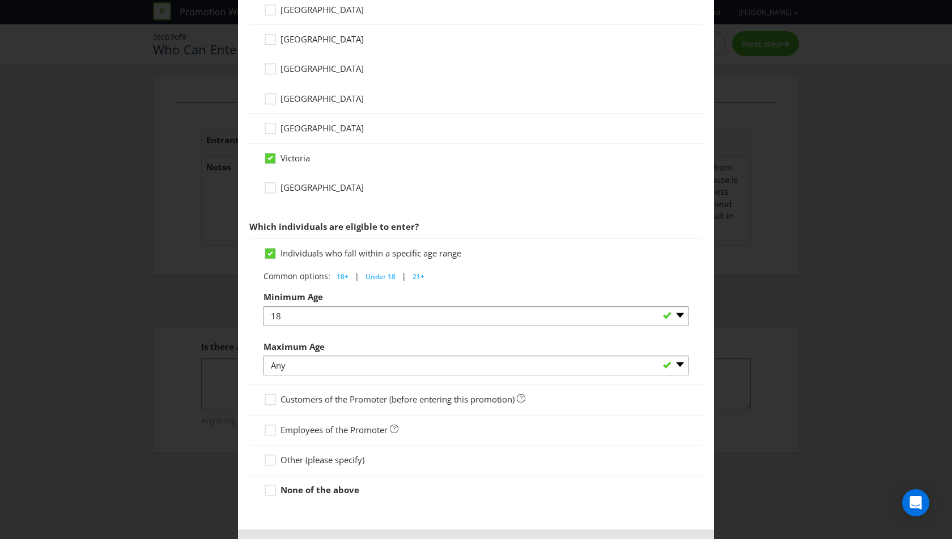
scroll to position [422, 0]
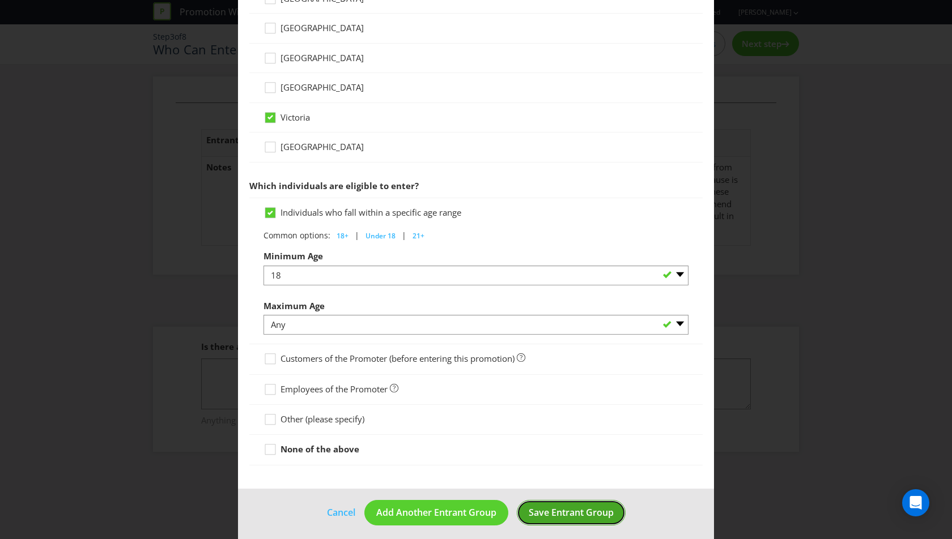
click at [558, 507] on span "Save Entrant Group" at bounding box center [571, 513] width 85 height 12
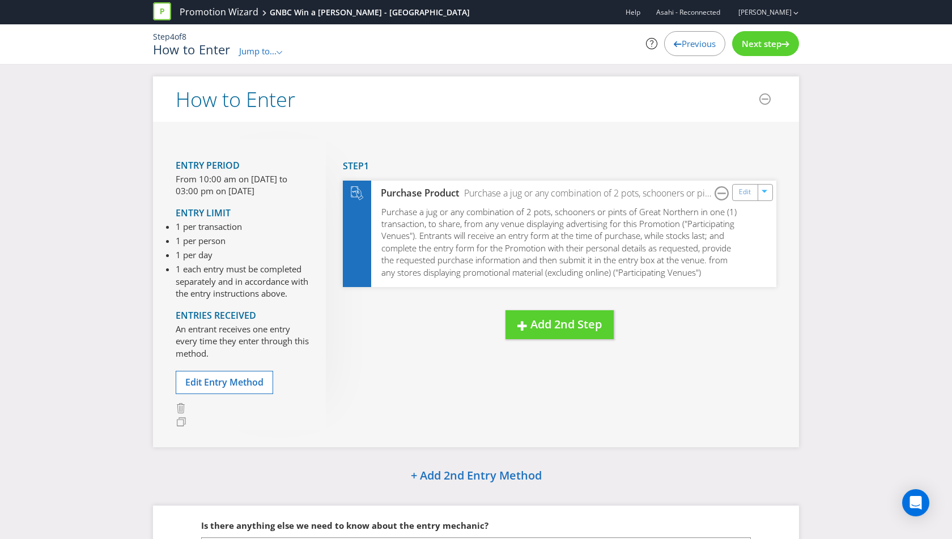
click at [768, 36] on div "Next step" at bounding box center [765, 43] width 67 height 25
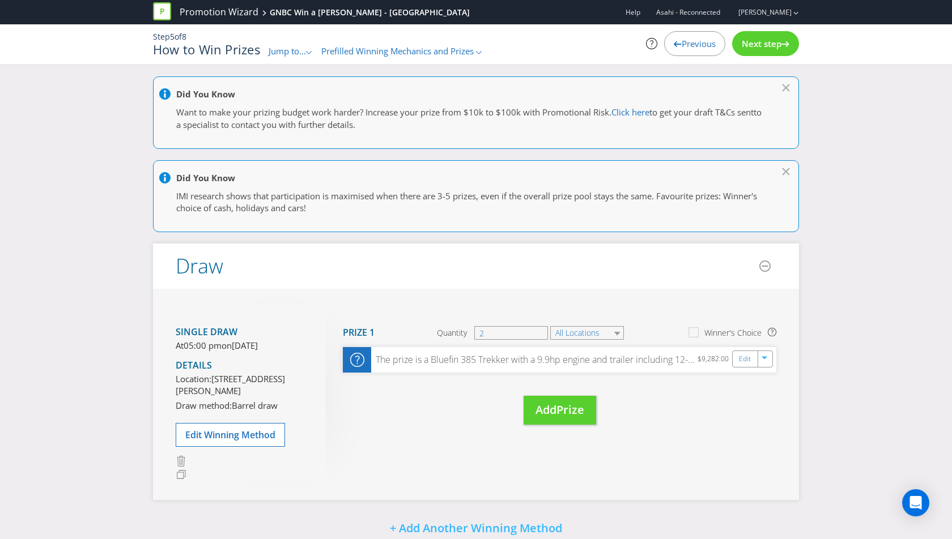
click at [788, 40] on div at bounding box center [785, 42] width 8 height 8
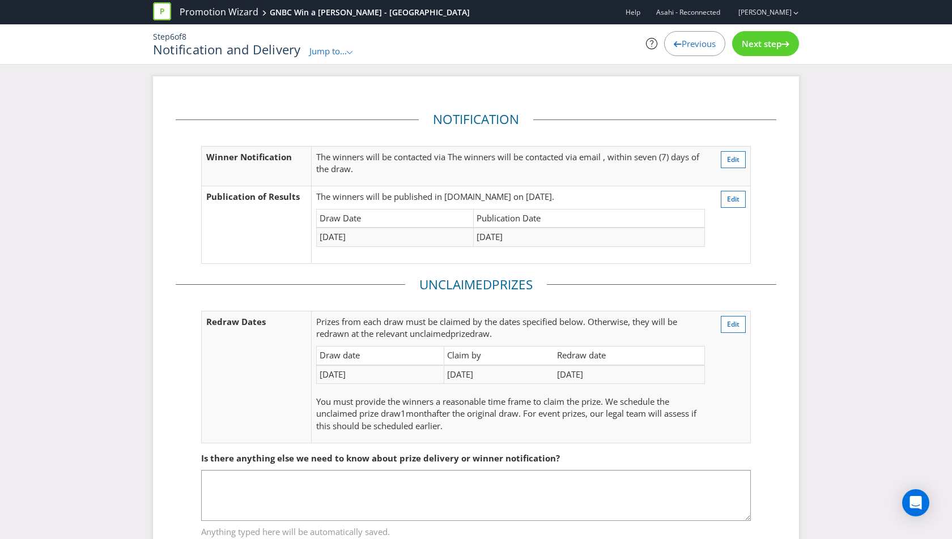
click at [788, 40] on div at bounding box center [785, 42] width 8 height 8
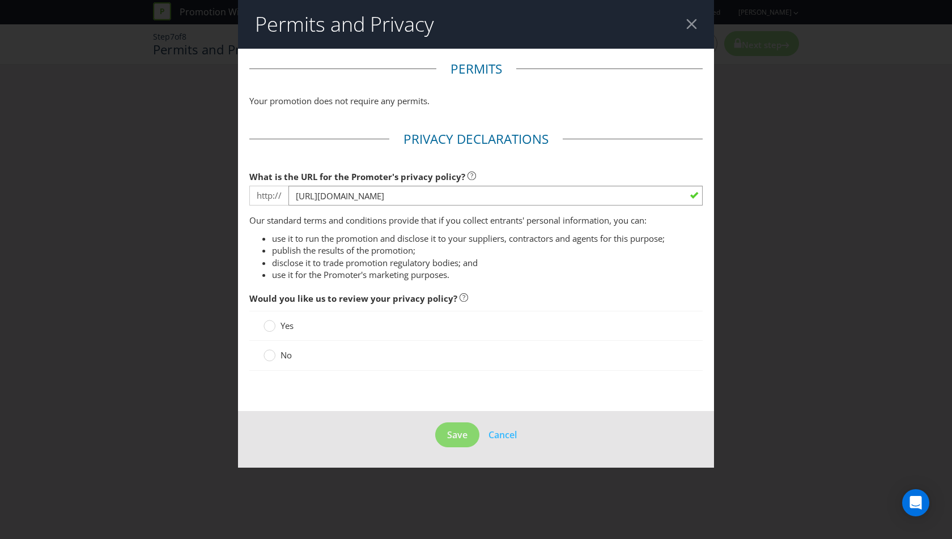
click at [508, 426] on footer "Save Cancel" at bounding box center [476, 439] width 476 height 57
click at [501, 433] on span "Cancel" at bounding box center [502, 435] width 28 height 12
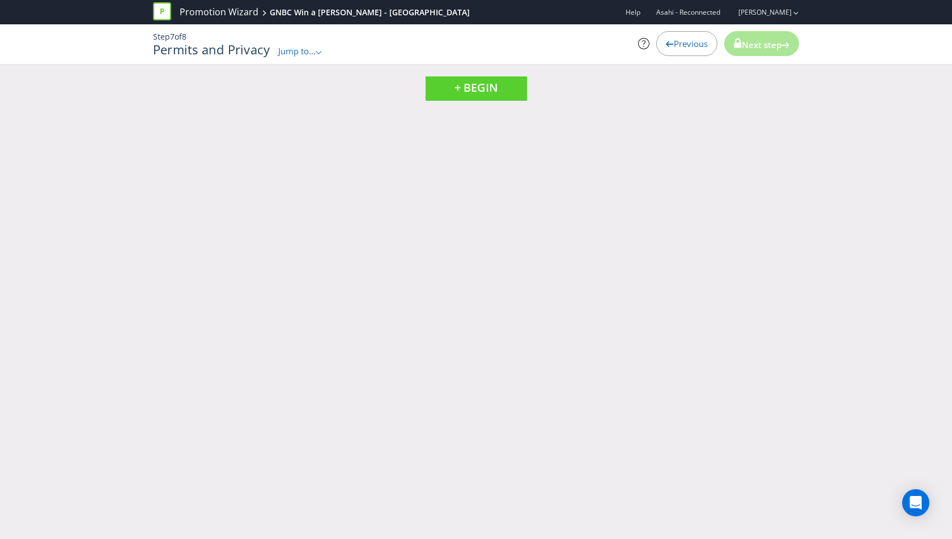
click at [307, 50] on span "Jump to..." at bounding box center [296, 50] width 37 height 11
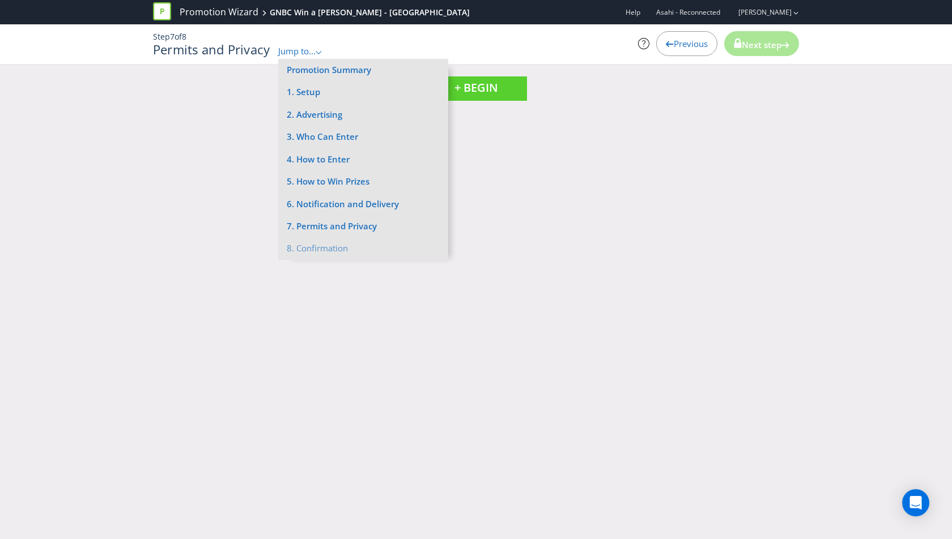
click at [474, 40] on p "Step 7 of 8" at bounding box center [365, 36] width 425 height 11
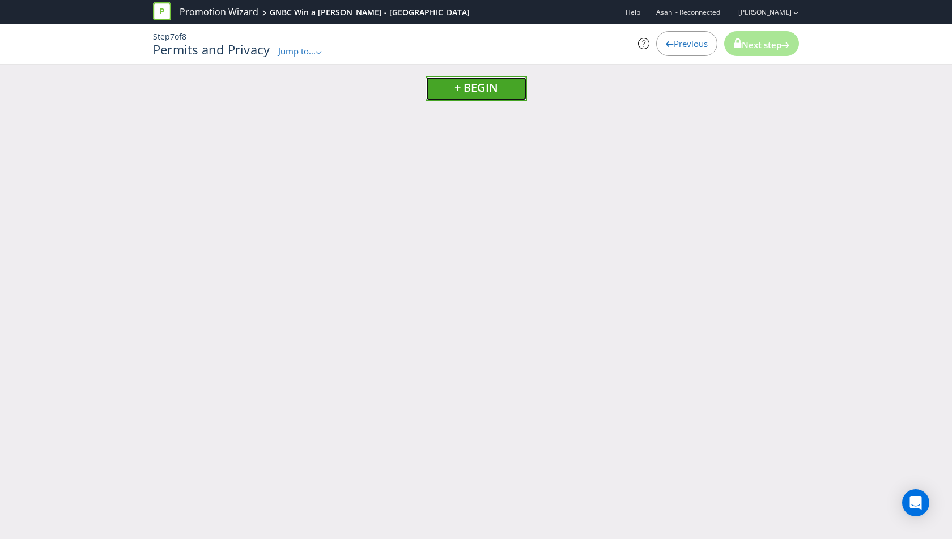
click at [484, 92] on span "+ BEGIN" at bounding box center [476, 87] width 44 height 15
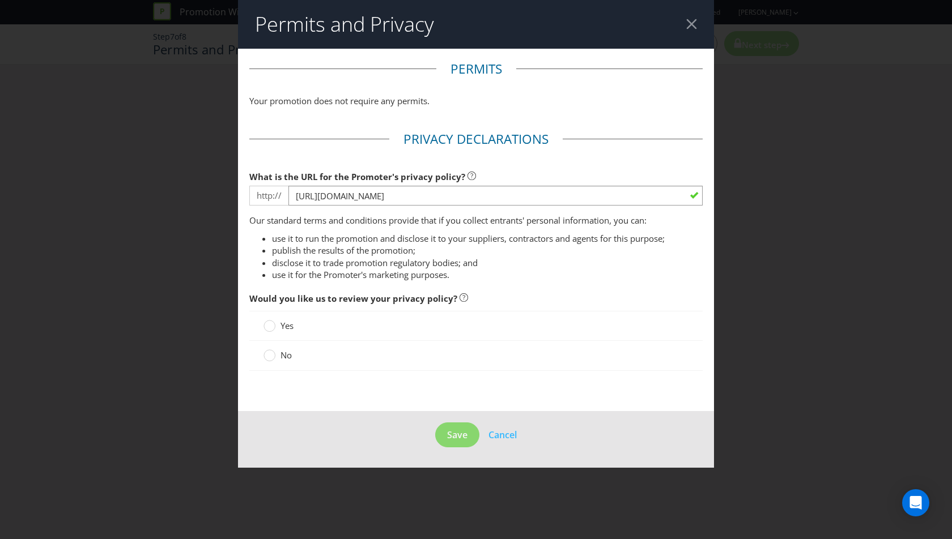
click at [285, 354] on span "No" at bounding box center [285, 355] width 11 height 11
click at [0, 0] on input "No" at bounding box center [0, 0] width 0 height 0
click at [459, 435] on span "Save" at bounding box center [457, 435] width 20 height 12
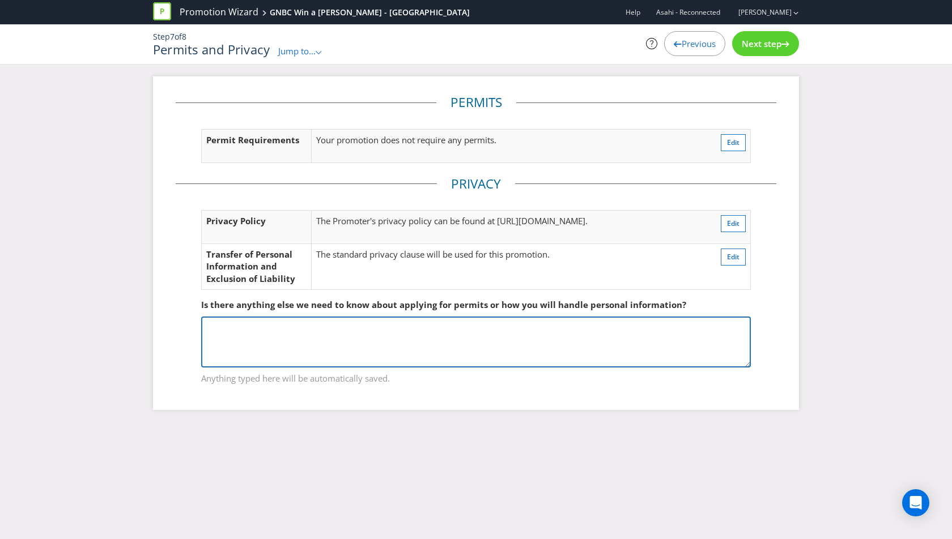
click at [396, 339] on textarea at bounding box center [476, 342] width 550 height 51
